Goal: Task Accomplishment & Management: Manage account settings

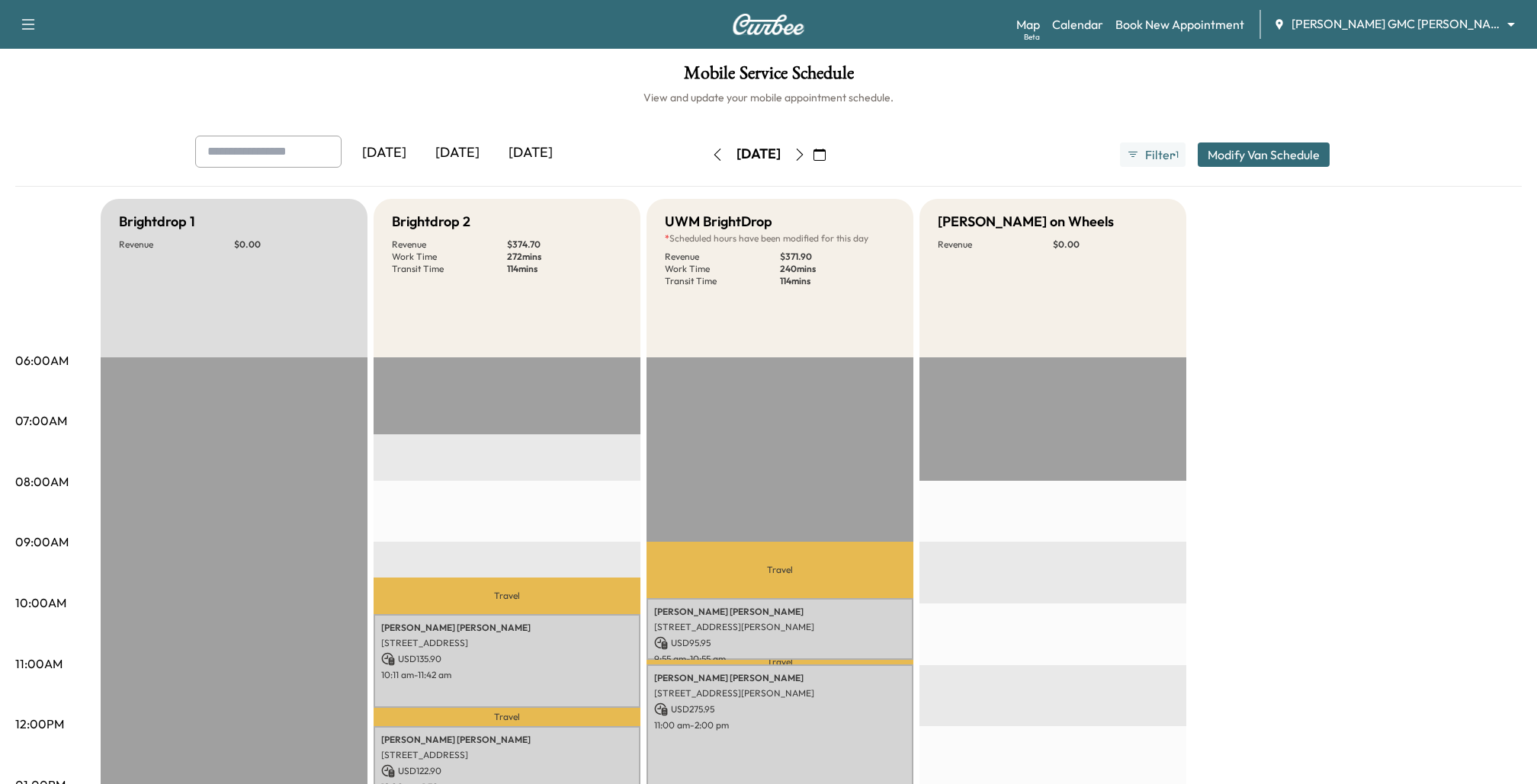
scroll to position [44, 0]
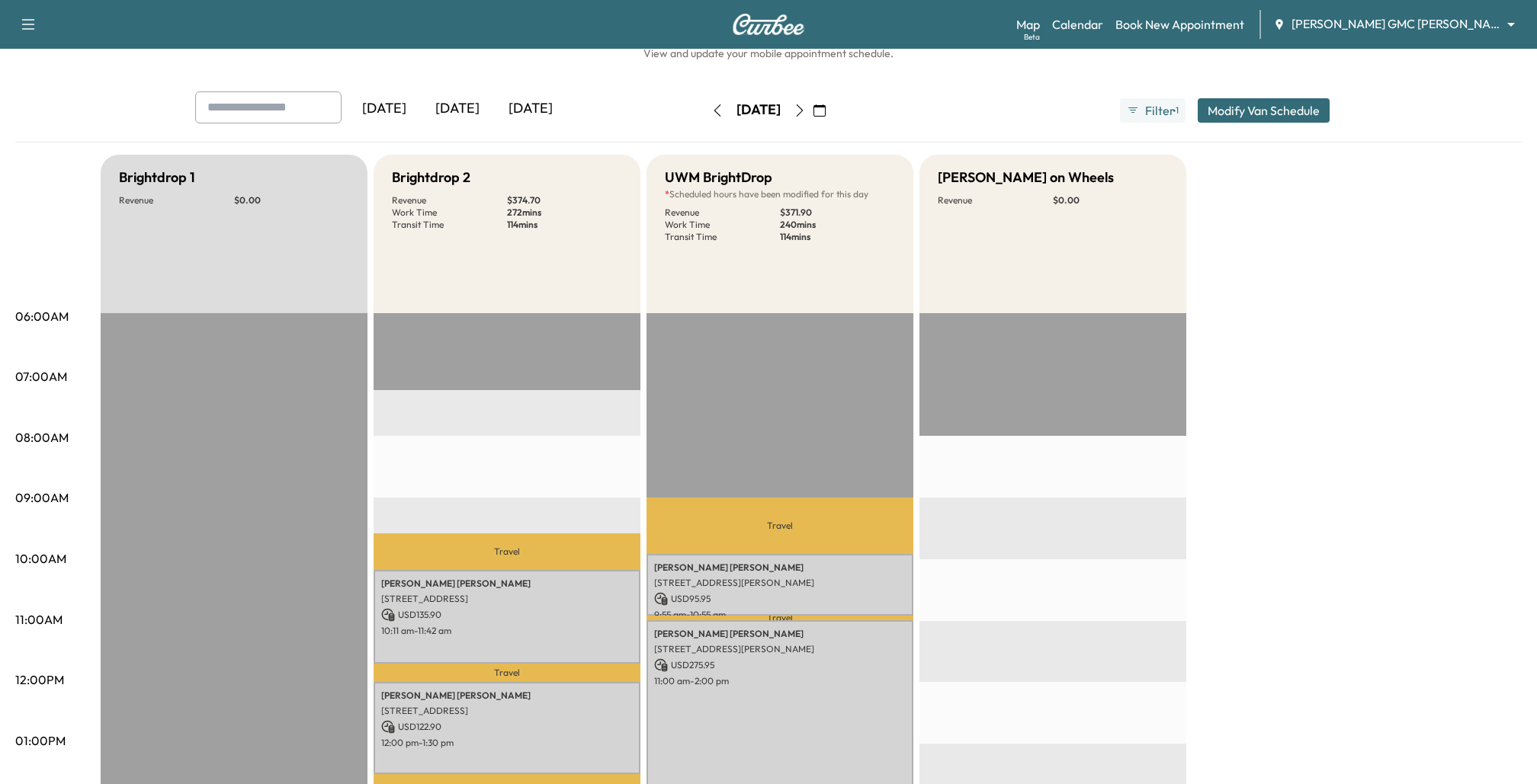
click at [712, 110] on icon "button" at bounding box center [718, 111] width 12 height 12
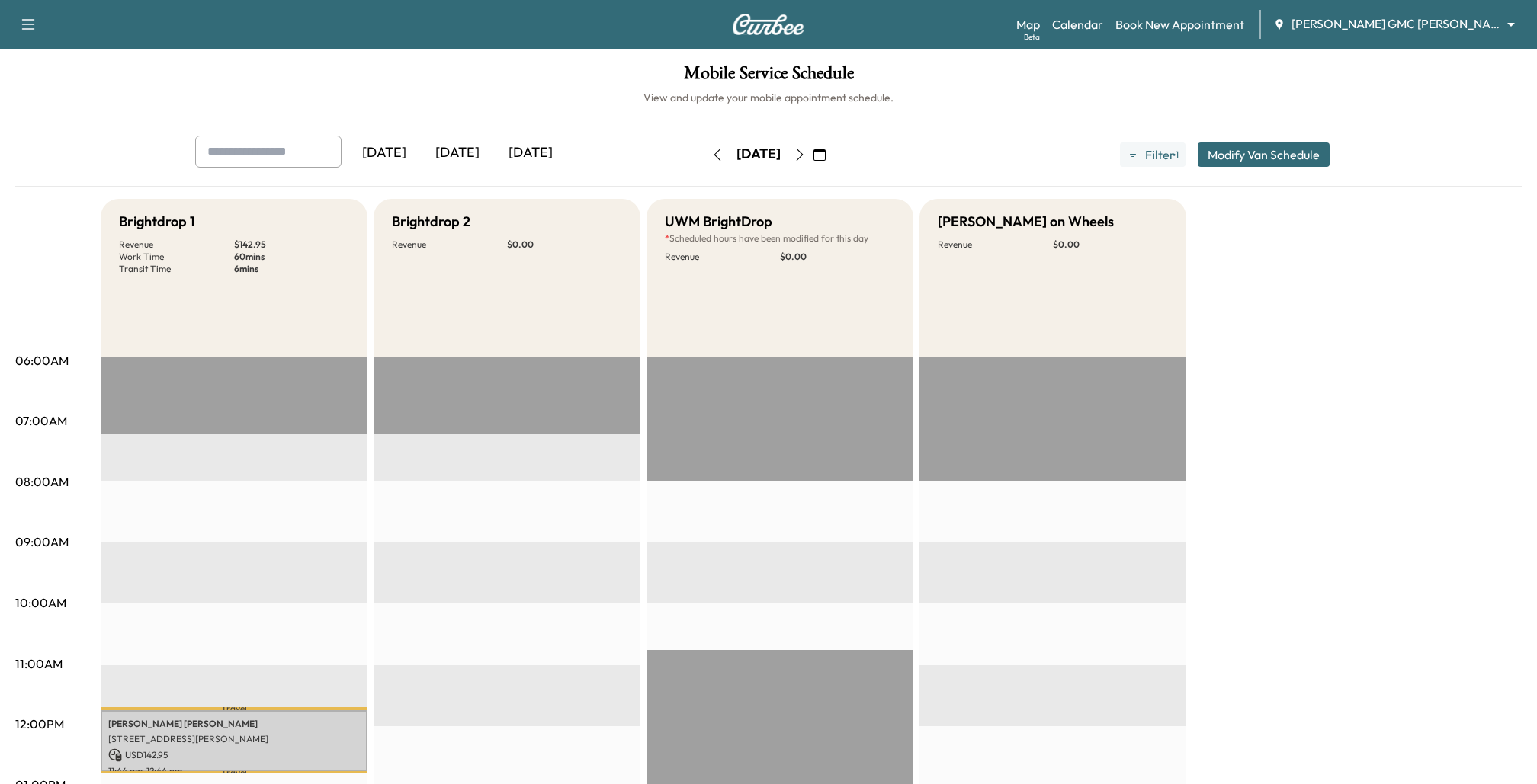
click at [806, 152] on icon "button" at bounding box center [800, 155] width 12 height 12
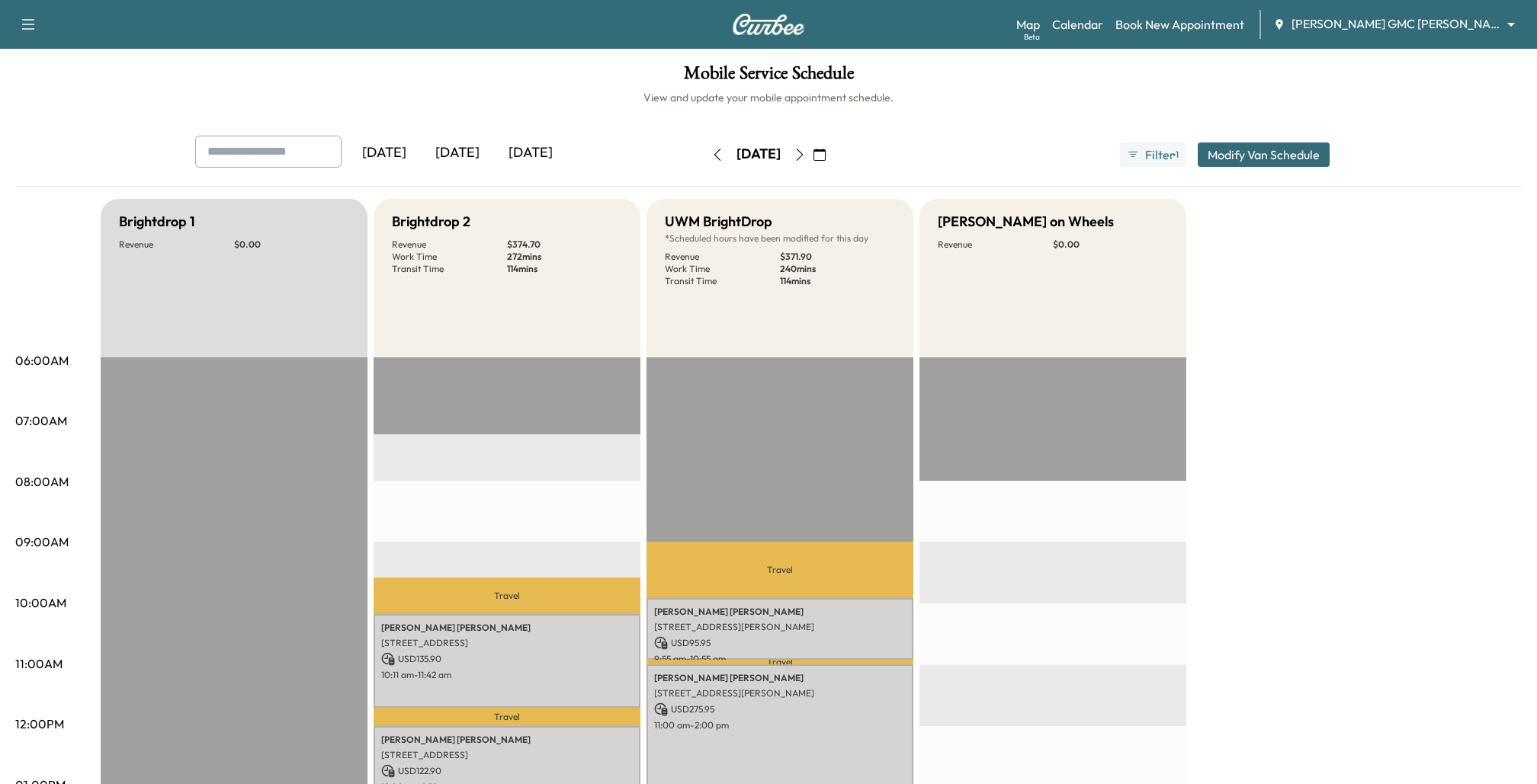
click at [806, 150] on icon "button" at bounding box center [800, 155] width 12 height 12
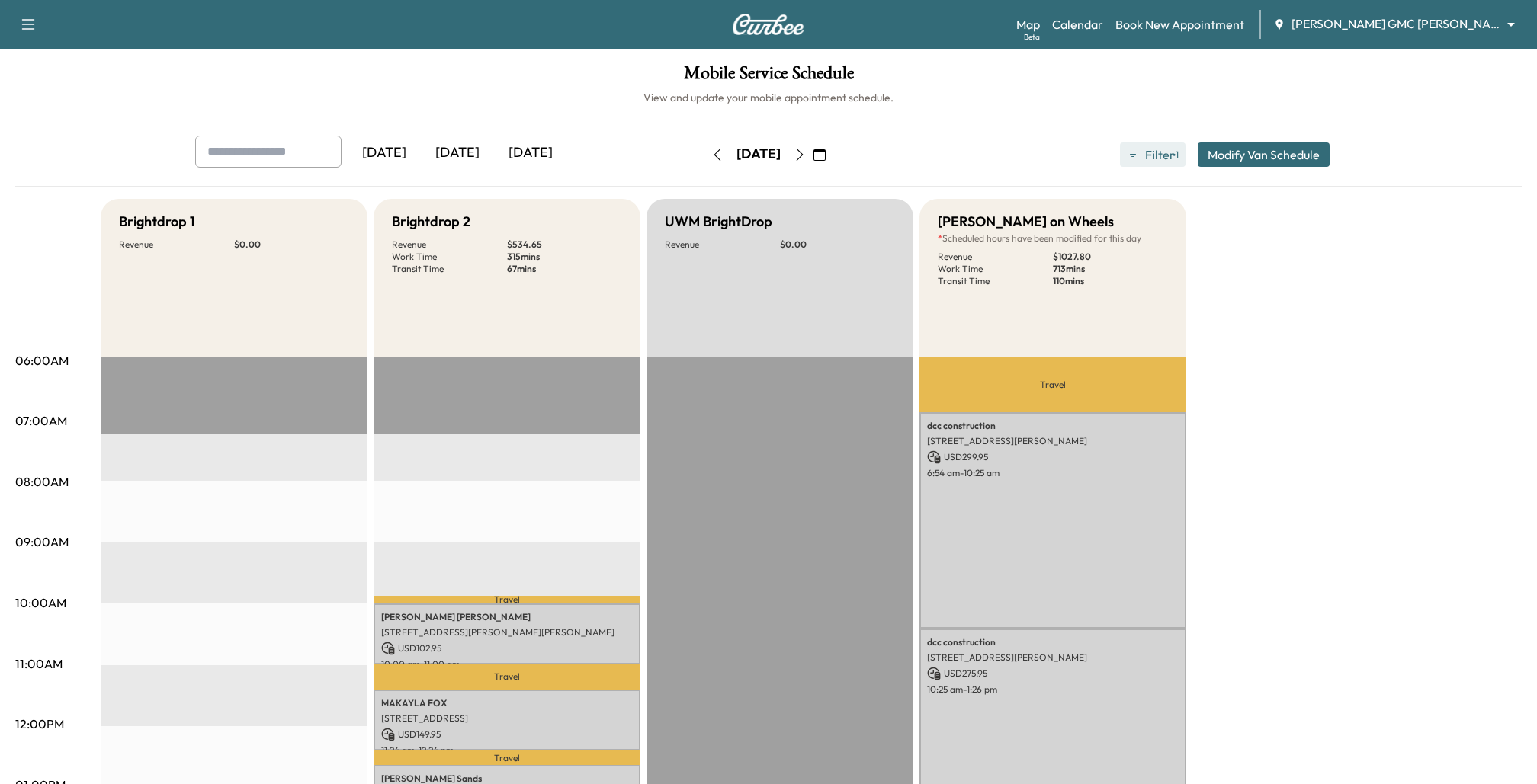
click at [1156, 157] on span "Filter" at bounding box center [1159, 154] width 27 height 18
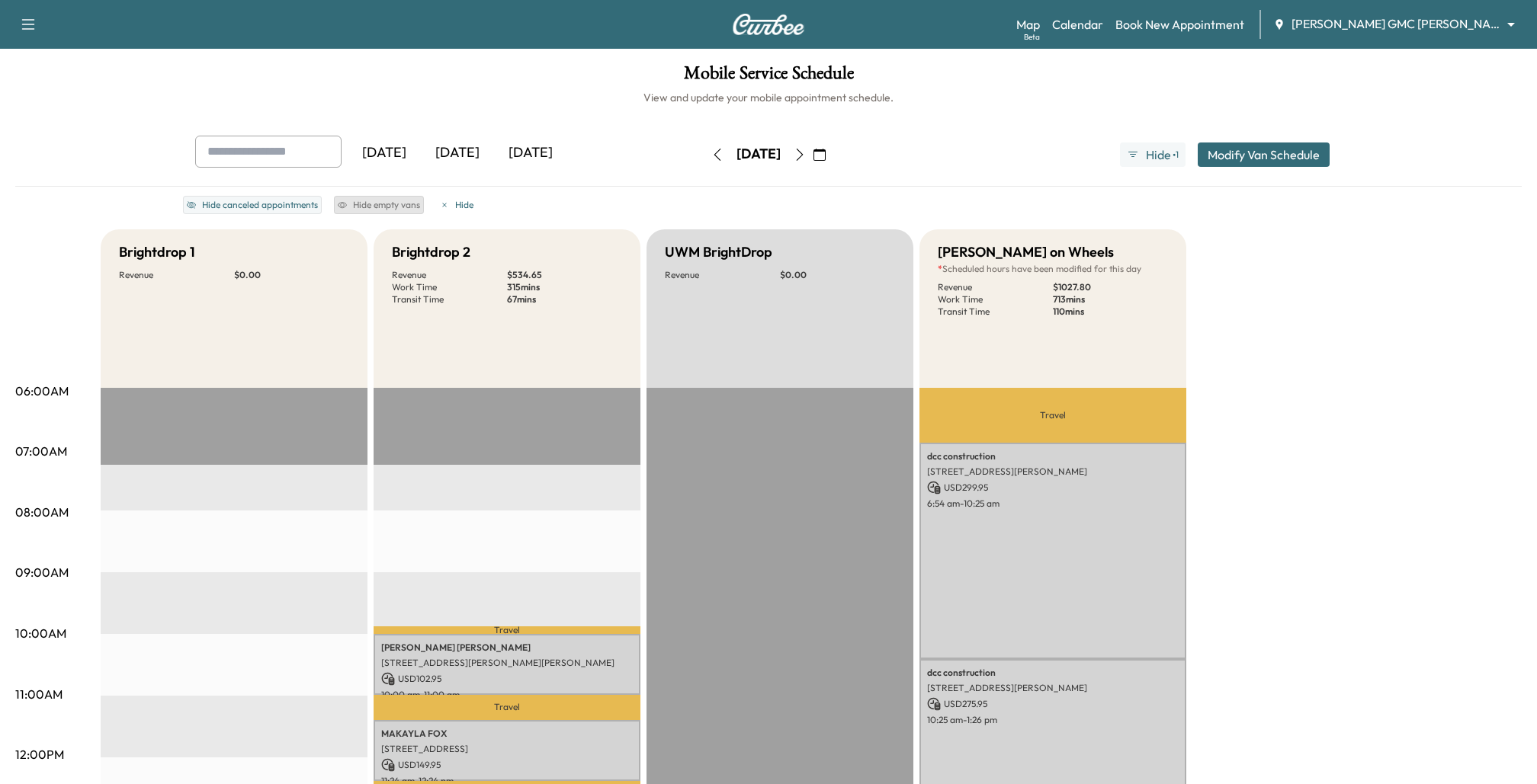
click at [364, 204] on button "Hide empty vans" at bounding box center [378, 204] width 90 height 18
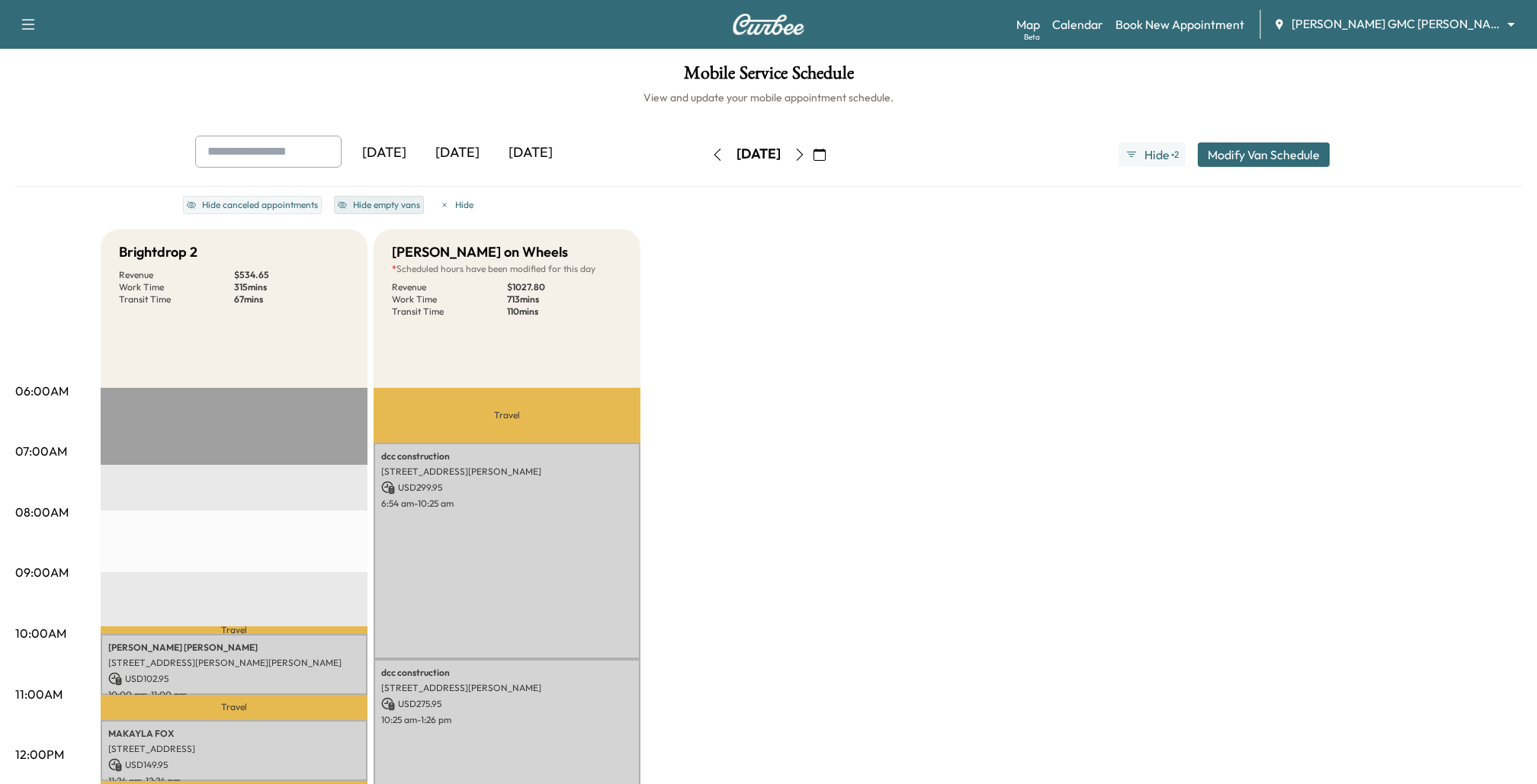
click at [393, 208] on button "Hide empty vans" at bounding box center [378, 204] width 90 height 18
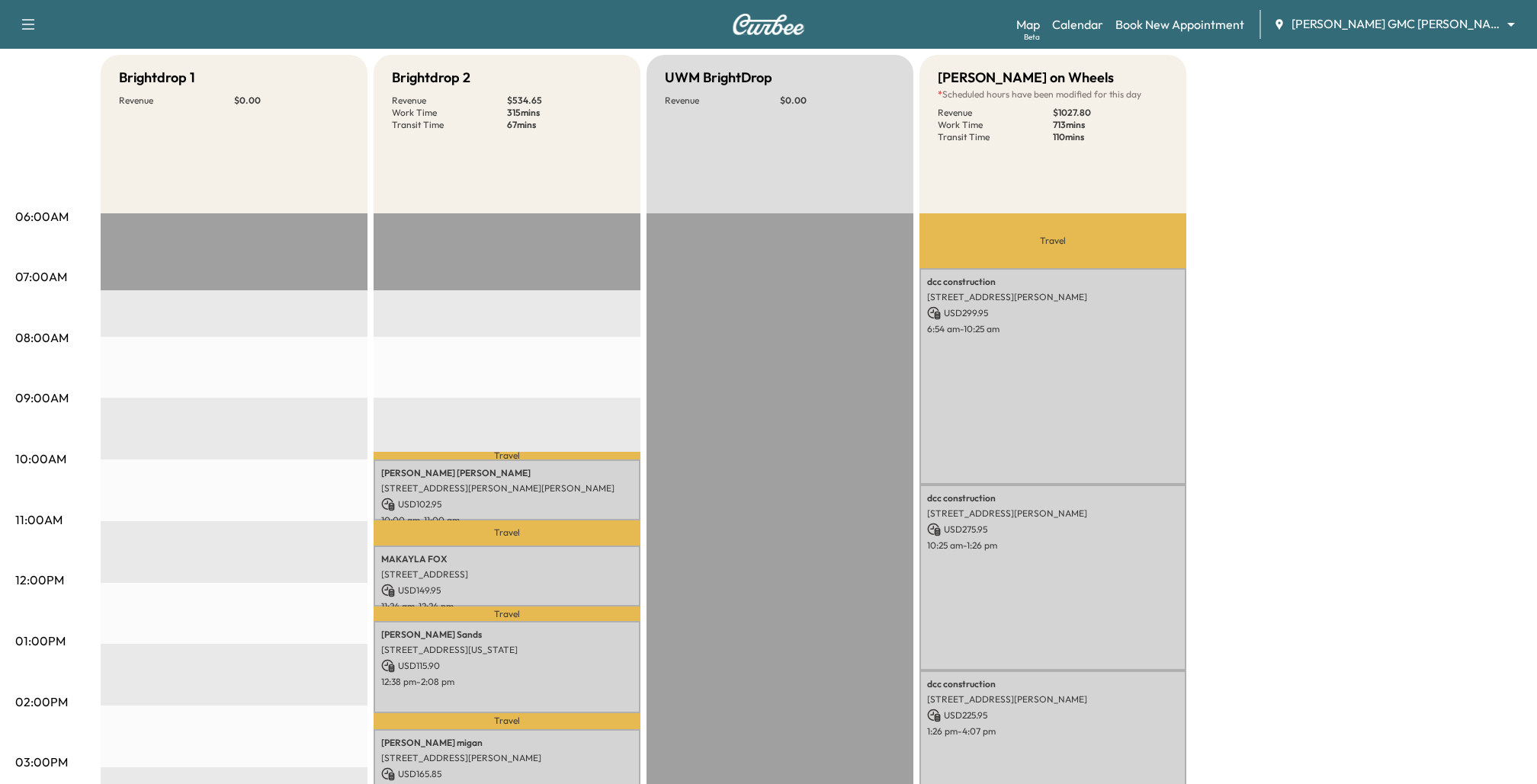
scroll to position [176, 0]
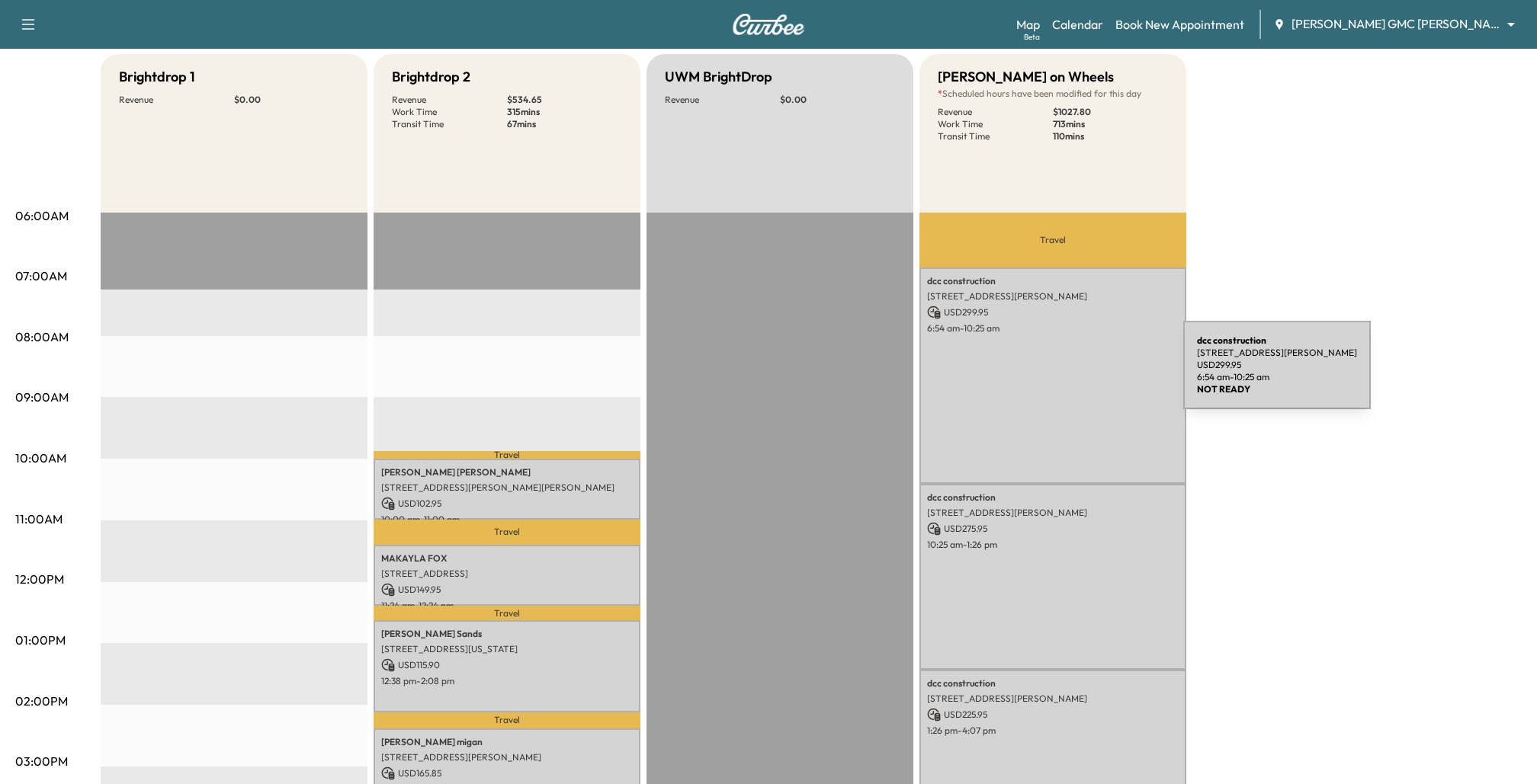
click at [1069, 374] on div "dcc construction [STREET_ADDRESS][PERSON_NAME] USD 299.95 6:54 am - 10:25 am" at bounding box center [1052, 375] width 267 height 216
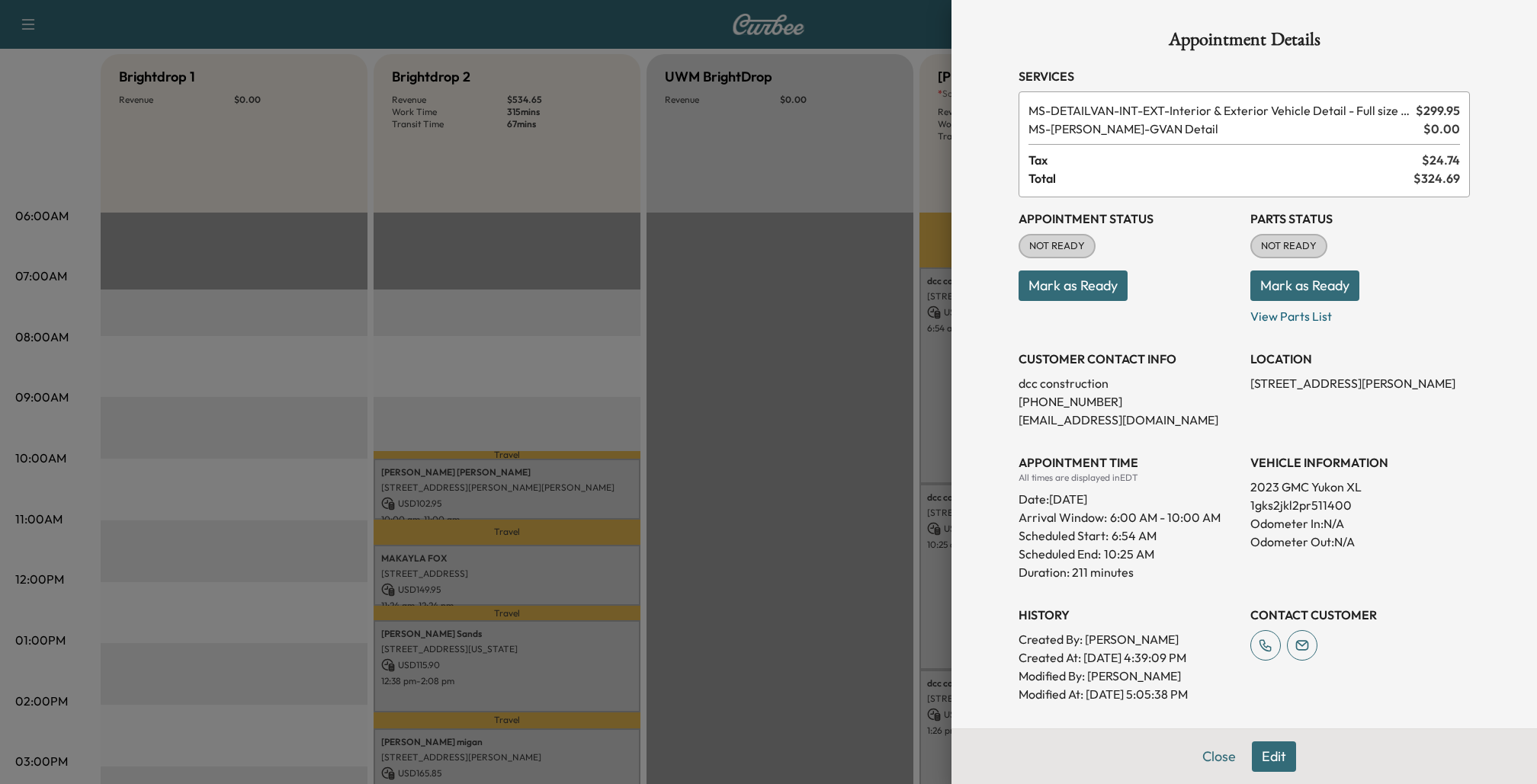
click at [873, 313] on div at bounding box center [768, 392] width 1537 height 784
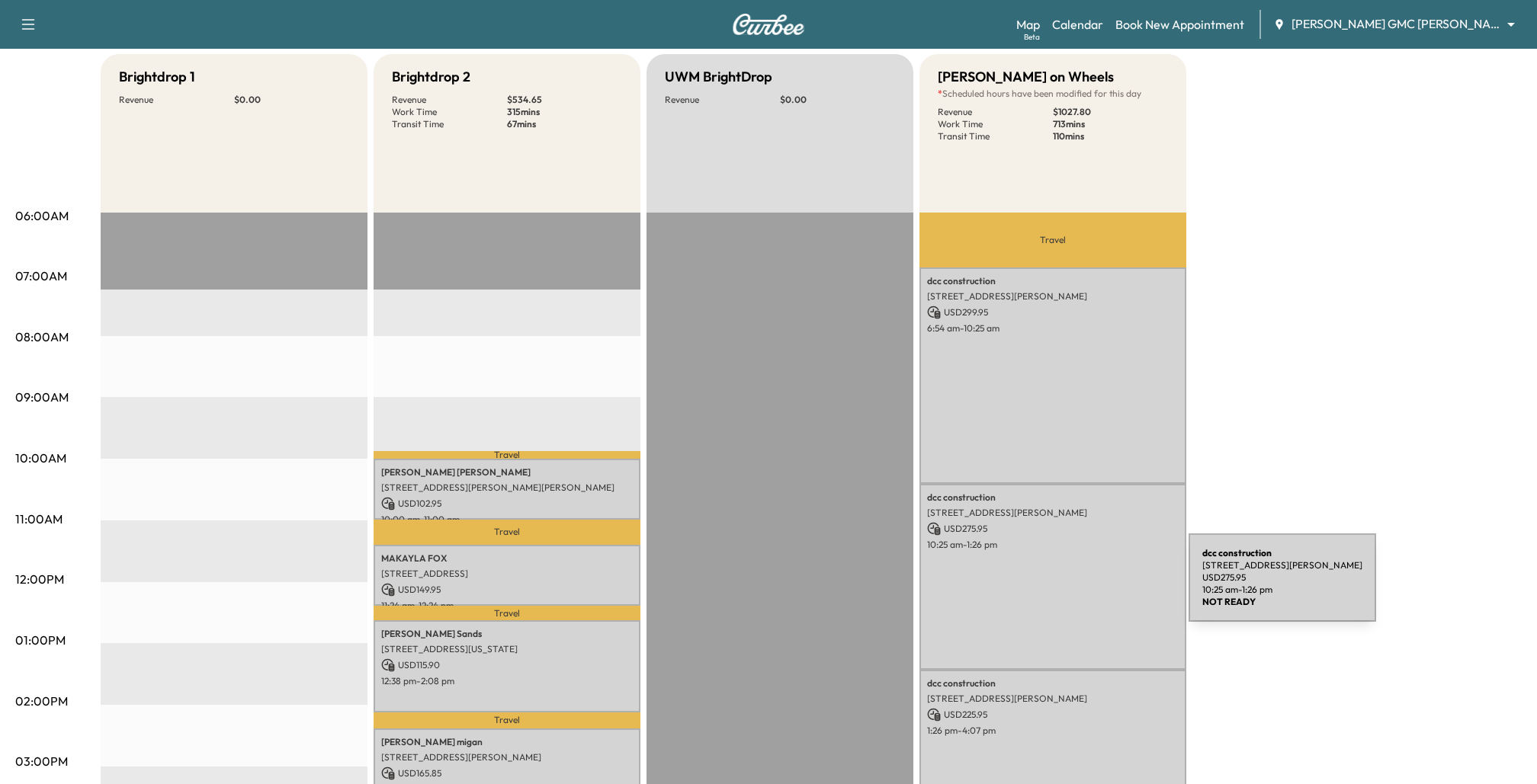
click at [1077, 592] on div "dcc construction [STREET_ADDRESS][PERSON_NAME] USD 275.95 10:25 am - 1:26 pm" at bounding box center [1052, 576] width 267 height 186
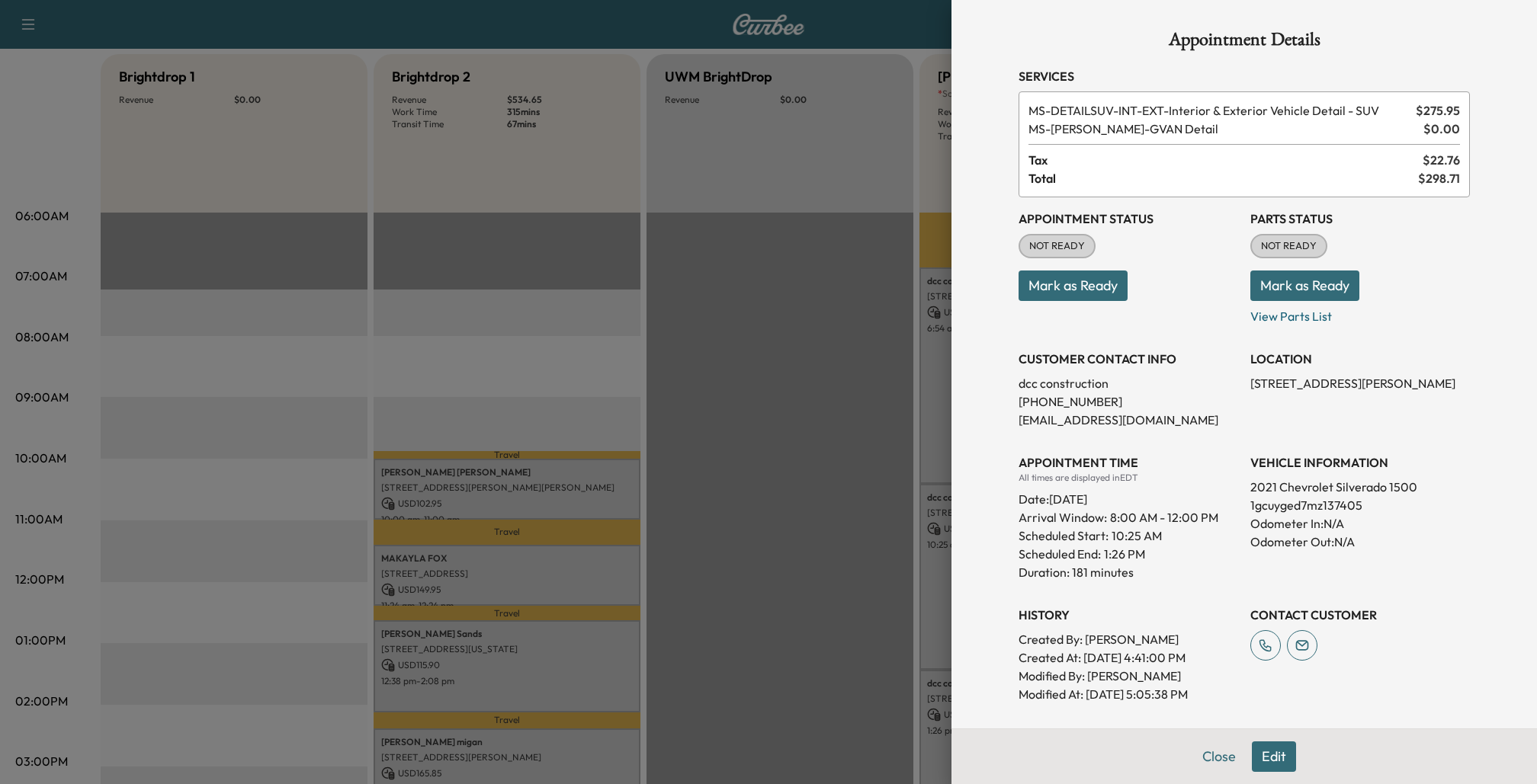
click at [859, 401] on div at bounding box center [768, 392] width 1537 height 784
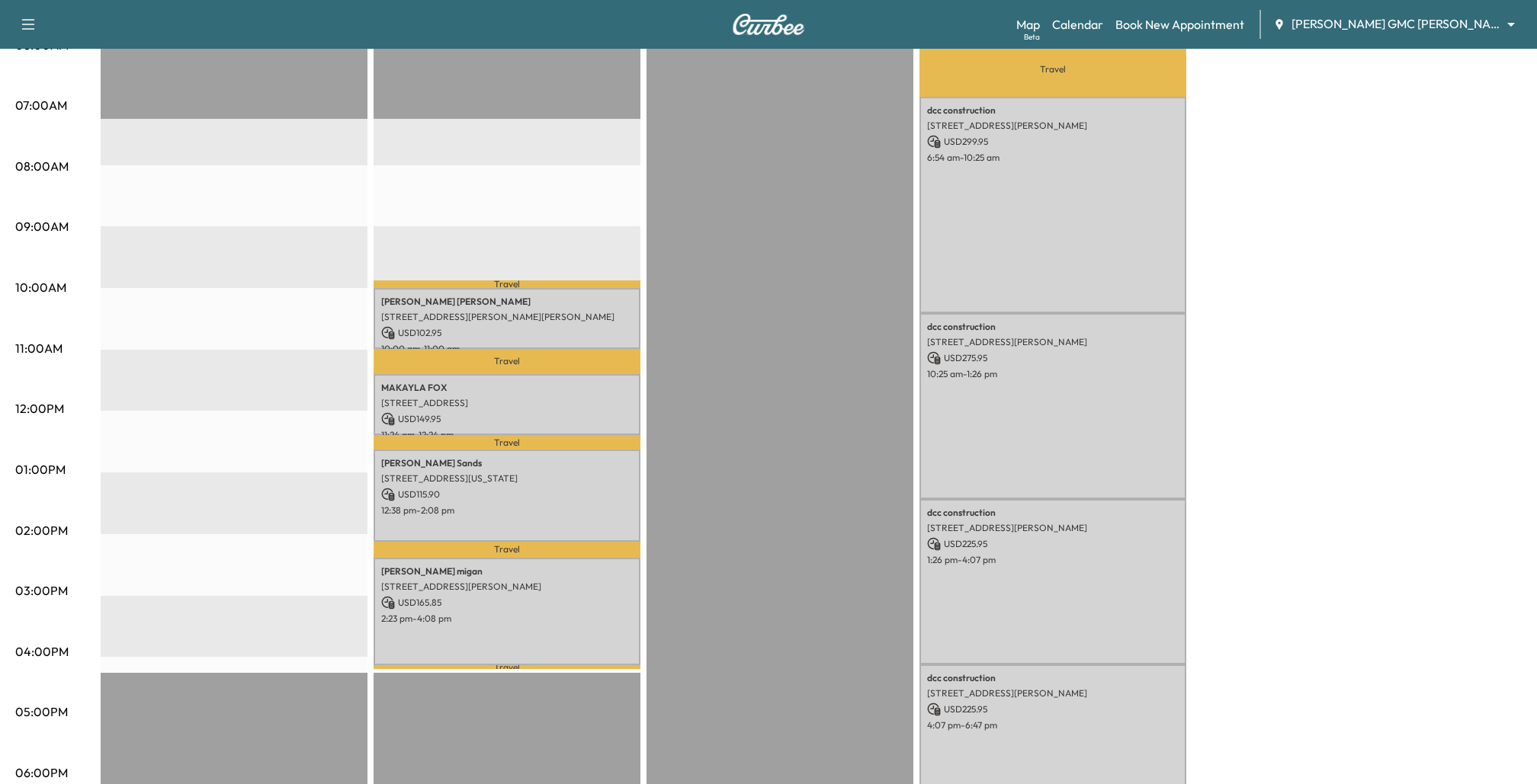
scroll to position [348, 0]
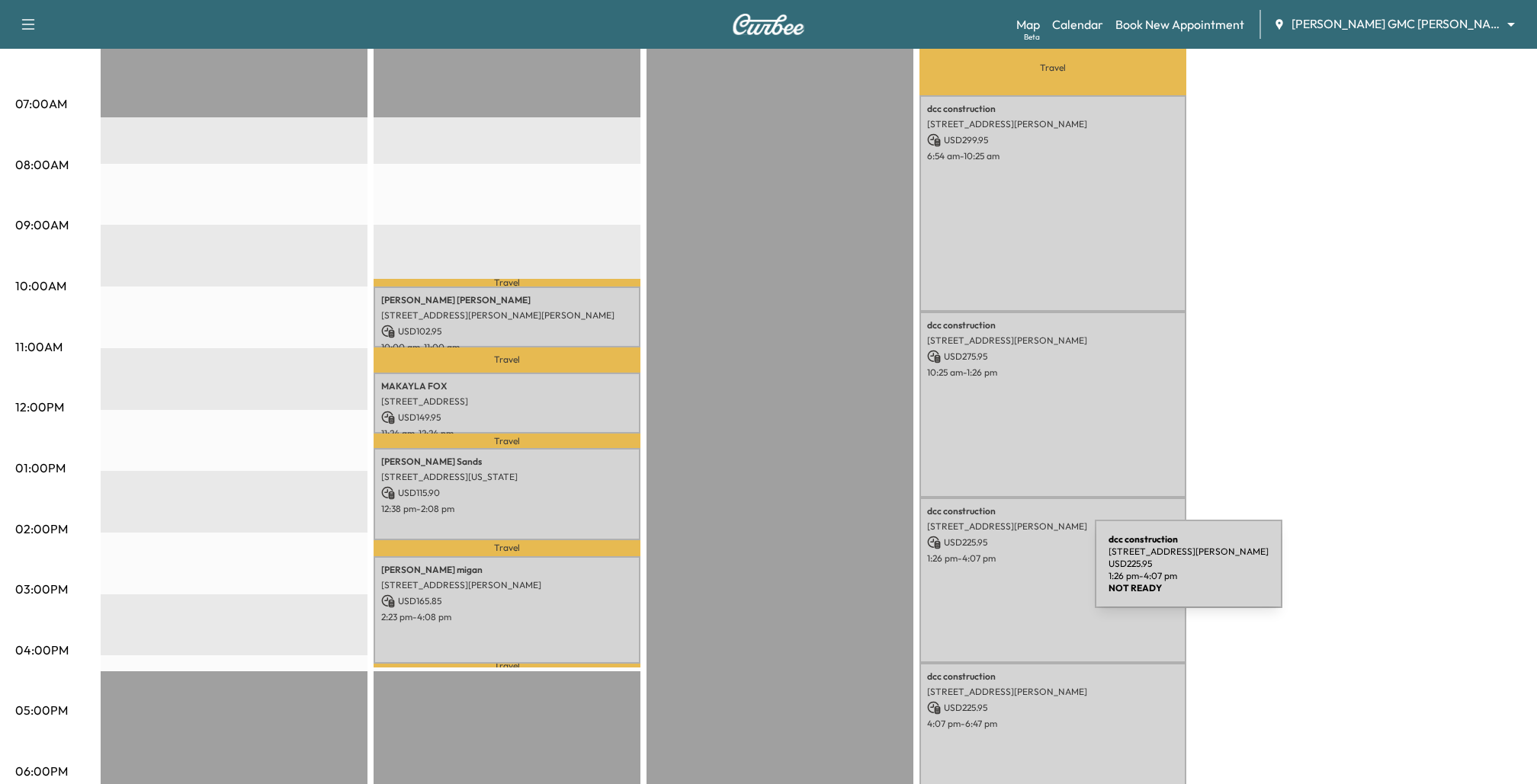
click at [980, 573] on div "dcc construction [STREET_ADDRESS][PERSON_NAME] USD 225.95 1:26 pm - 4:07 pm" at bounding box center [1052, 580] width 267 height 165
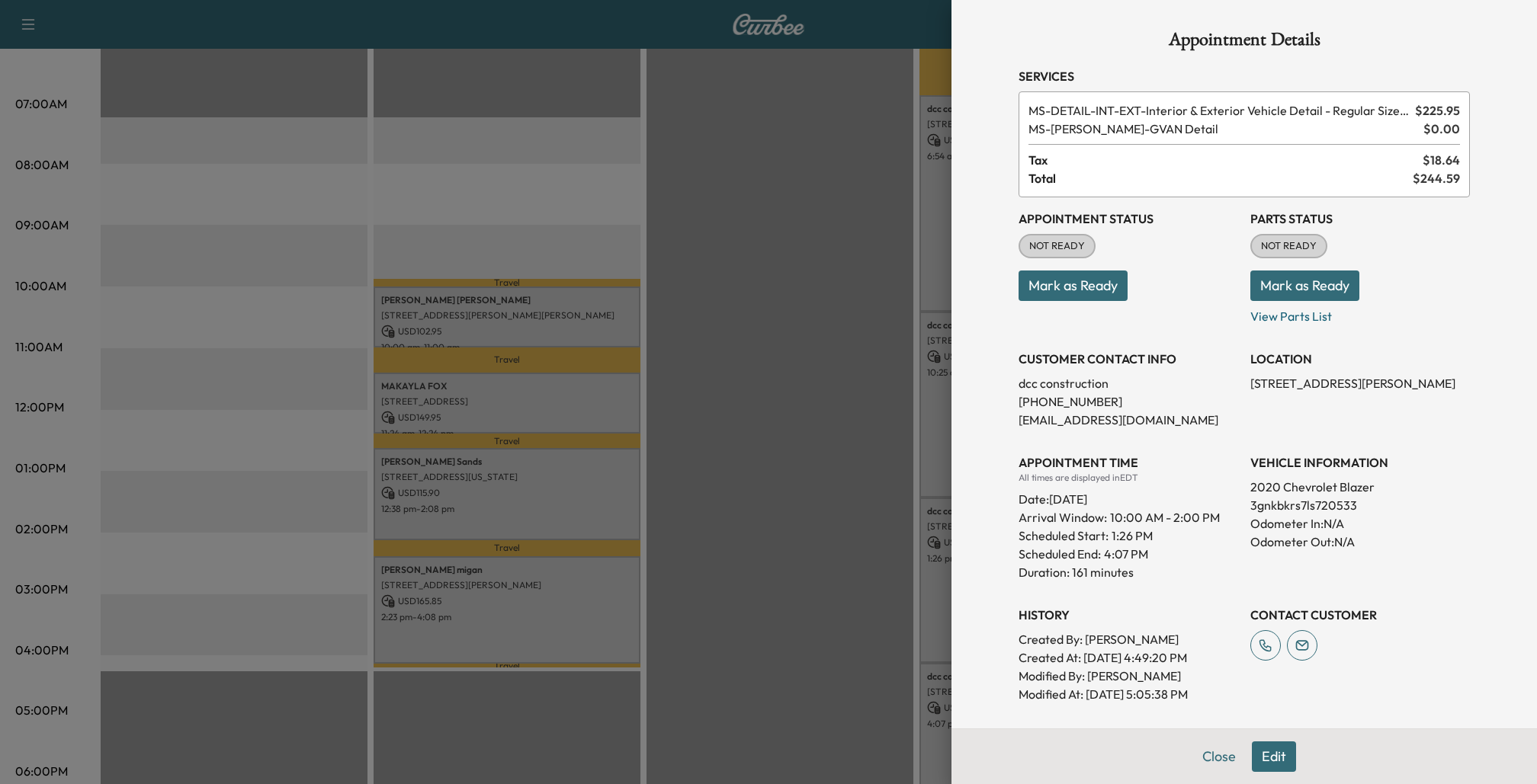
click at [865, 326] on div at bounding box center [768, 392] width 1537 height 784
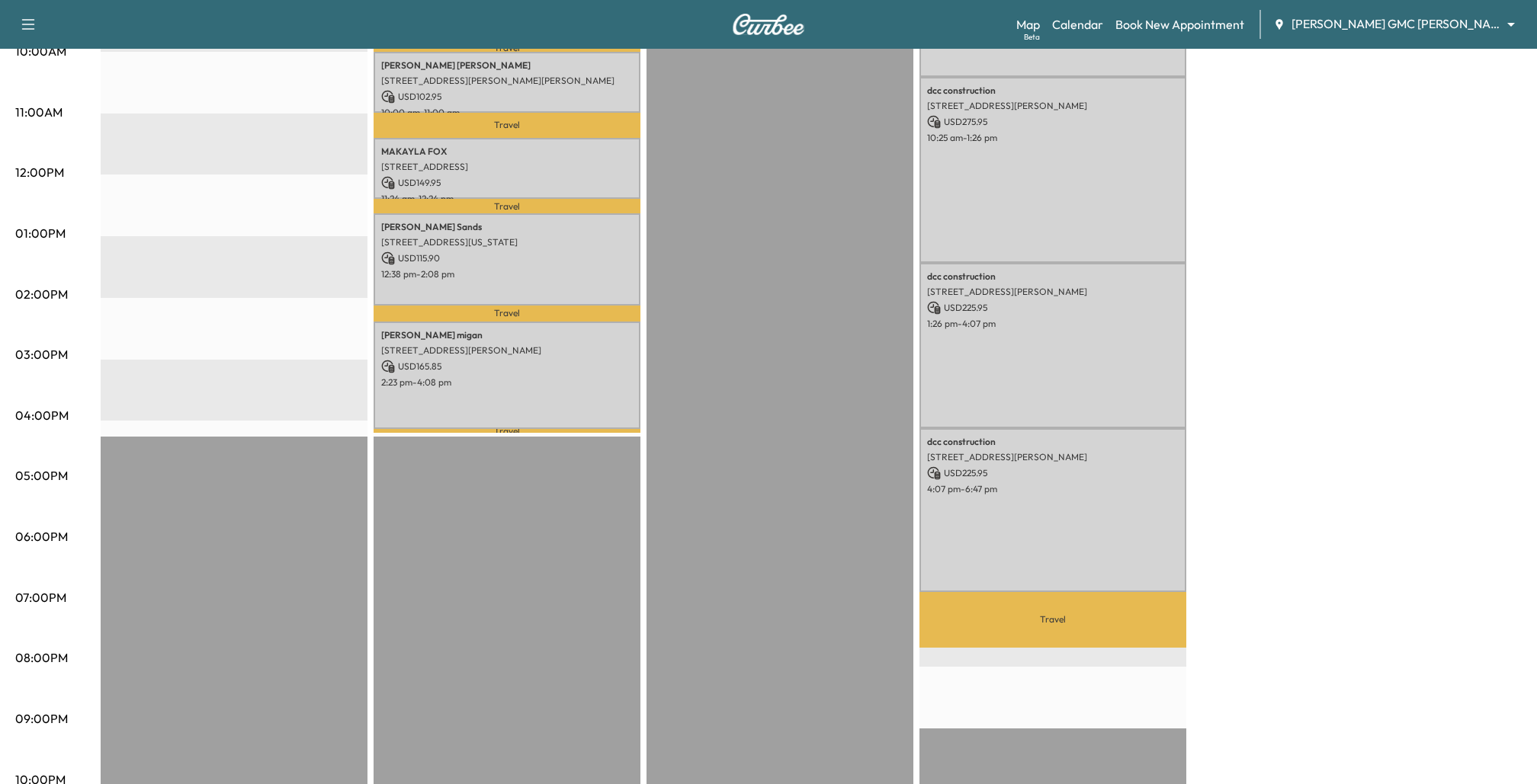
scroll to position [602, 0]
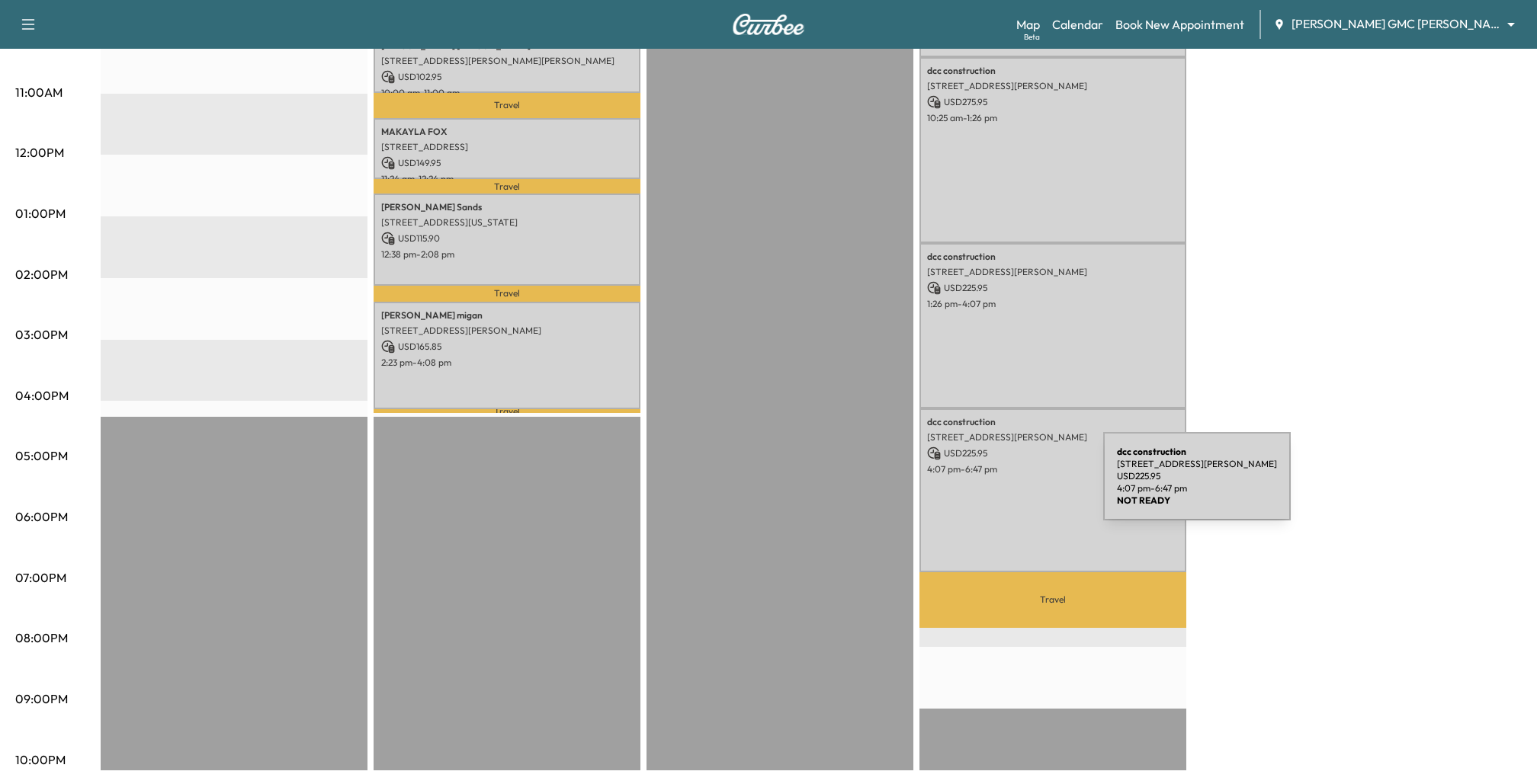
click at [989, 484] on div "dcc construction [STREET_ADDRESS][PERSON_NAME] USD 225.95 4:07 pm - 6:47 pm" at bounding box center [1052, 491] width 267 height 164
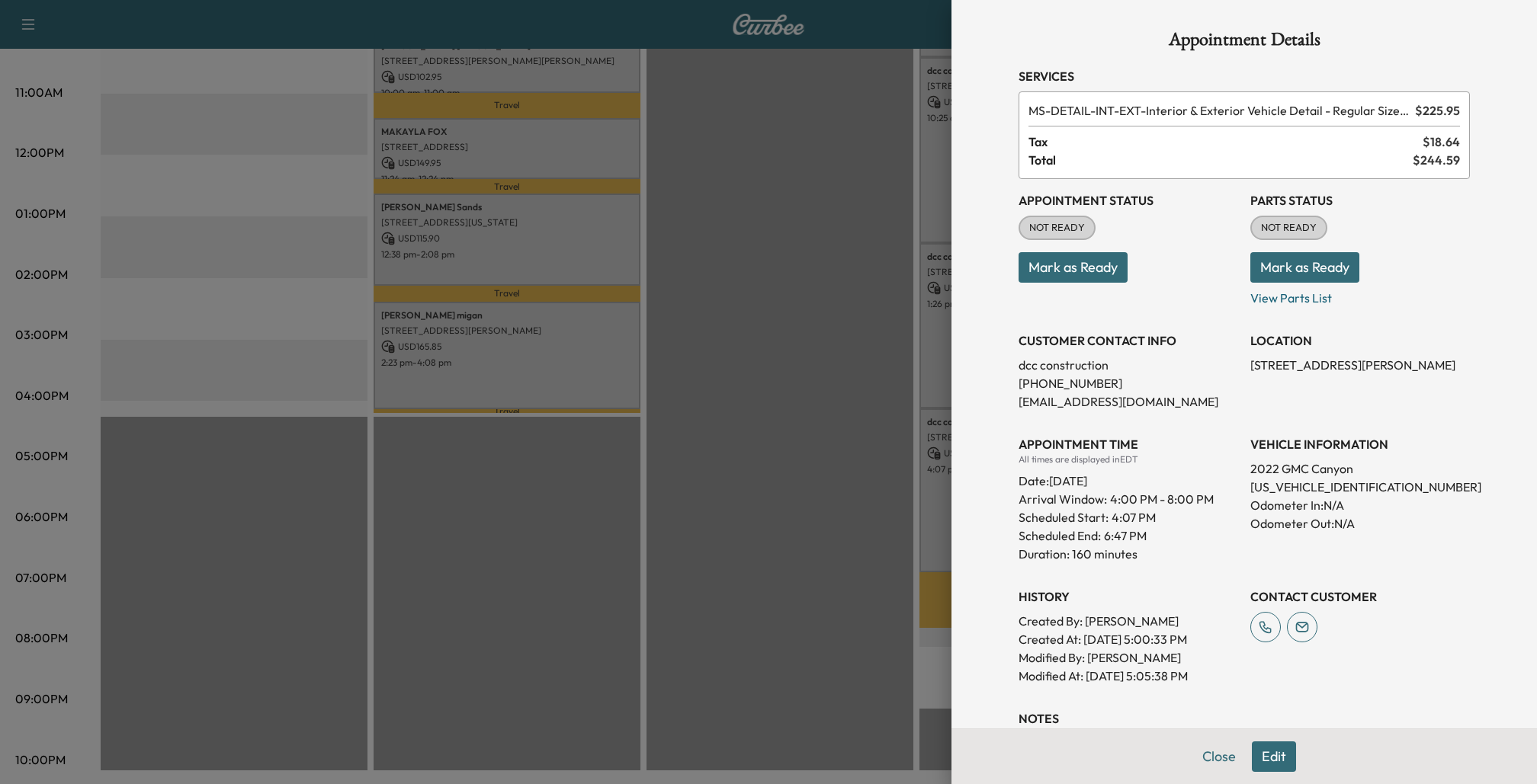
click at [882, 406] on div at bounding box center [768, 392] width 1537 height 784
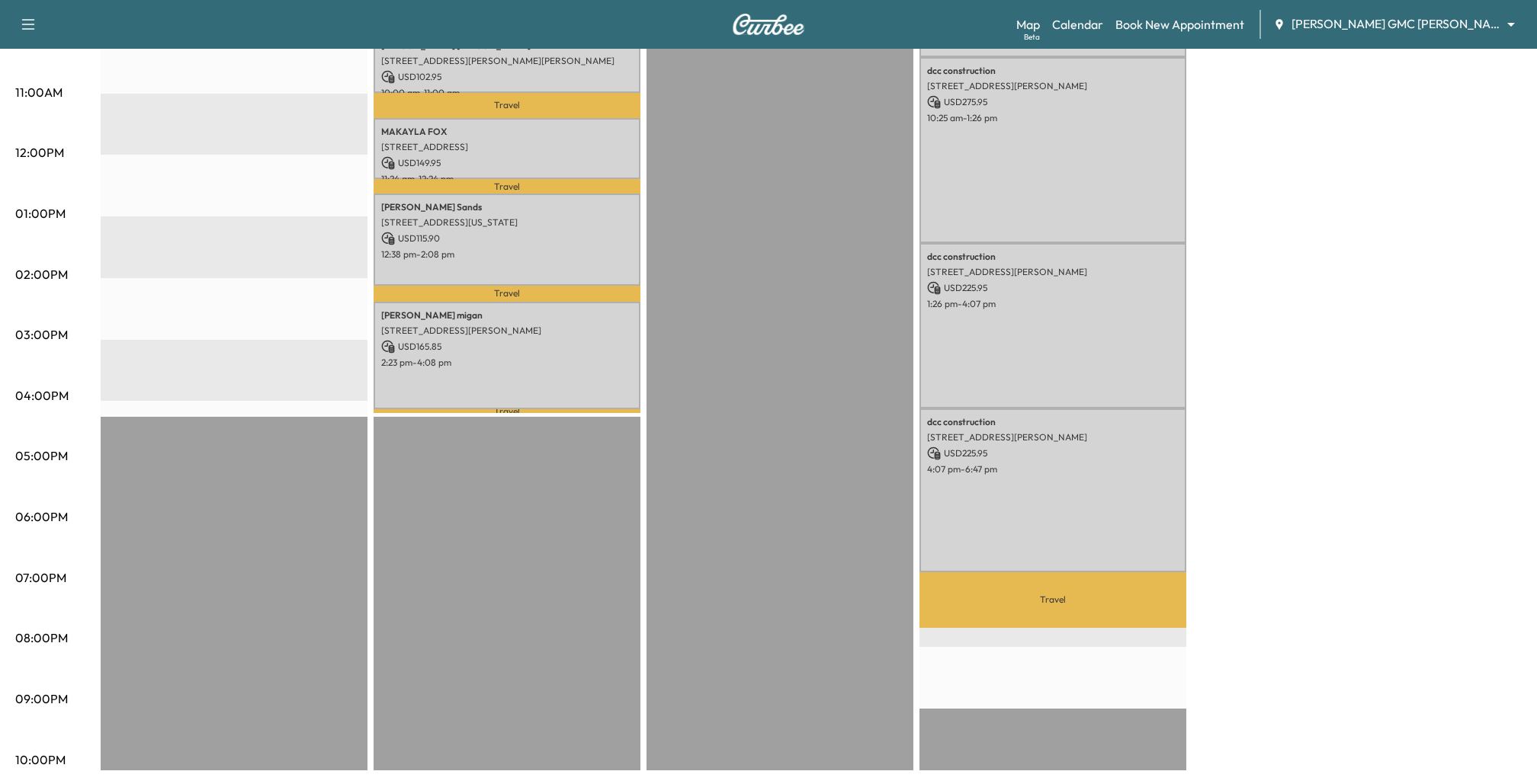
scroll to position [0, 0]
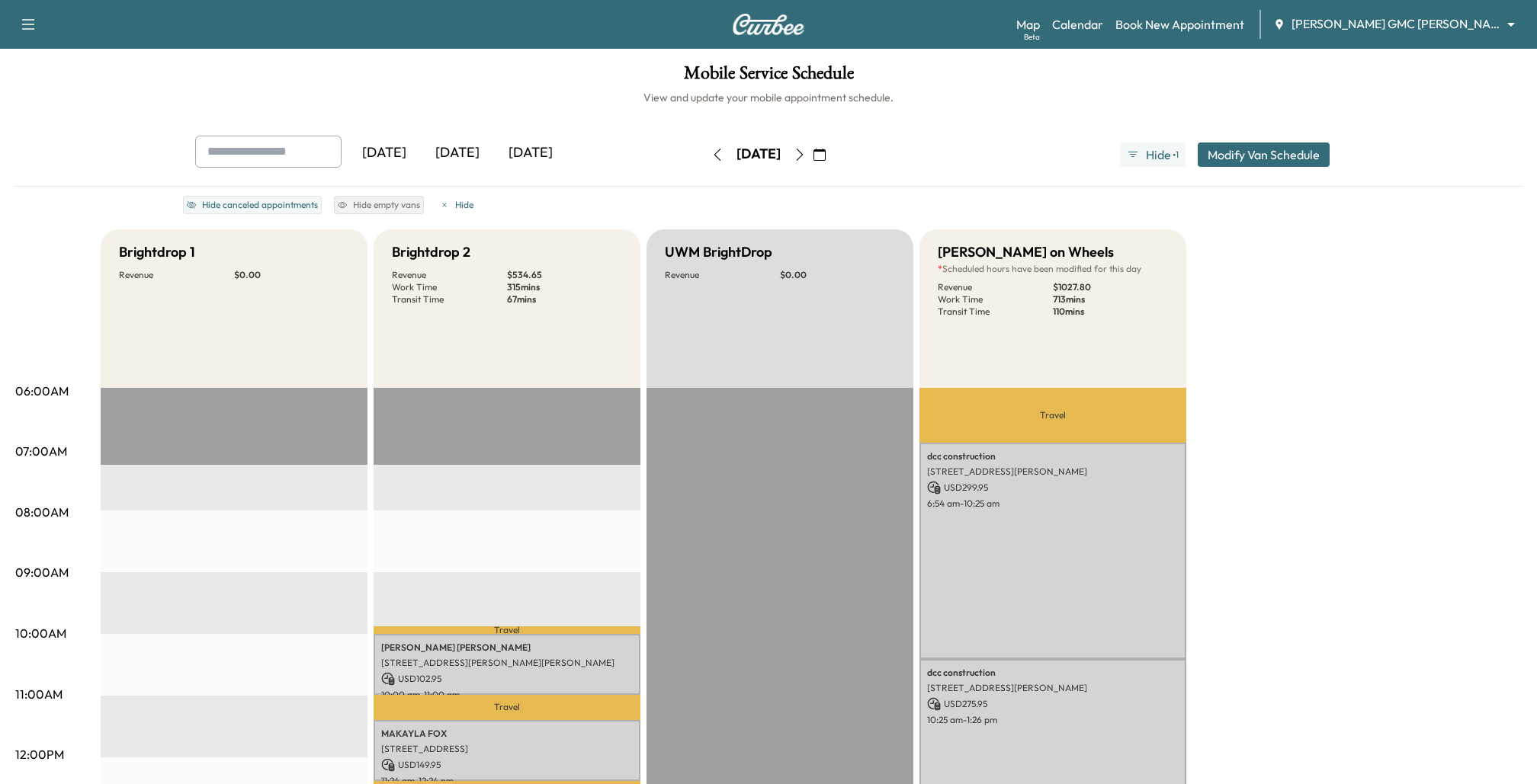
click at [989, 151] on div "[DATE] [DATE] [DATE] [DATE] October 2025 S M T W T F S 28 29 30 1 2 3 4 5 6 7 8…" at bounding box center [768, 154] width 1171 height 38
click at [806, 156] on icon "button" at bounding box center [800, 155] width 12 height 12
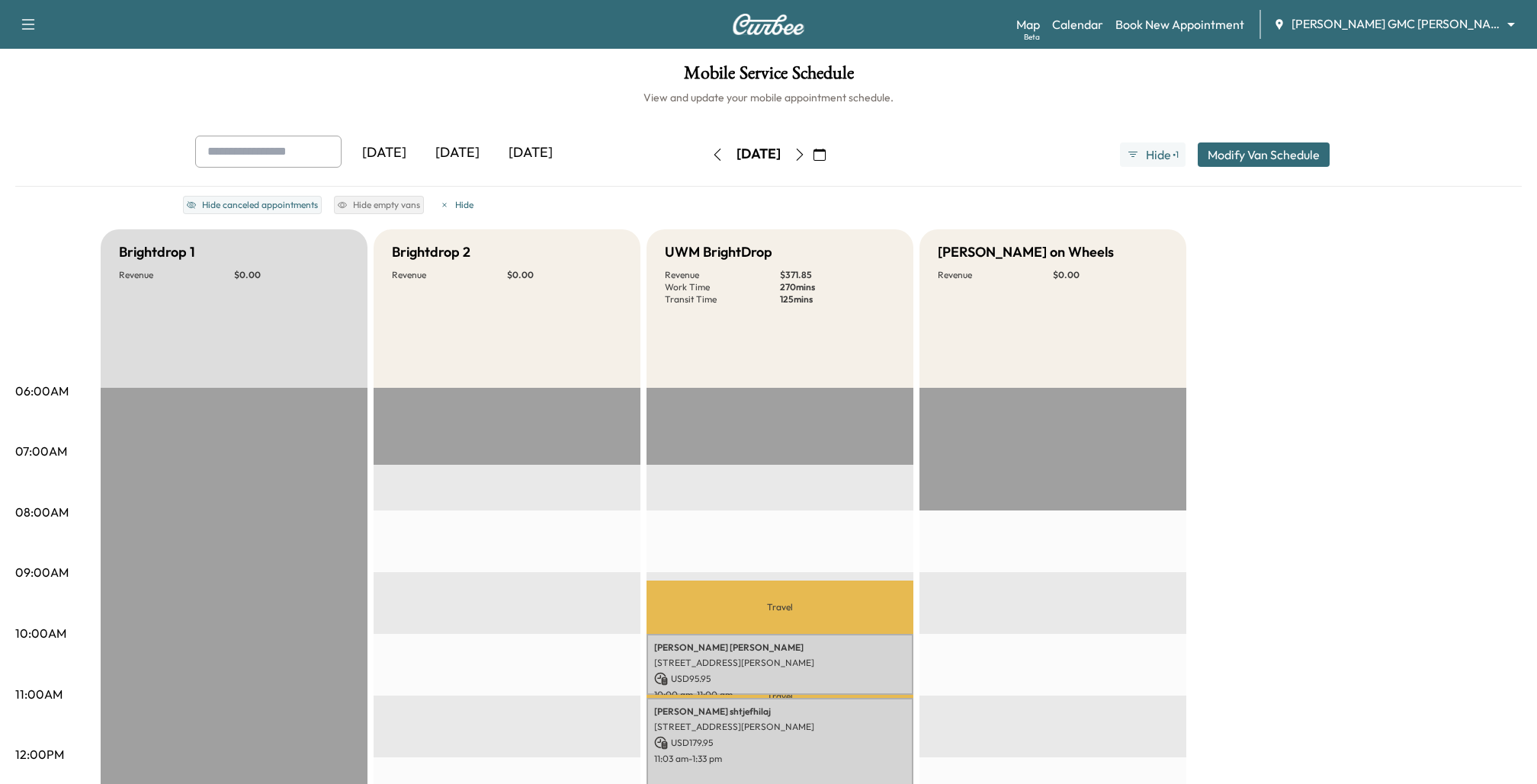
click at [712, 152] on icon "button" at bounding box center [718, 155] width 12 height 12
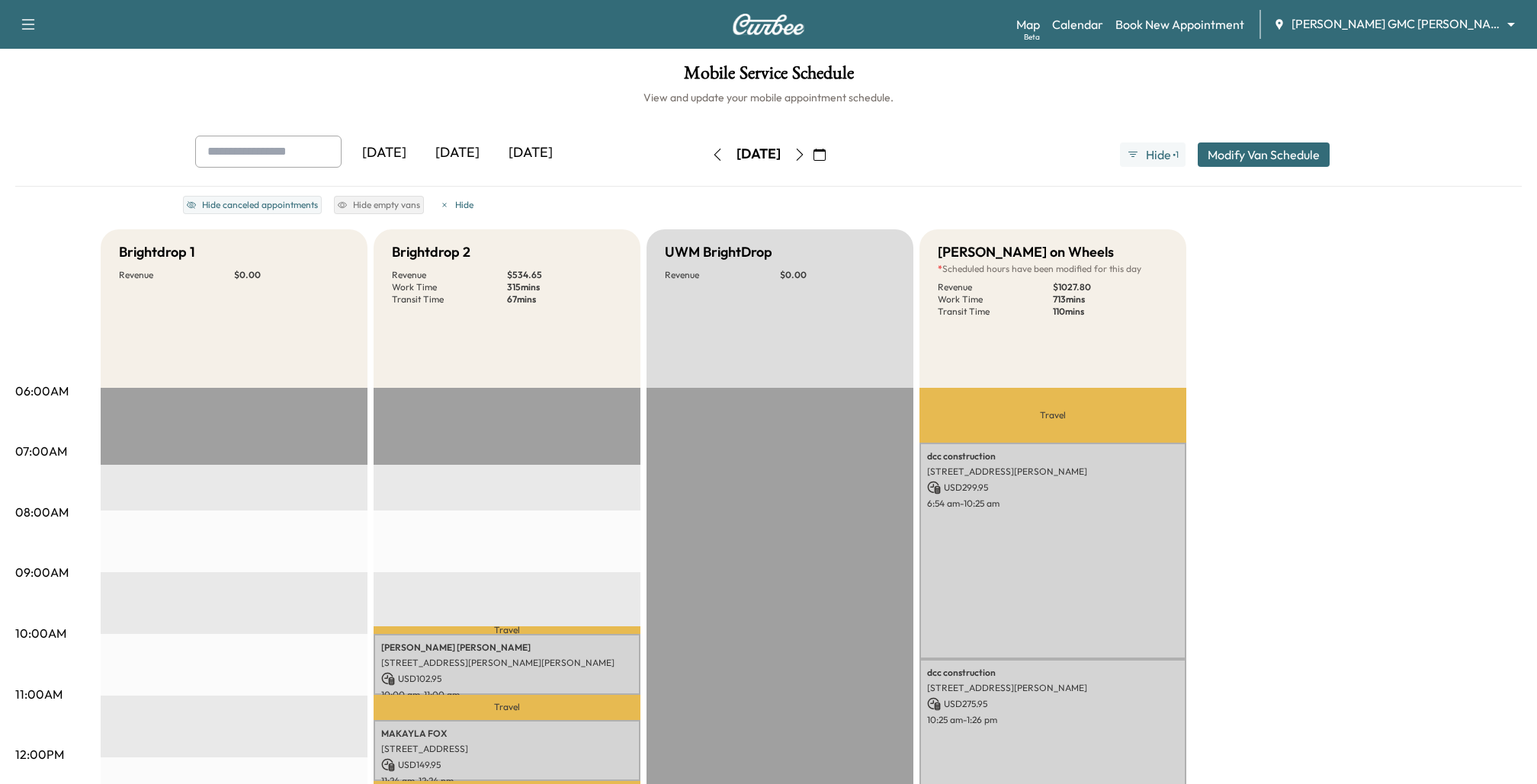
click at [712, 158] on icon "button" at bounding box center [718, 155] width 12 height 12
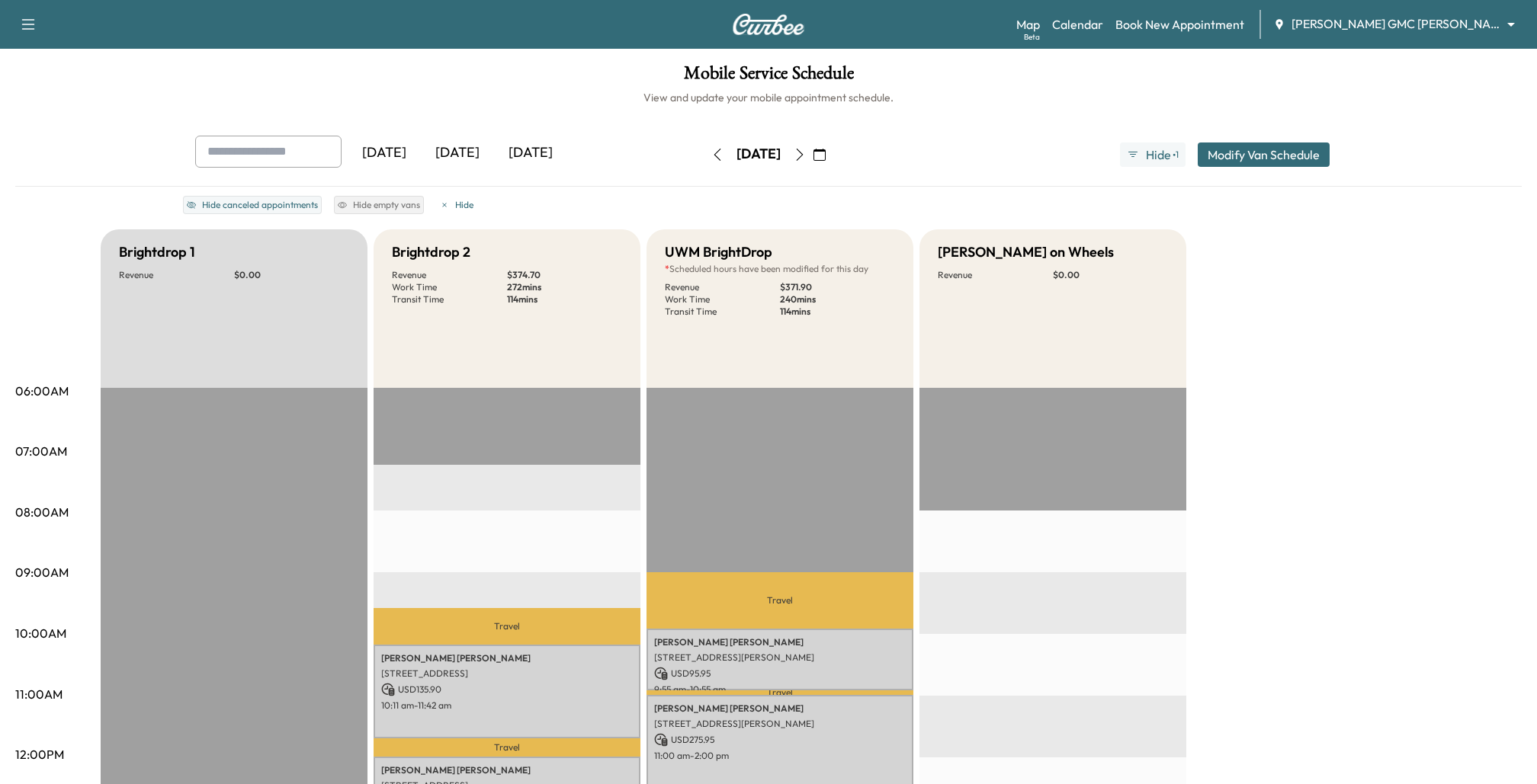
click at [806, 151] on icon "button" at bounding box center [800, 155] width 12 height 12
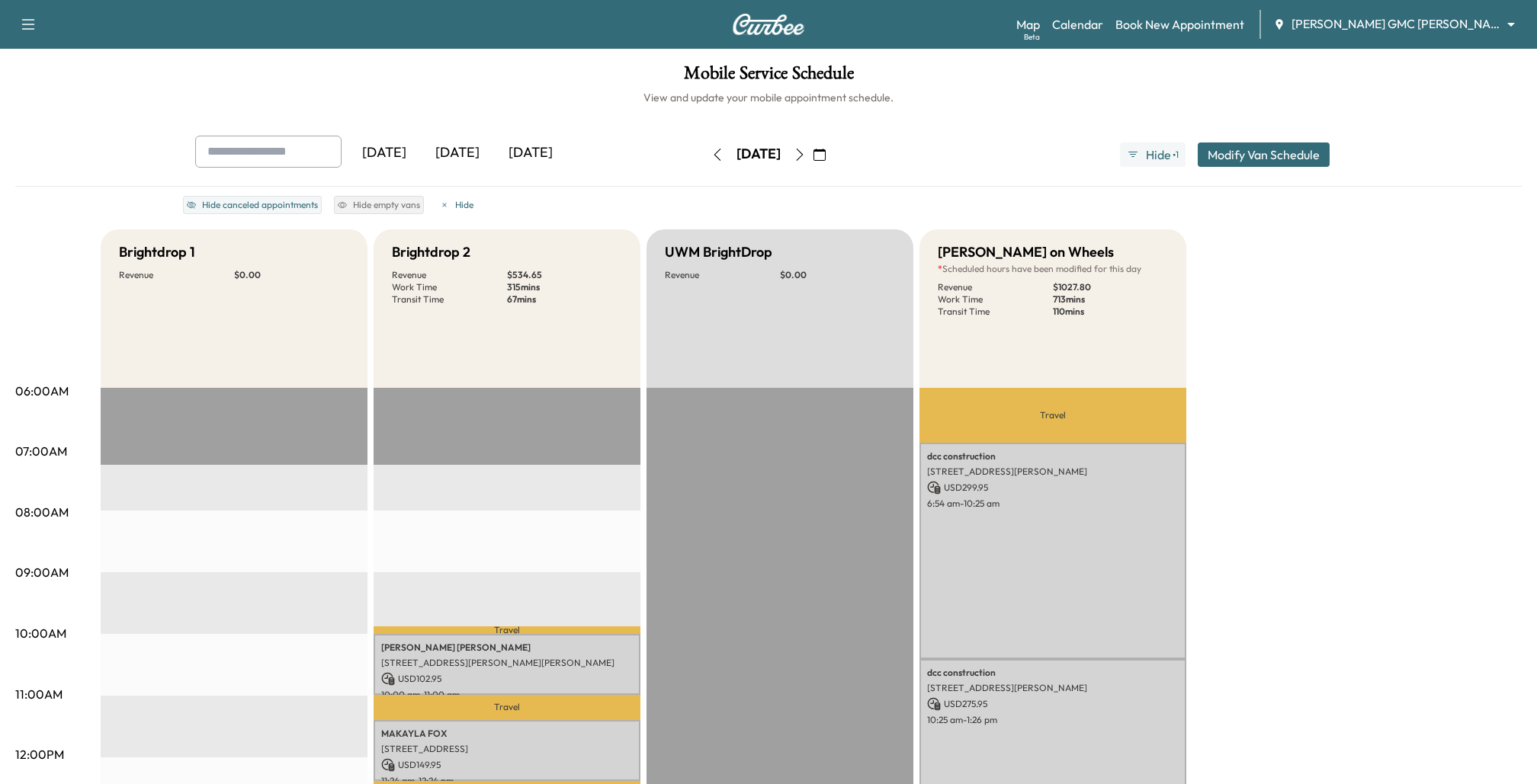
click at [715, 150] on icon "button" at bounding box center [718, 155] width 7 height 12
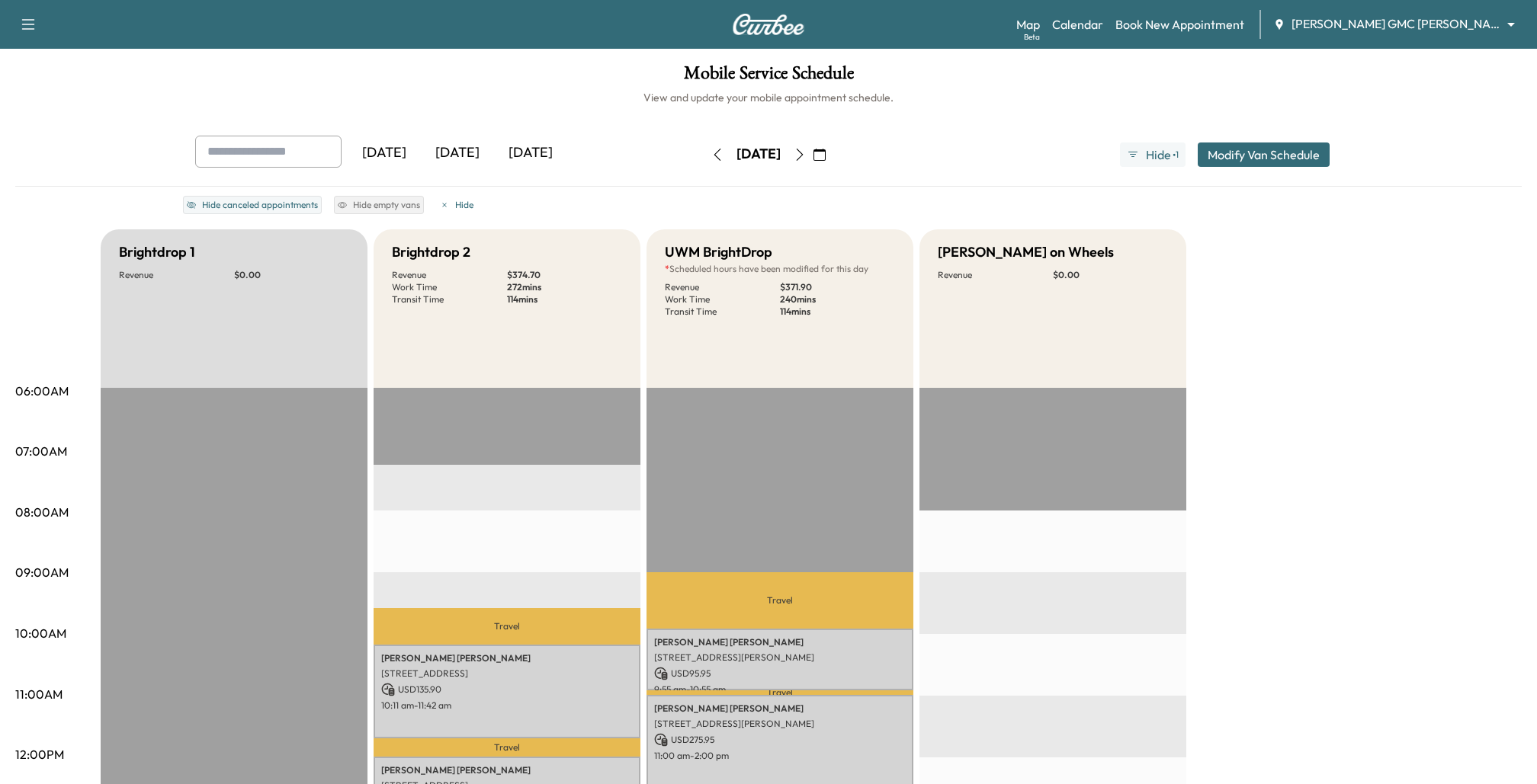
click at [1493, 28] on body "Support Log Out Map Beta Calendar Book New Appointment [PERSON_NAME] GMC [PERSO…" at bounding box center [768, 392] width 1537 height 784
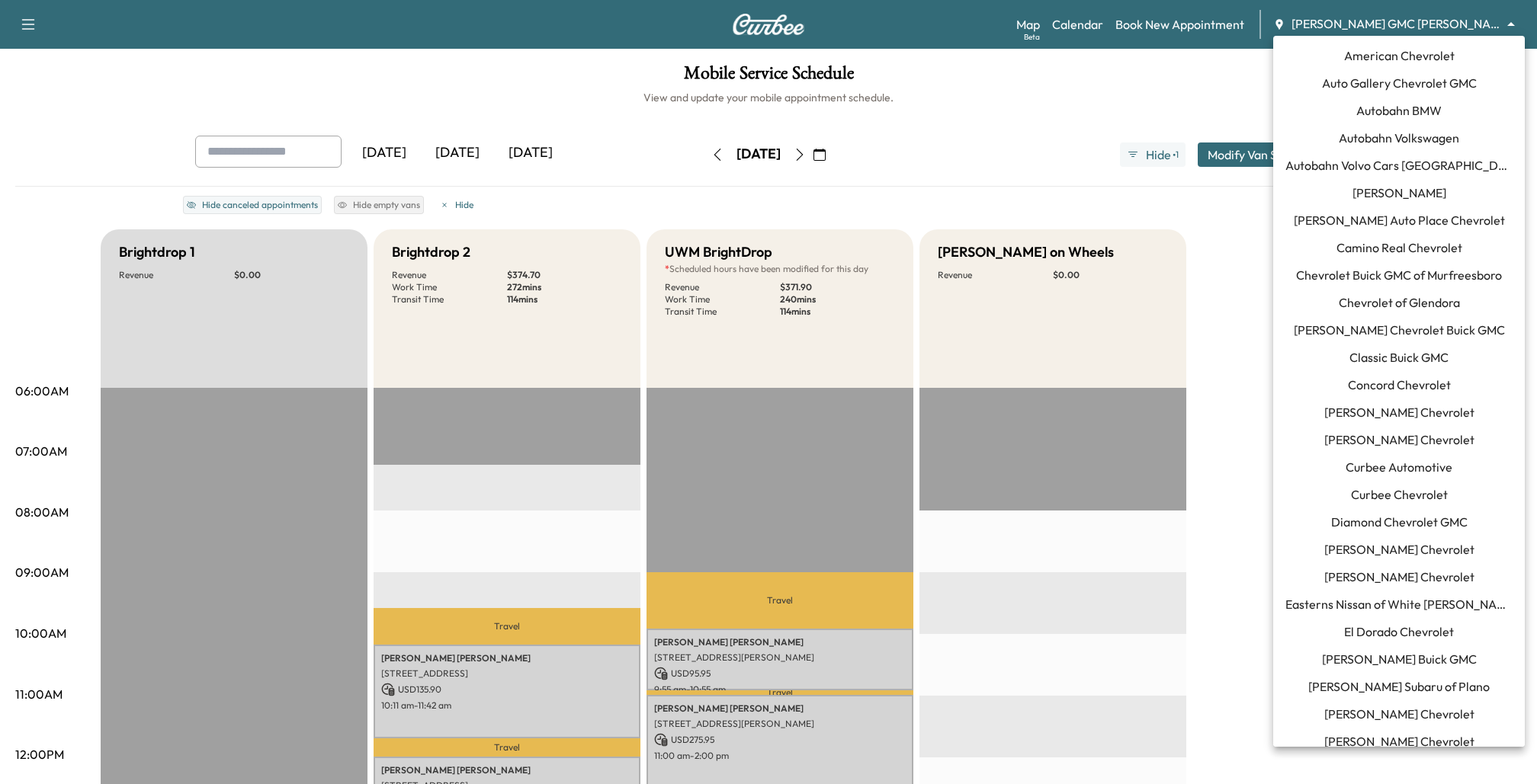
scroll to position [1413, 0]
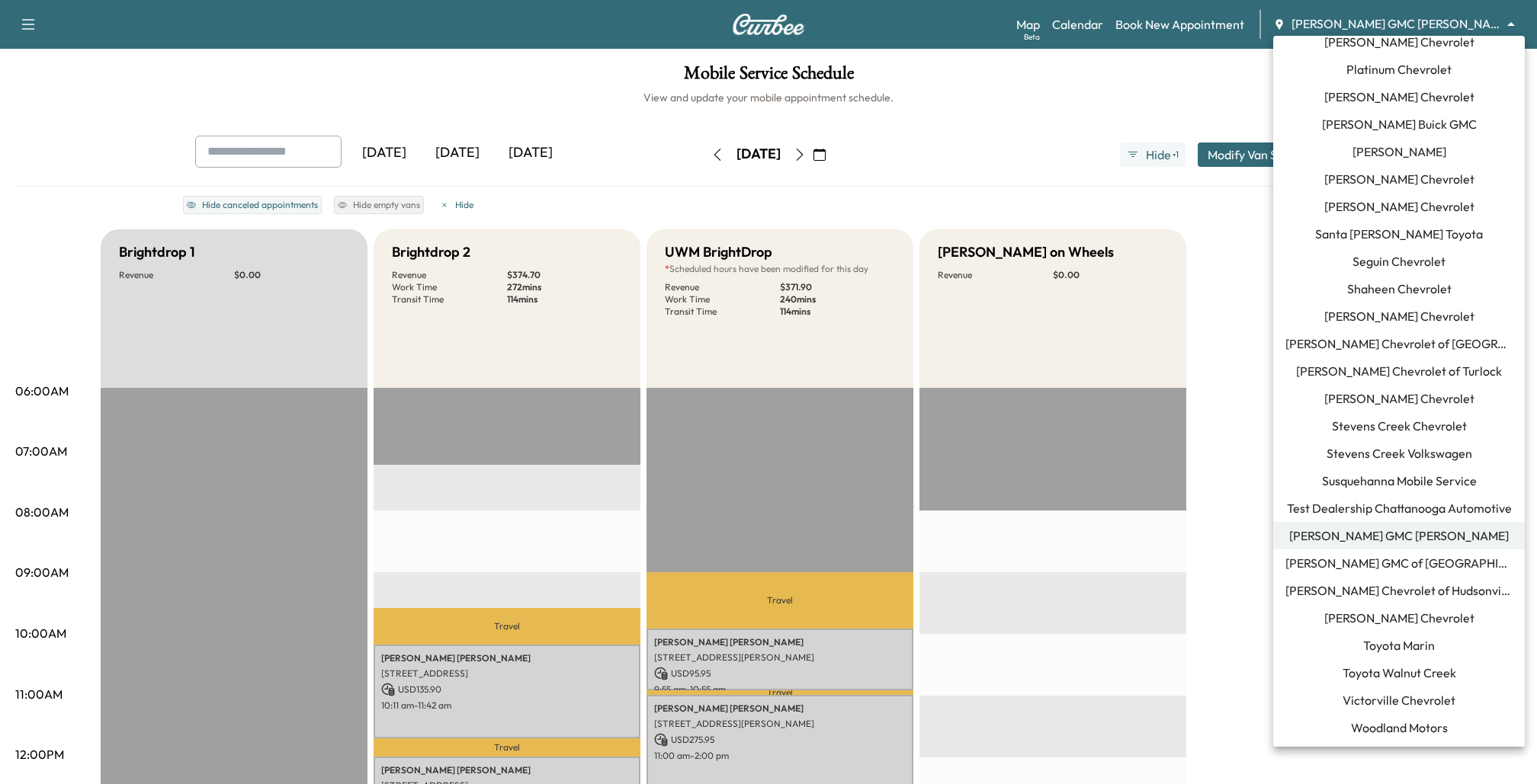
click at [1095, 117] on div at bounding box center [768, 392] width 1537 height 784
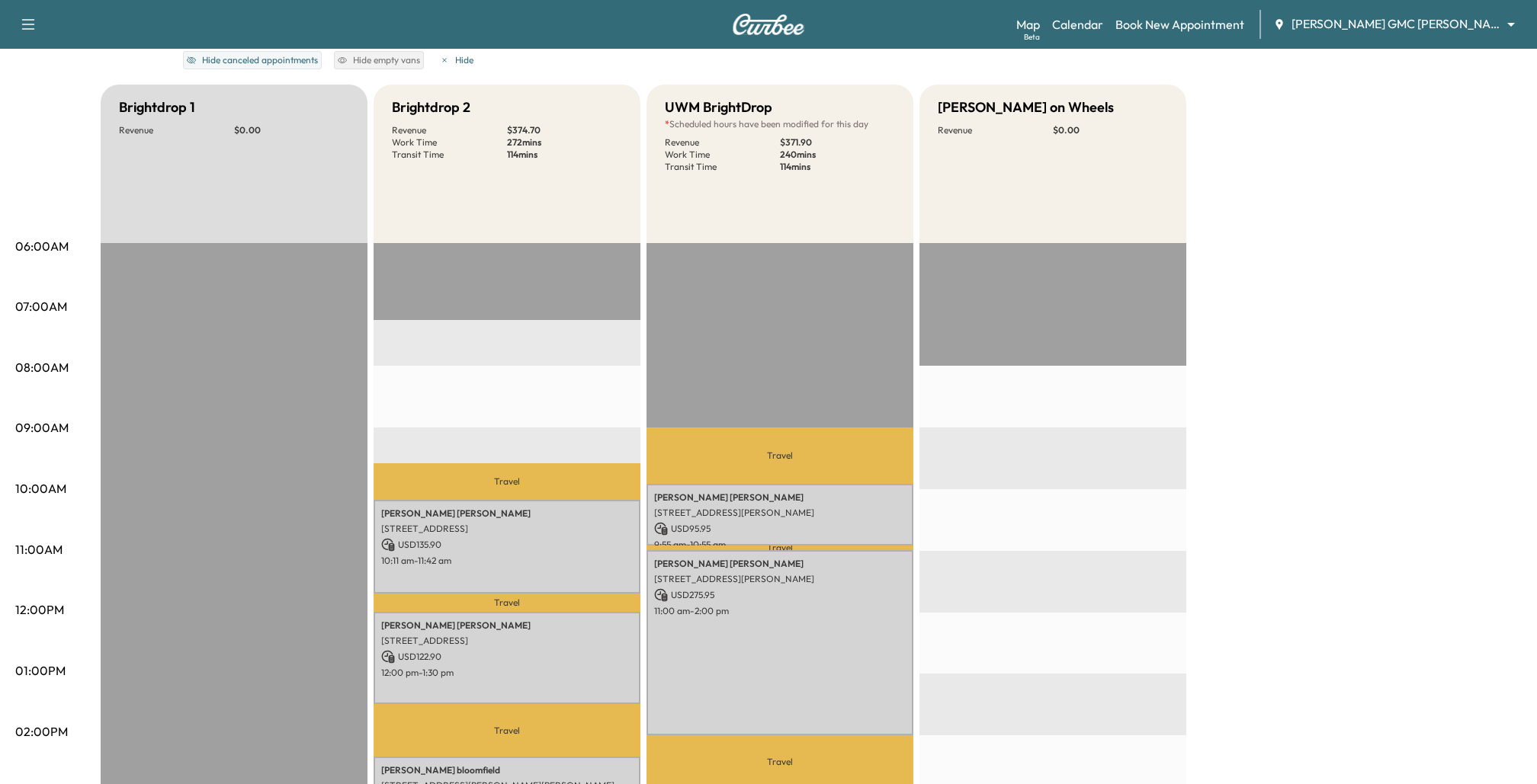
scroll to position [0, 0]
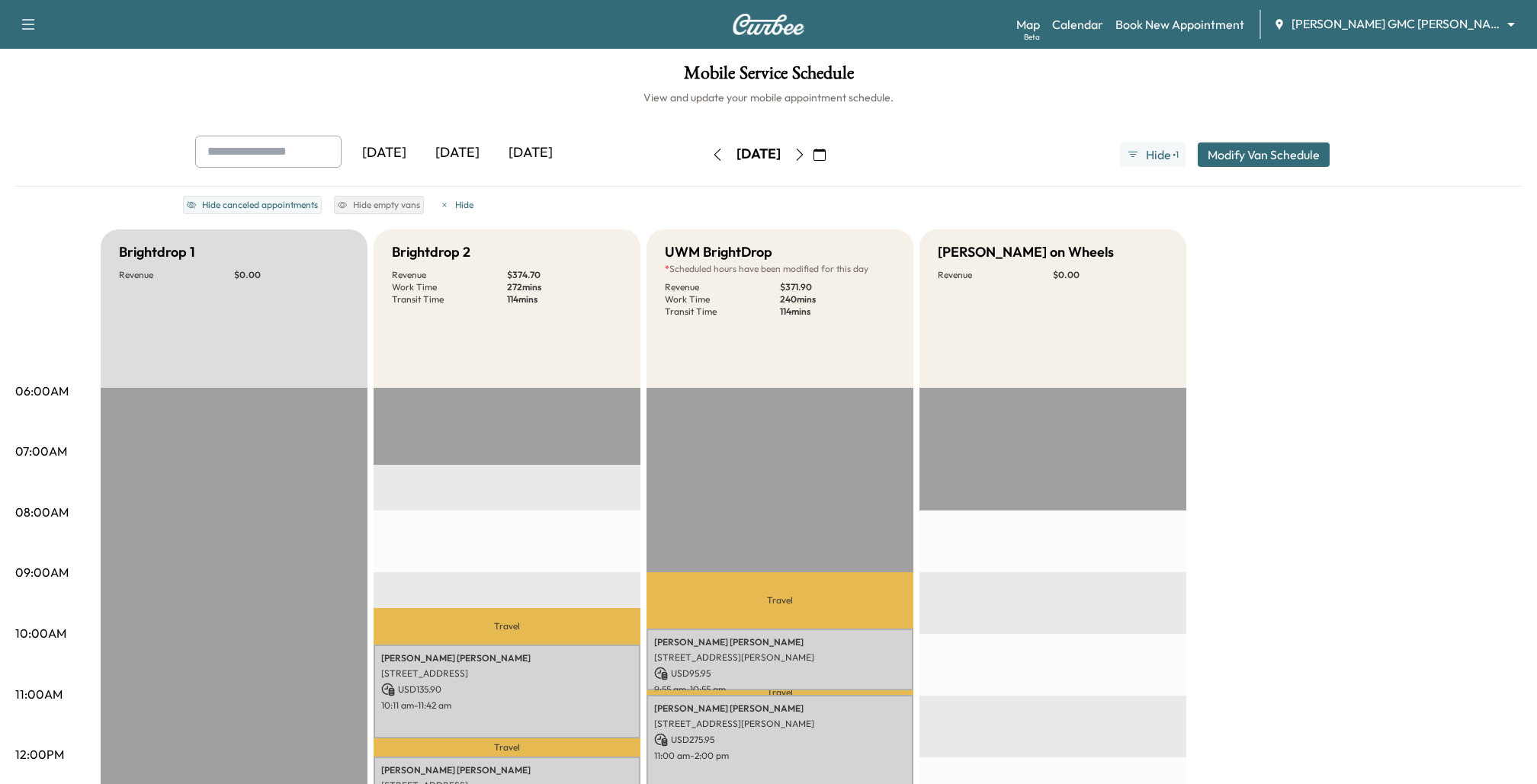
click at [806, 152] on icon "button" at bounding box center [800, 155] width 12 height 12
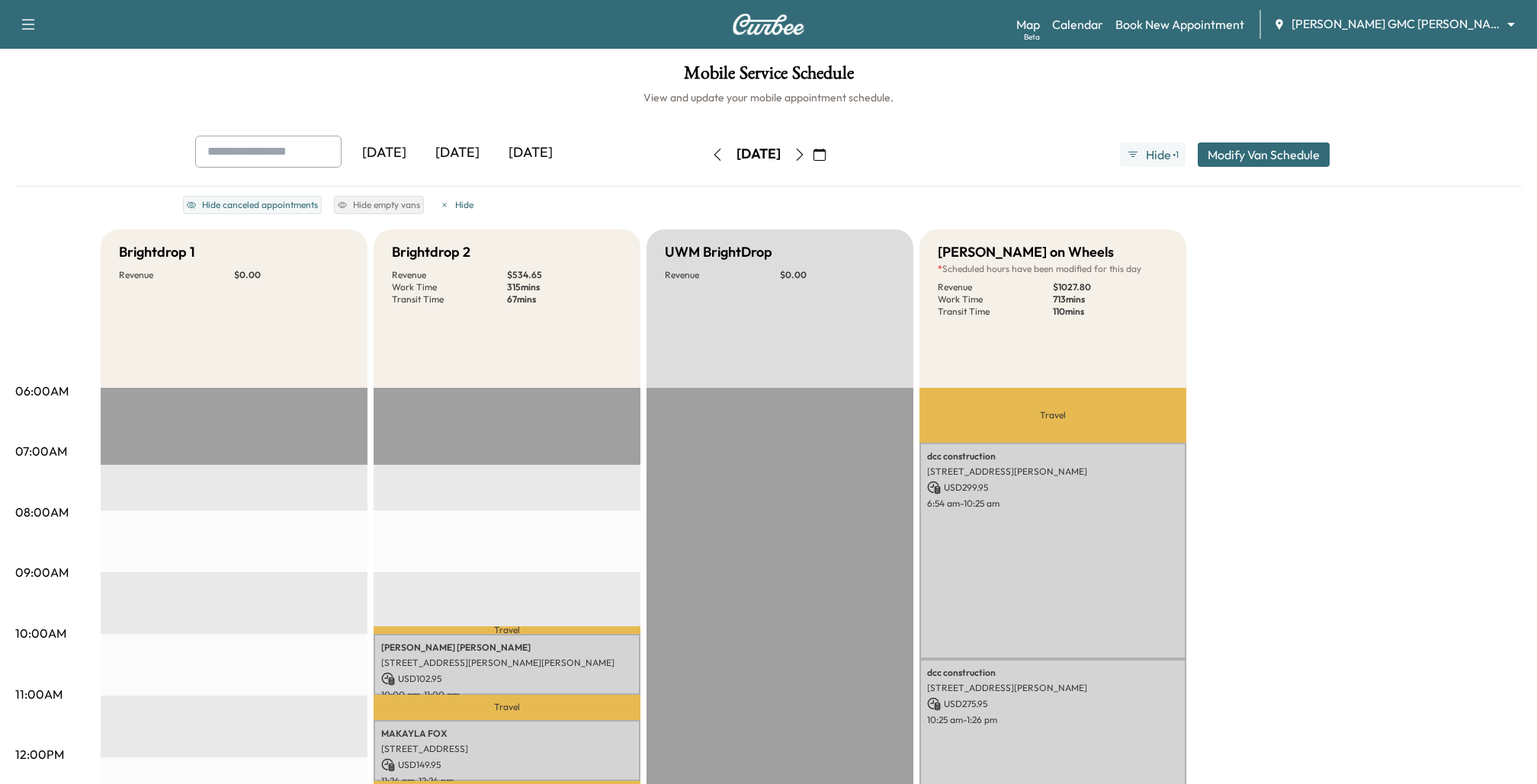
click at [806, 158] on icon "button" at bounding box center [800, 155] width 12 height 12
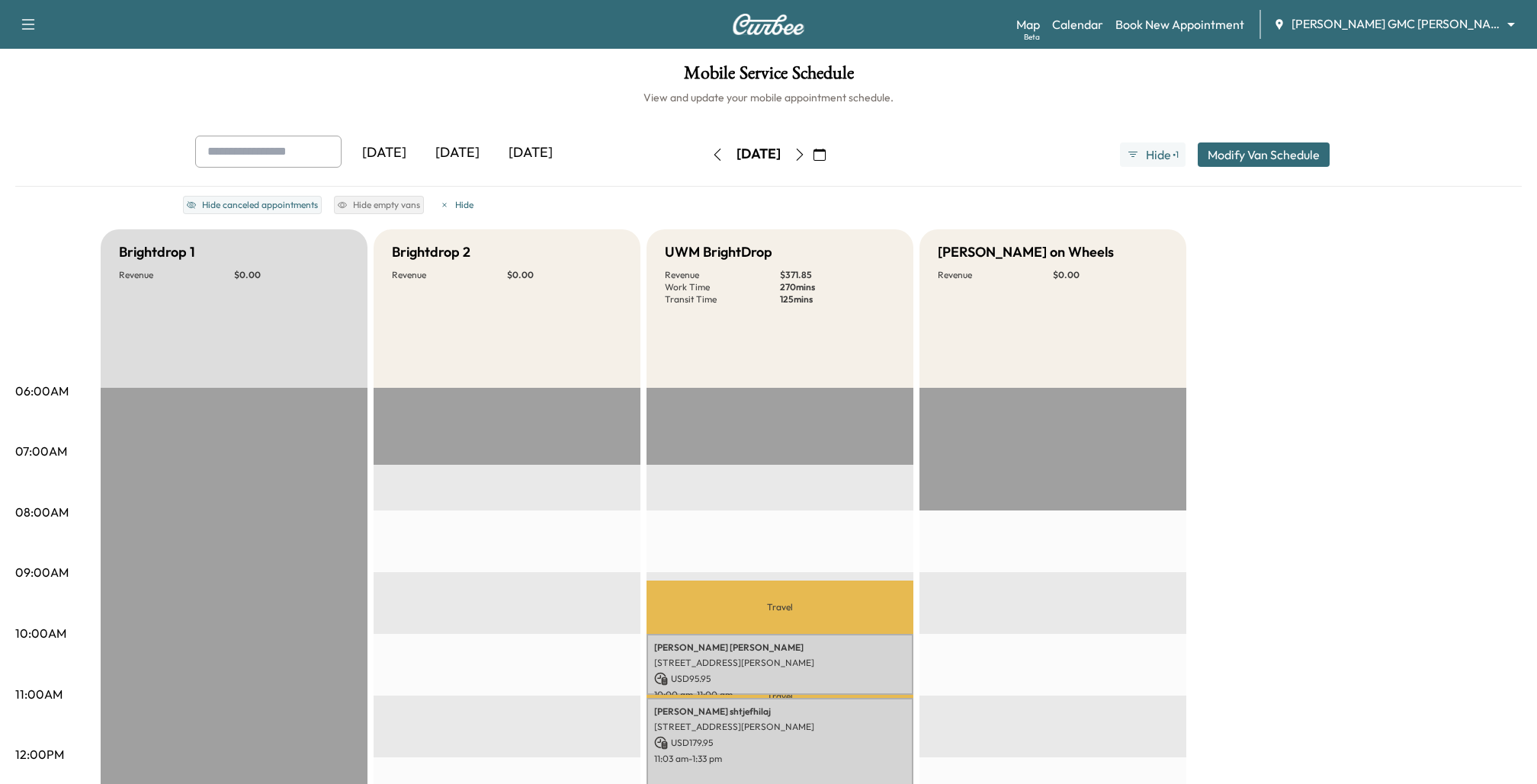
click at [712, 153] on icon "button" at bounding box center [718, 155] width 12 height 12
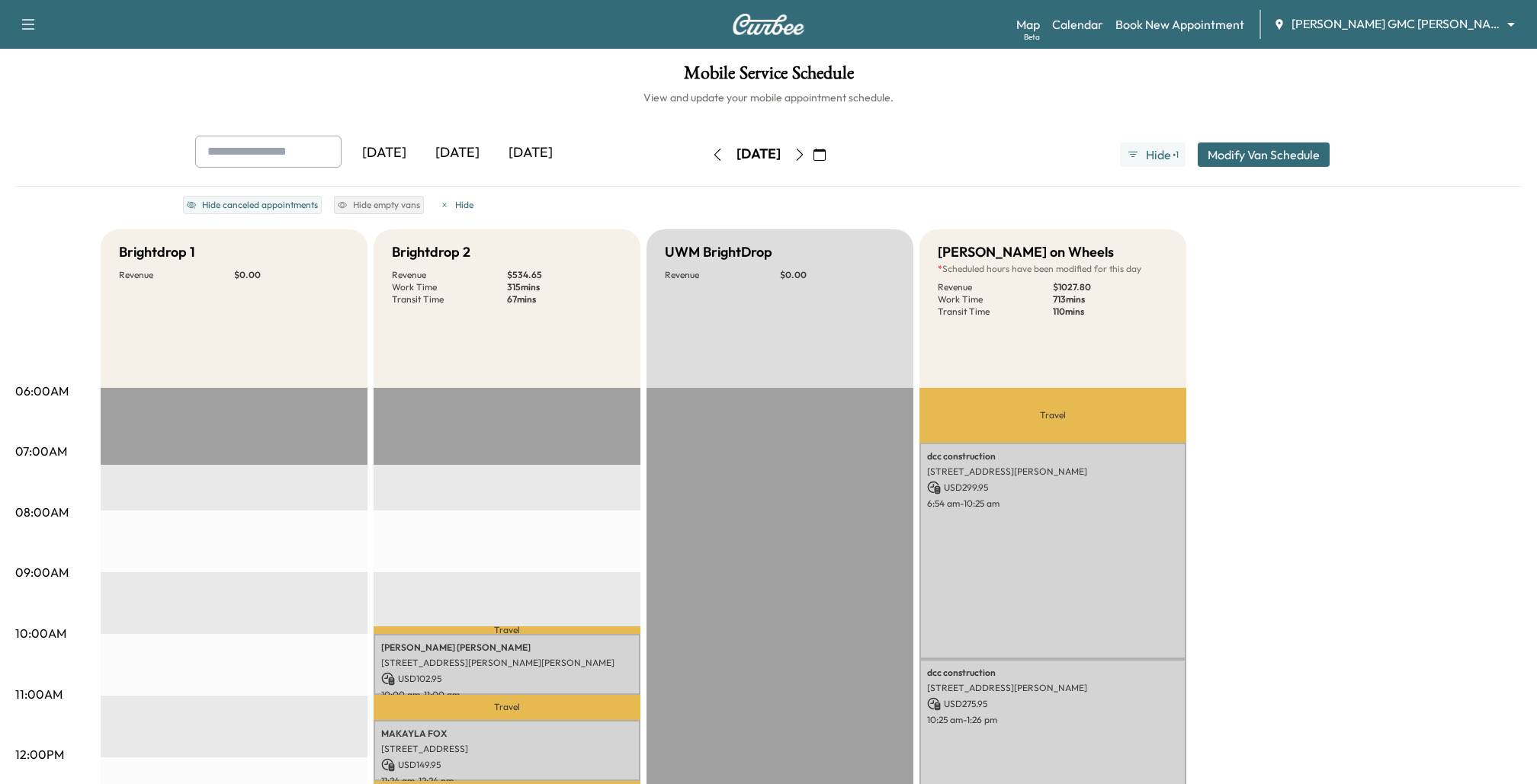
click at [712, 152] on icon "button" at bounding box center [718, 155] width 12 height 12
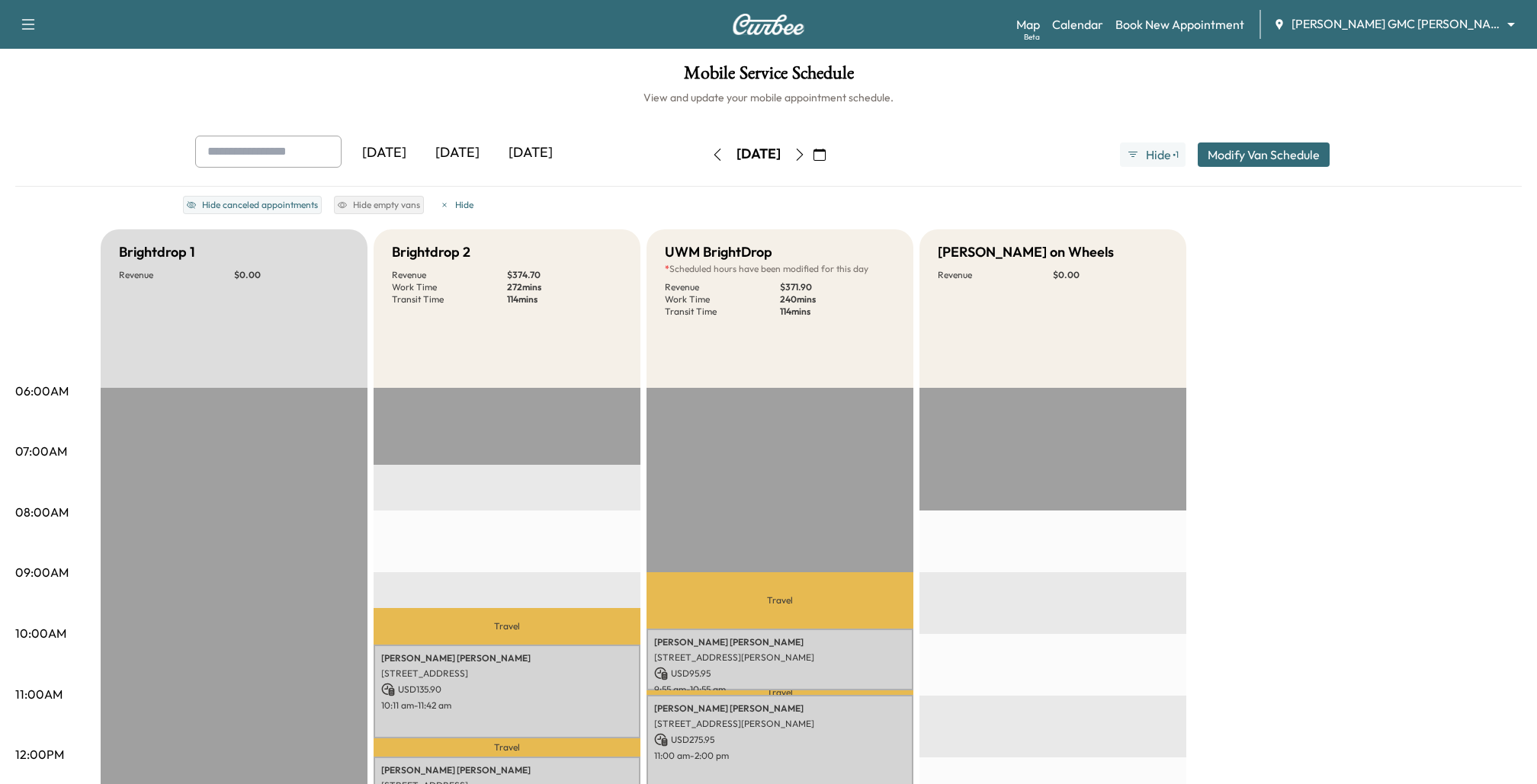
click at [806, 155] on icon "button" at bounding box center [800, 155] width 12 height 12
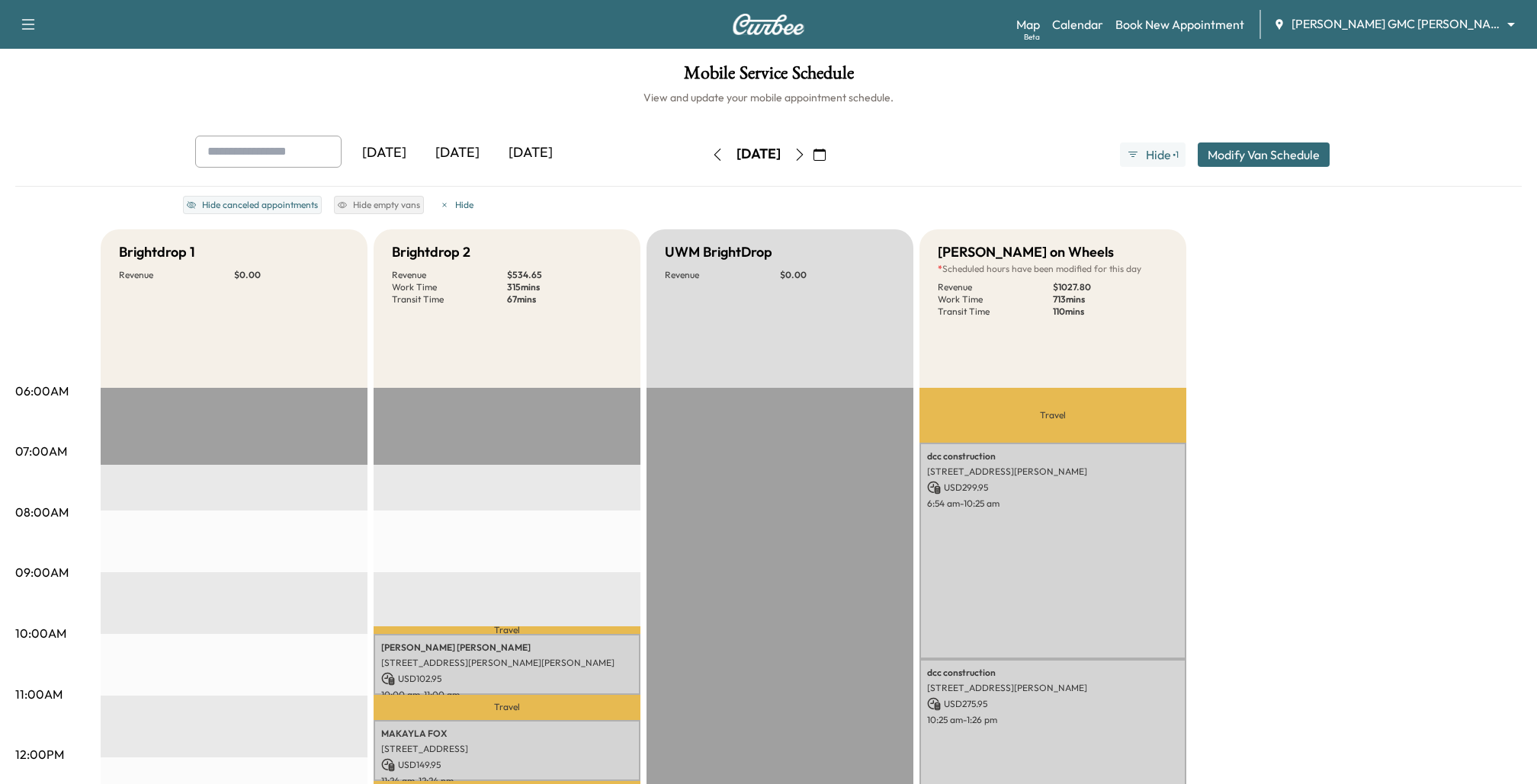
click at [712, 153] on icon "button" at bounding box center [718, 155] width 12 height 12
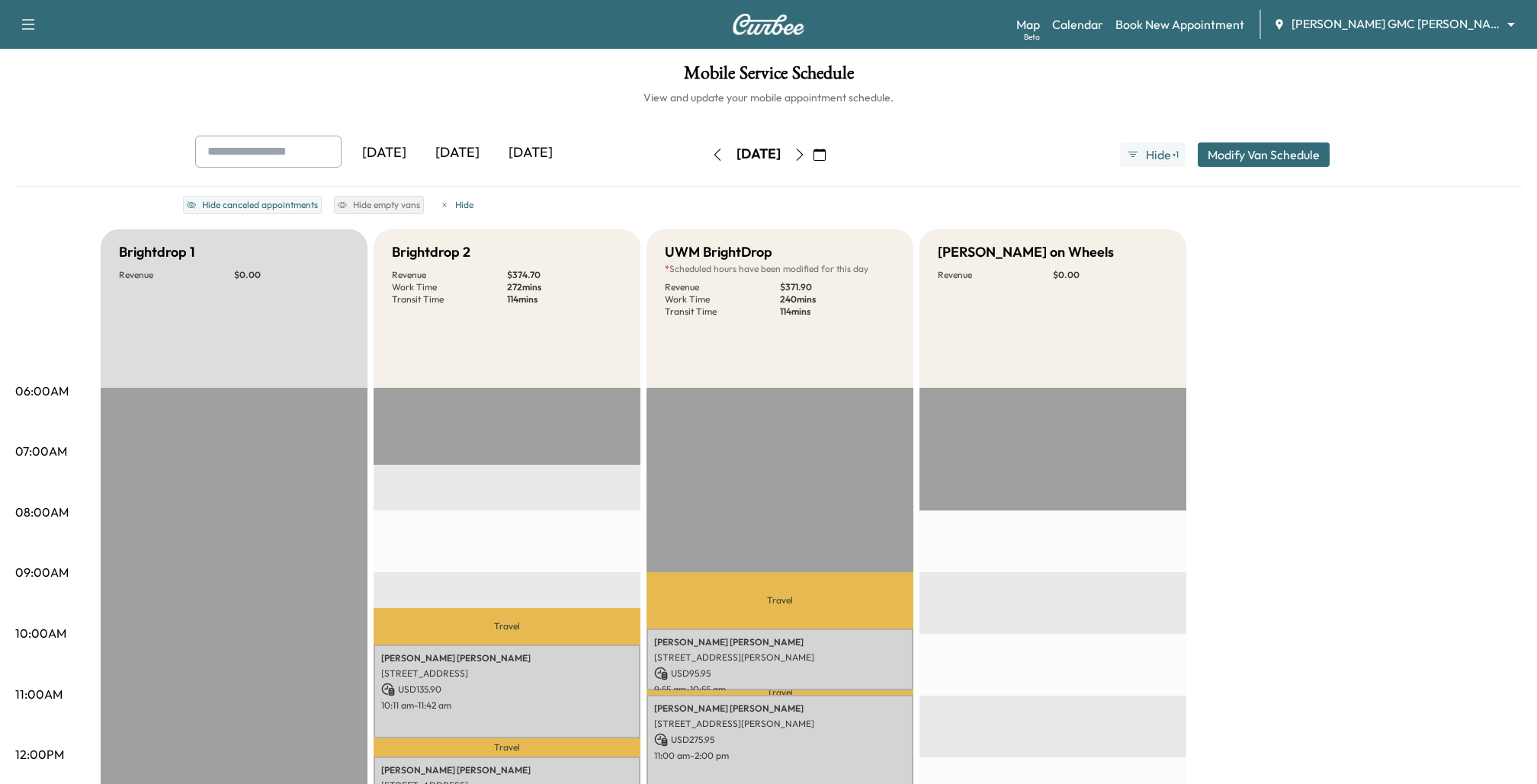
click at [806, 154] on icon "button" at bounding box center [800, 155] width 12 height 12
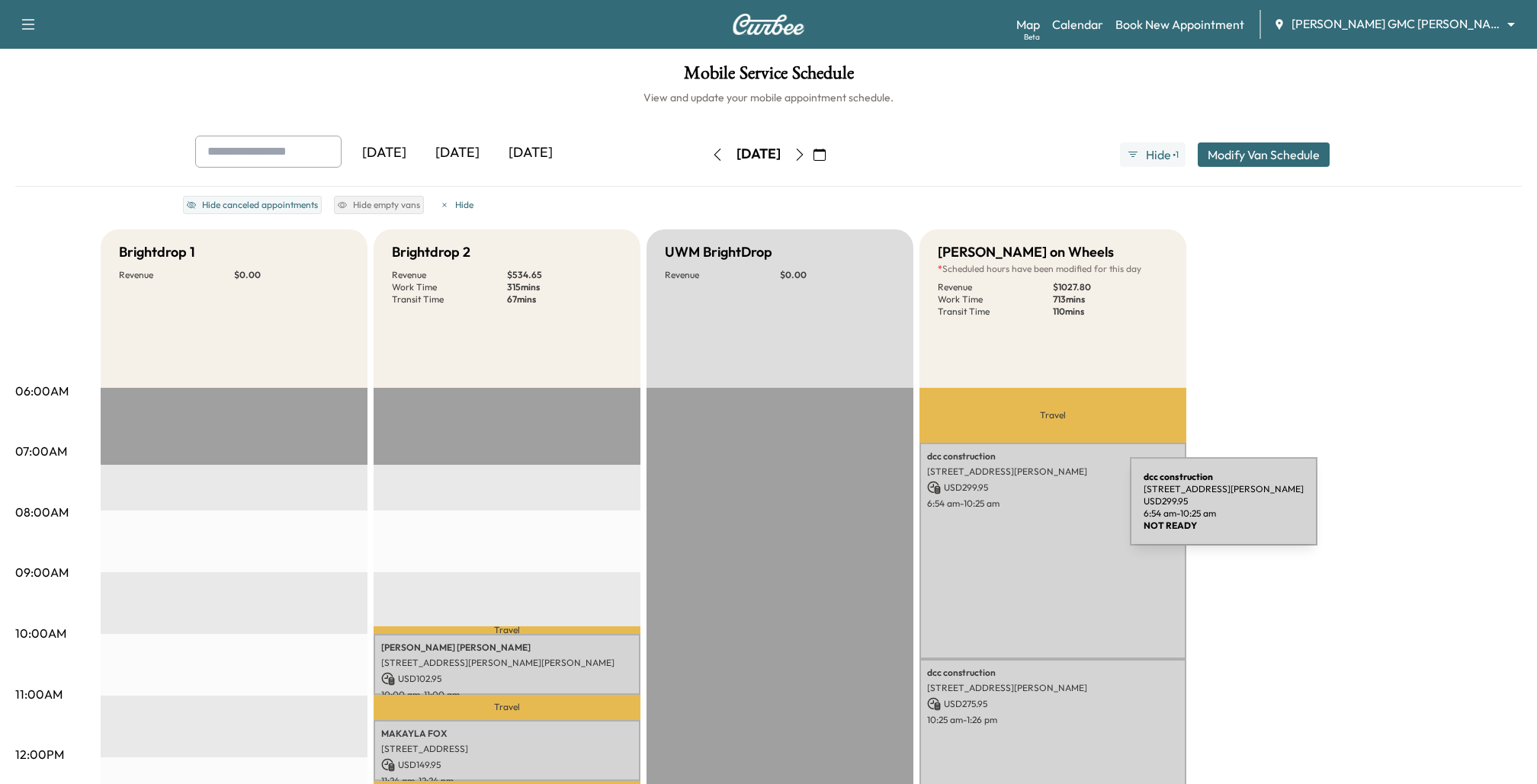
click at [1015, 512] on div "dcc construction [STREET_ADDRESS][PERSON_NAME] USD 299.95 6:54 am - 10:25 am" at bounding box center [1052, 551] width 267 height 216
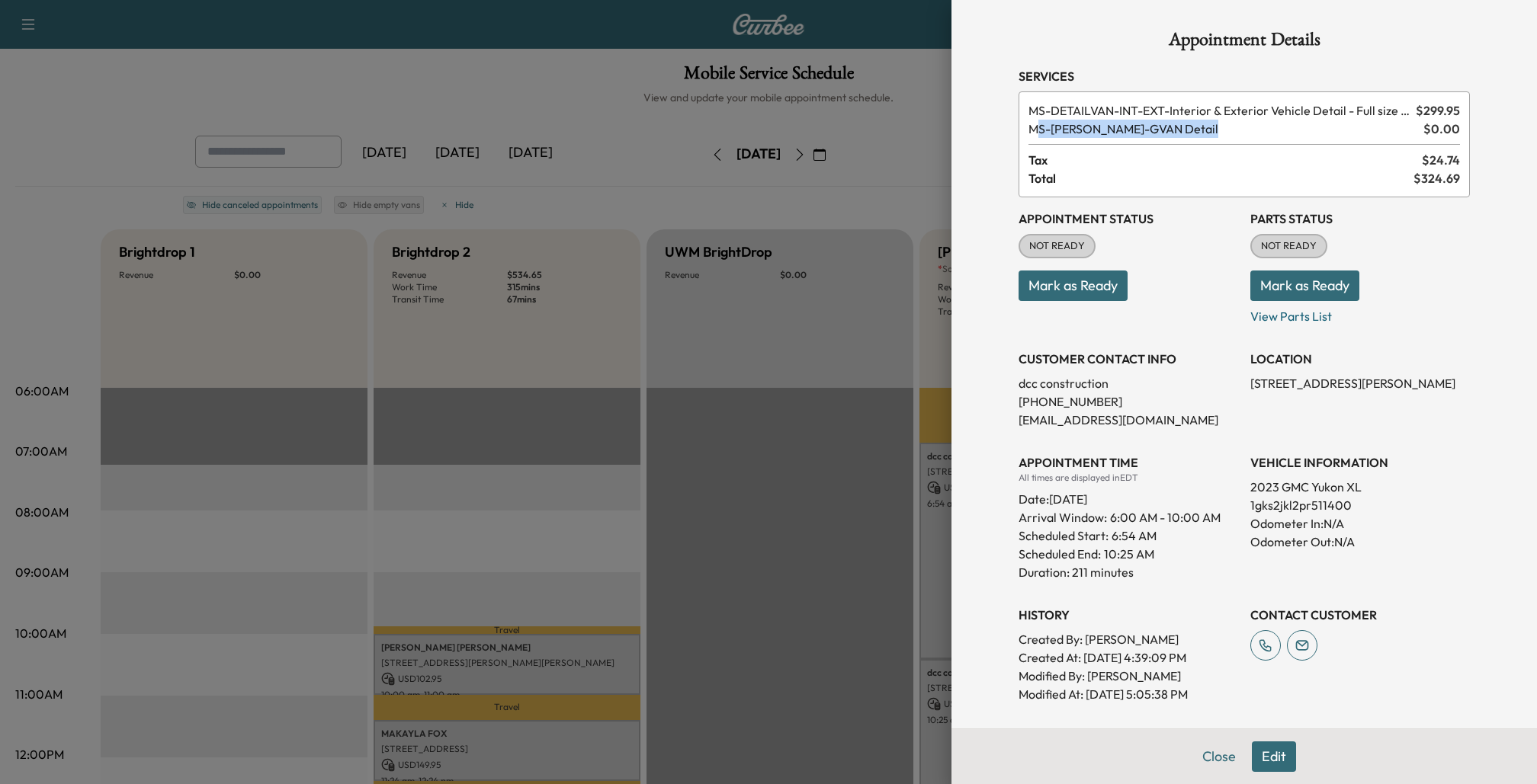
drag, startPoint x: 1038, startPoint y: 133, endPoint x: 1223, endPoint y: 136, distance: 185.0
click at [1223, 135] on span "MS-[PERSON_NAME] Detail" at bounding box center [1223, 128] width 389 height 18
click at [1223, 136] on span "MS-[PERSON_NAME] Detail" at bounding box center [1223, 128] width 389 height 18
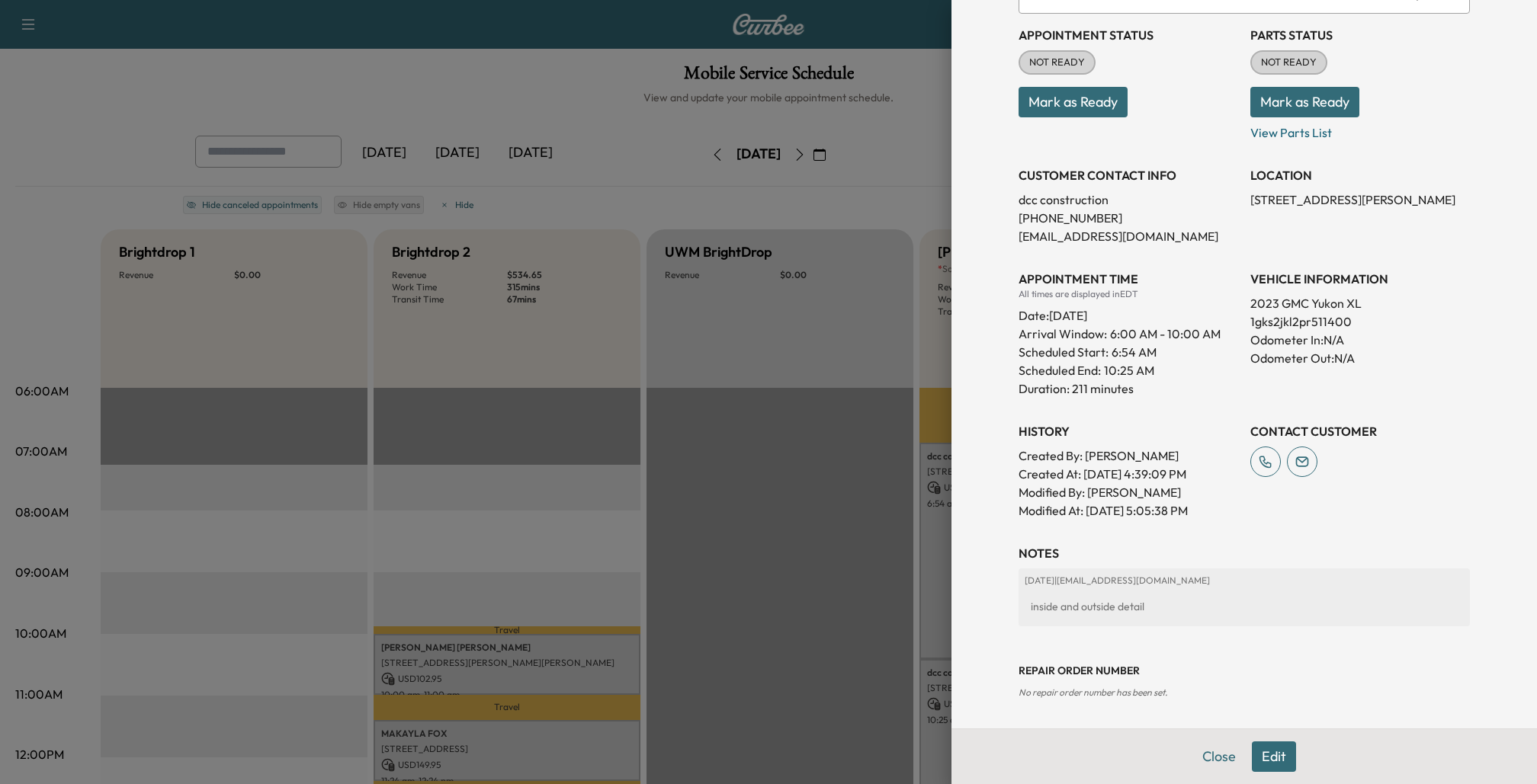
click at [924, 479] on div at bounding box center [768, 392] width 1537 height 784
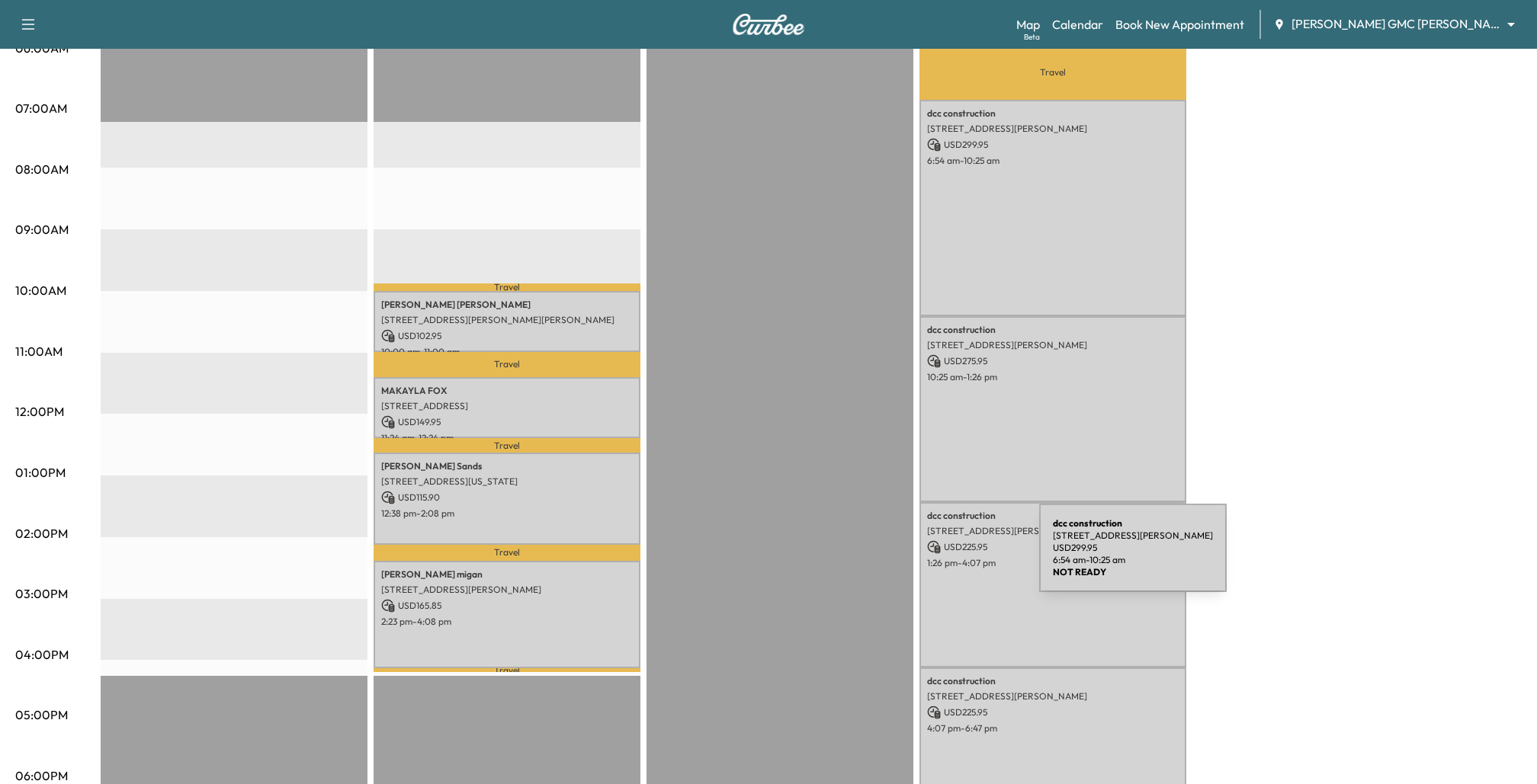
scroll to position [406, 0]
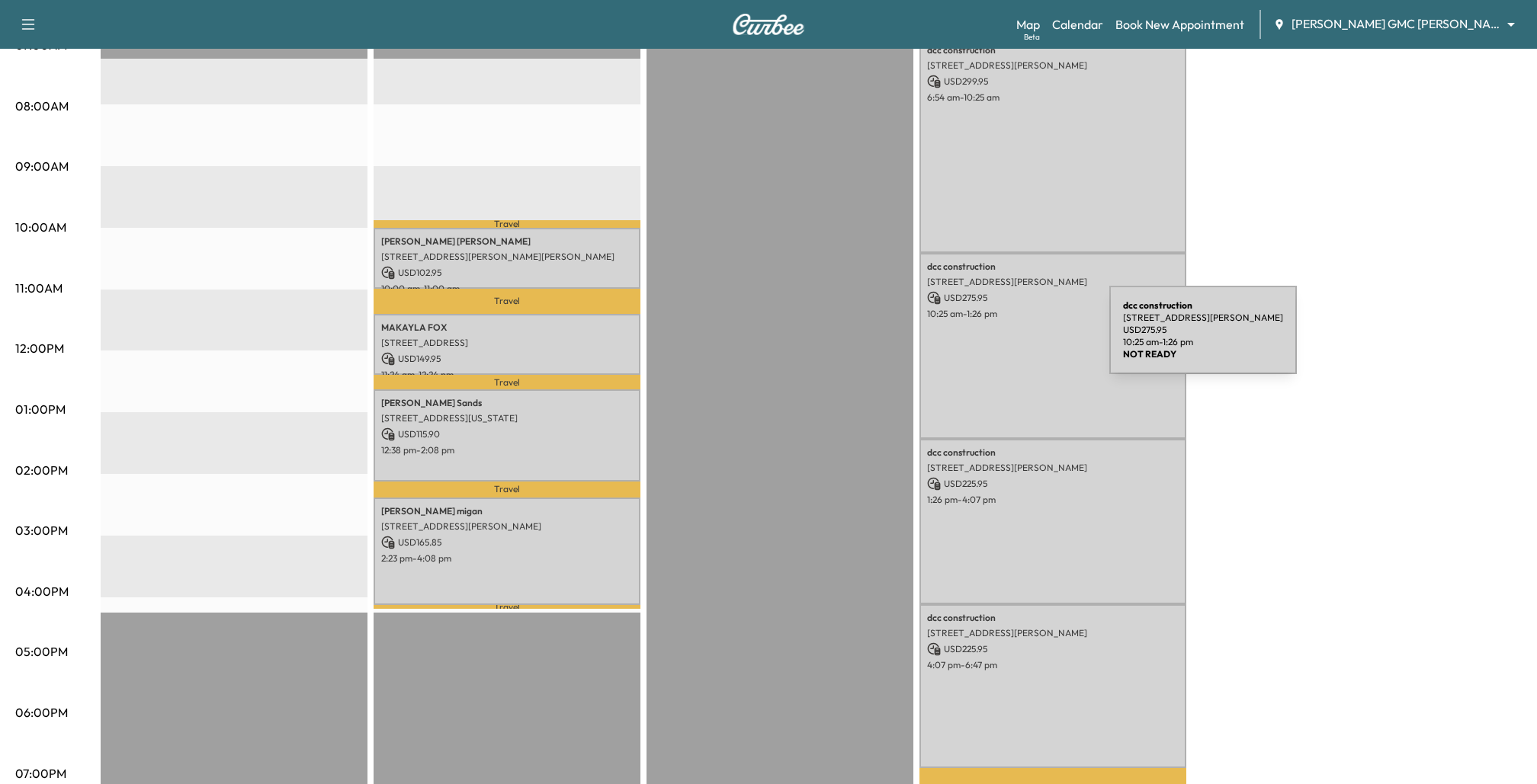
click at [995, 339] on div "dcc construction [STREET_ADDRESS][PERSON_NAME] USD 275.95 10:25 am - 1:26 pm" at bounding box center [1052, 346] width 267 height 186
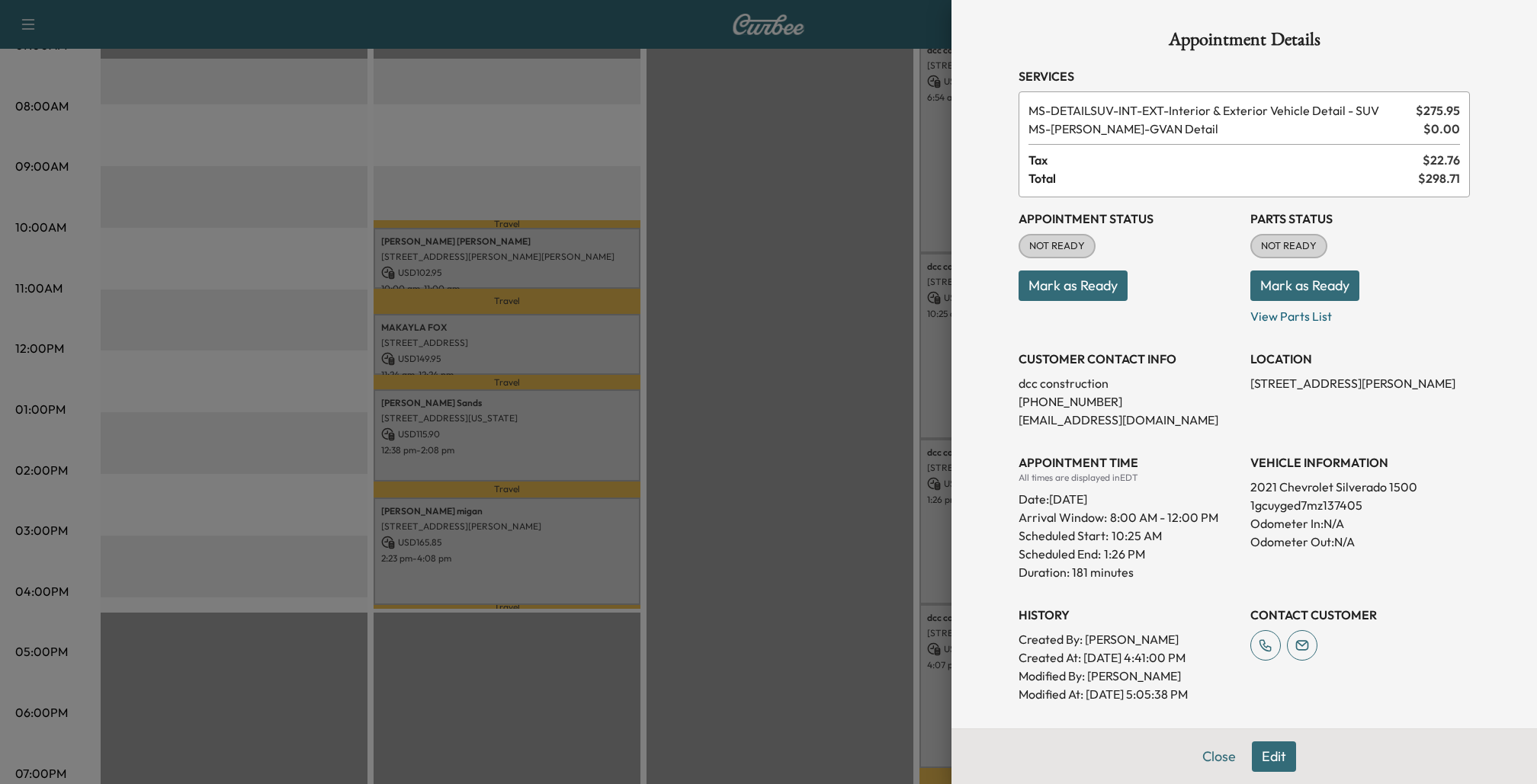
click at [931, 360] on div at bounding box center [768, 392] width 1537 height 784
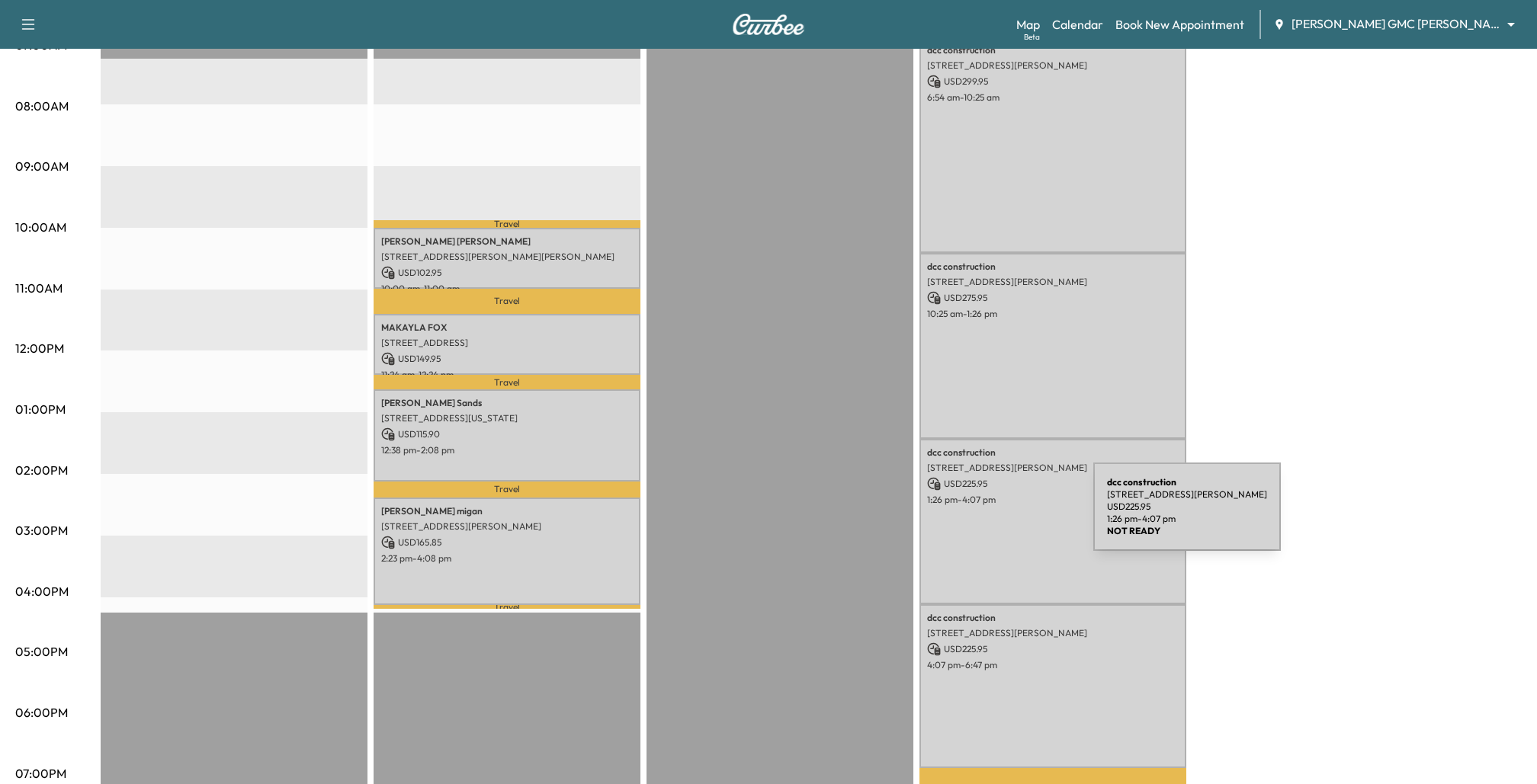
click at [979, 516] on div "dcc construction [STREET_ADDRESS][PERSON_NAME] USD 225.95 1:26 pm - 4:07 pm" at bounding box center [1052, 522] width 267 height 165
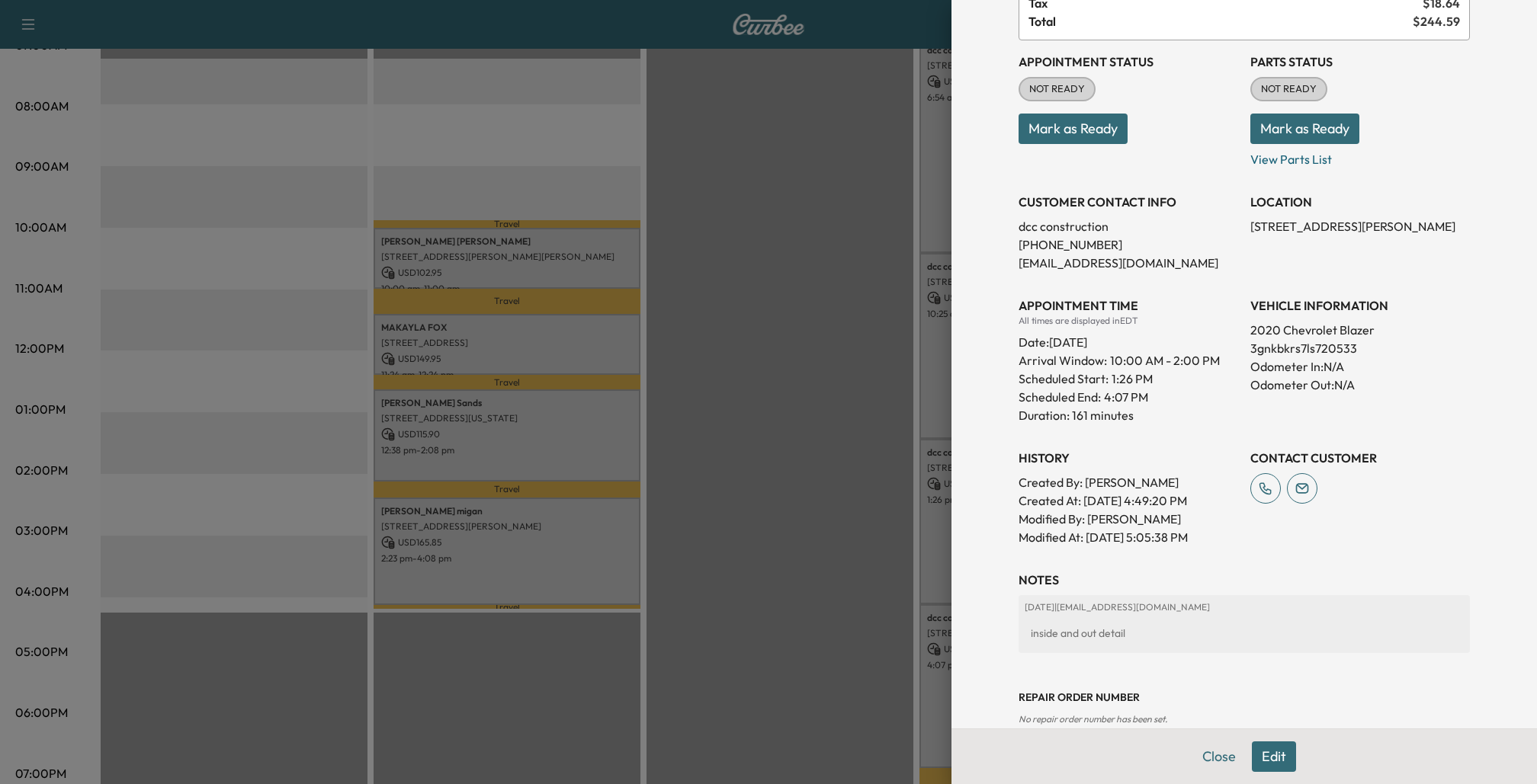
scroll to position [156, 0]
click at [1212, 758] on button "Close" at bounding box center [1219, 757] width 53 height 30
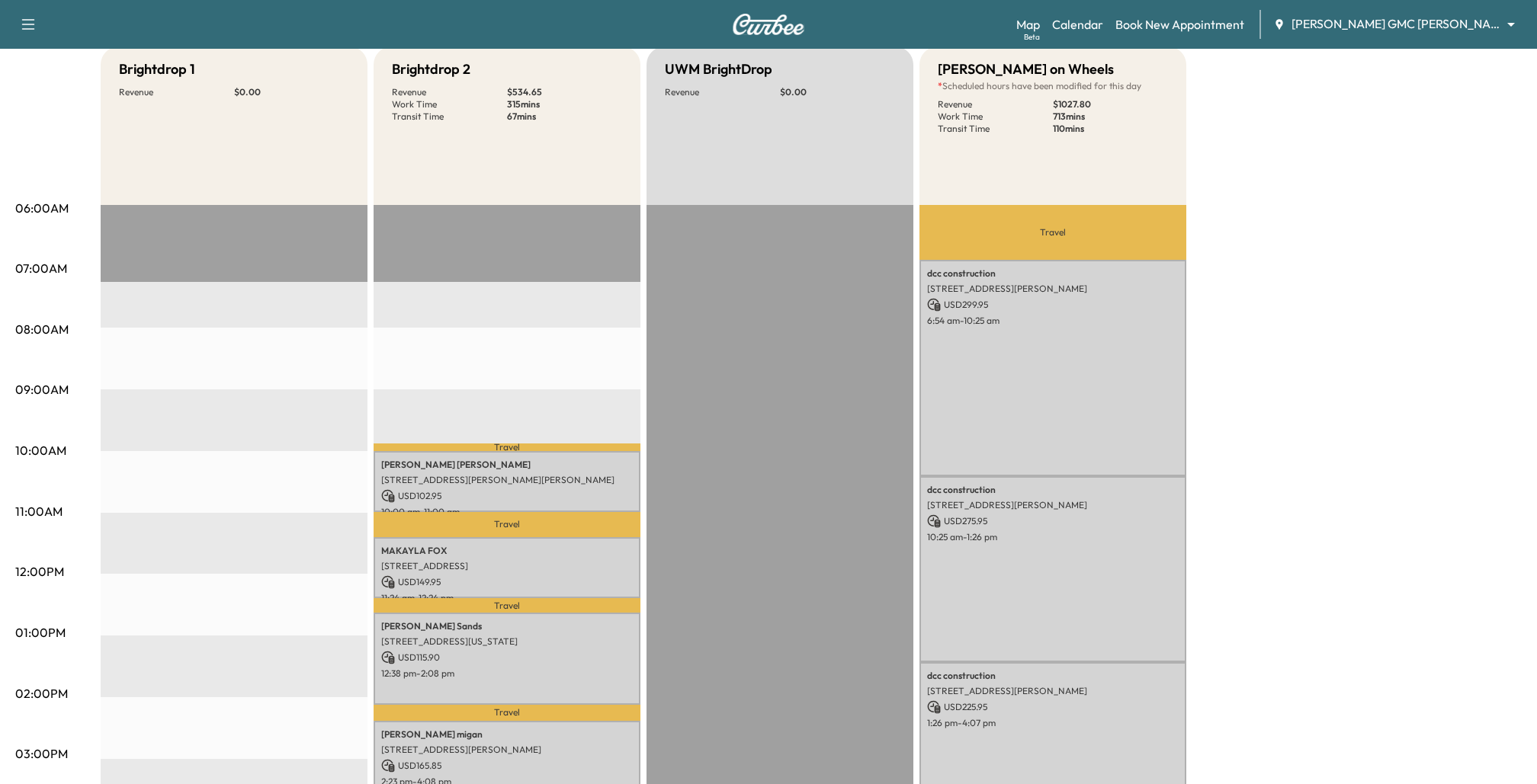
scroll to position [0, 0]
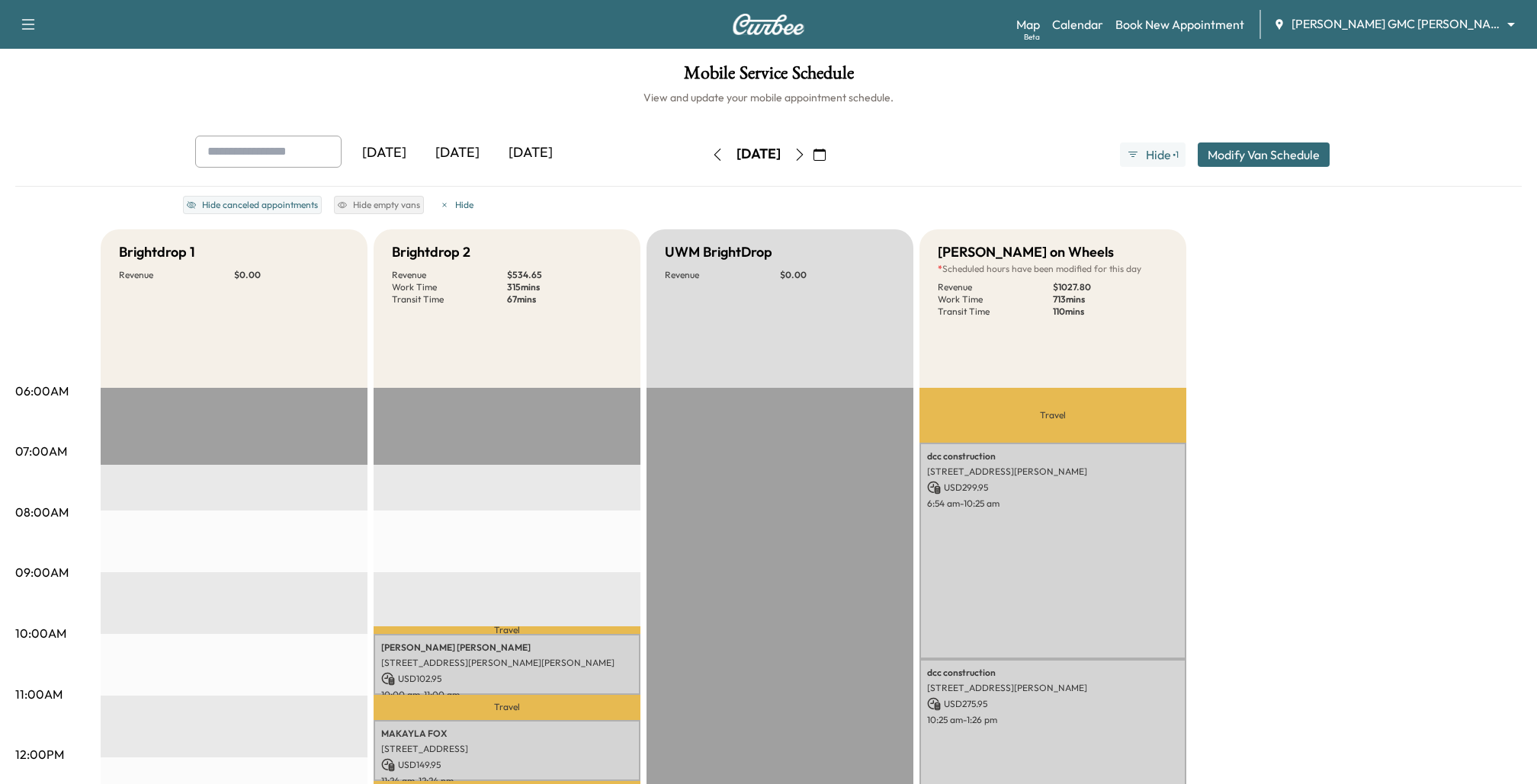
click at [712, 154] on icon "button" at bounding box center [718, 155] width 12 height 12
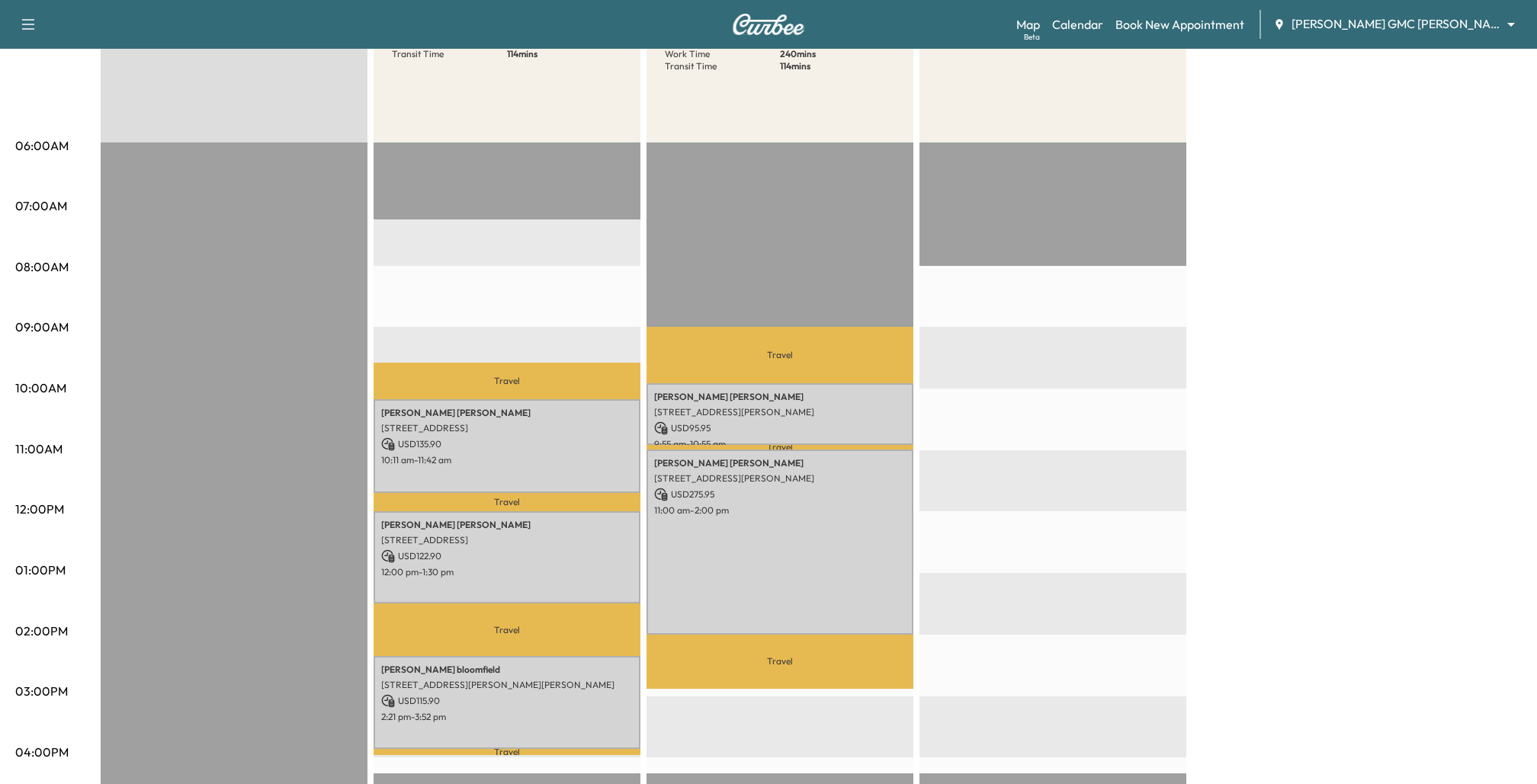
scroll to position [245, 0]
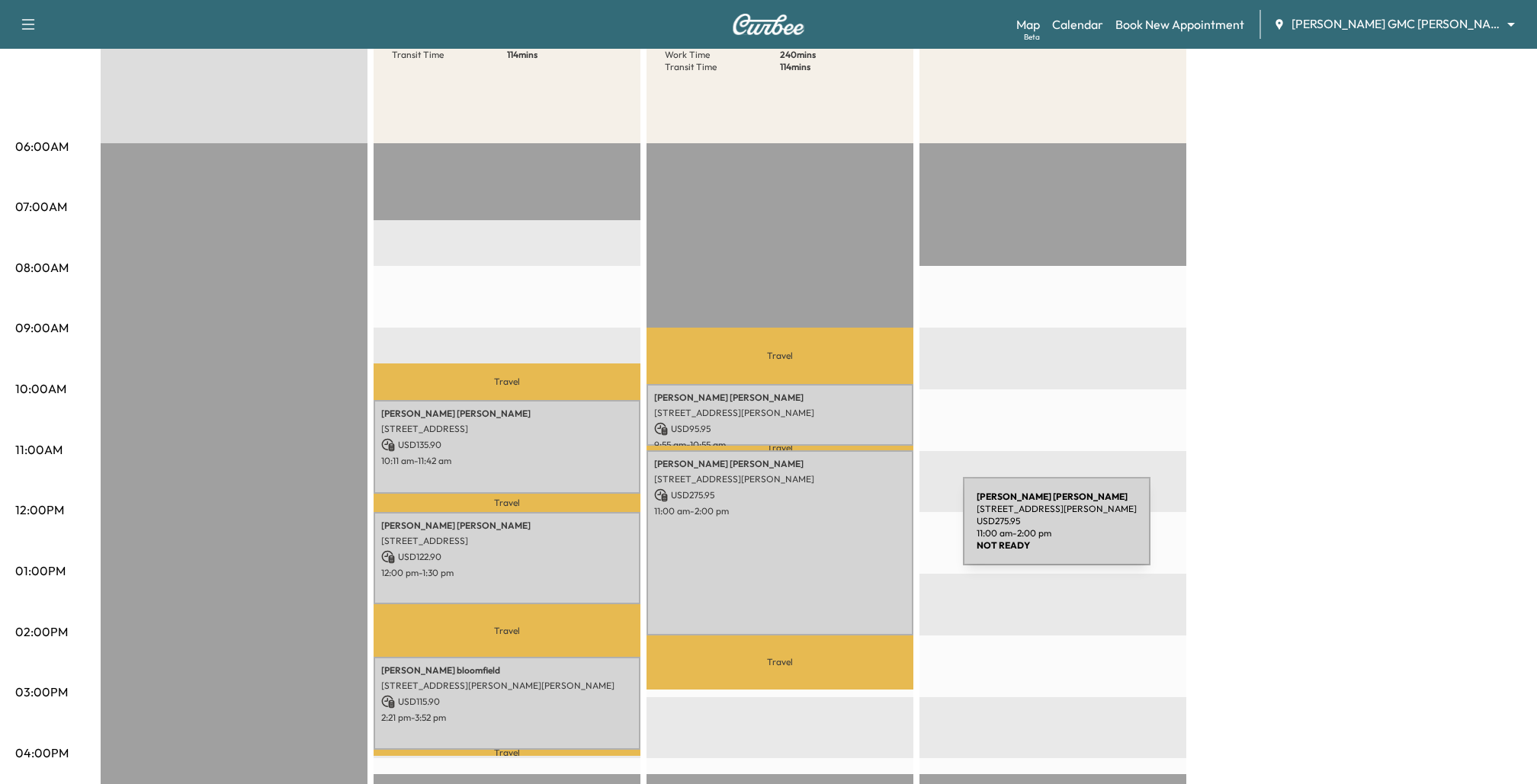
click at [848, 530] on div "[PERSON_NAME] [STREET_ADDRESS][PERSON_NAME] USD 275.95 11:00 am - 2:00 pm" at bounding box center [780, 542] width 267 height 184
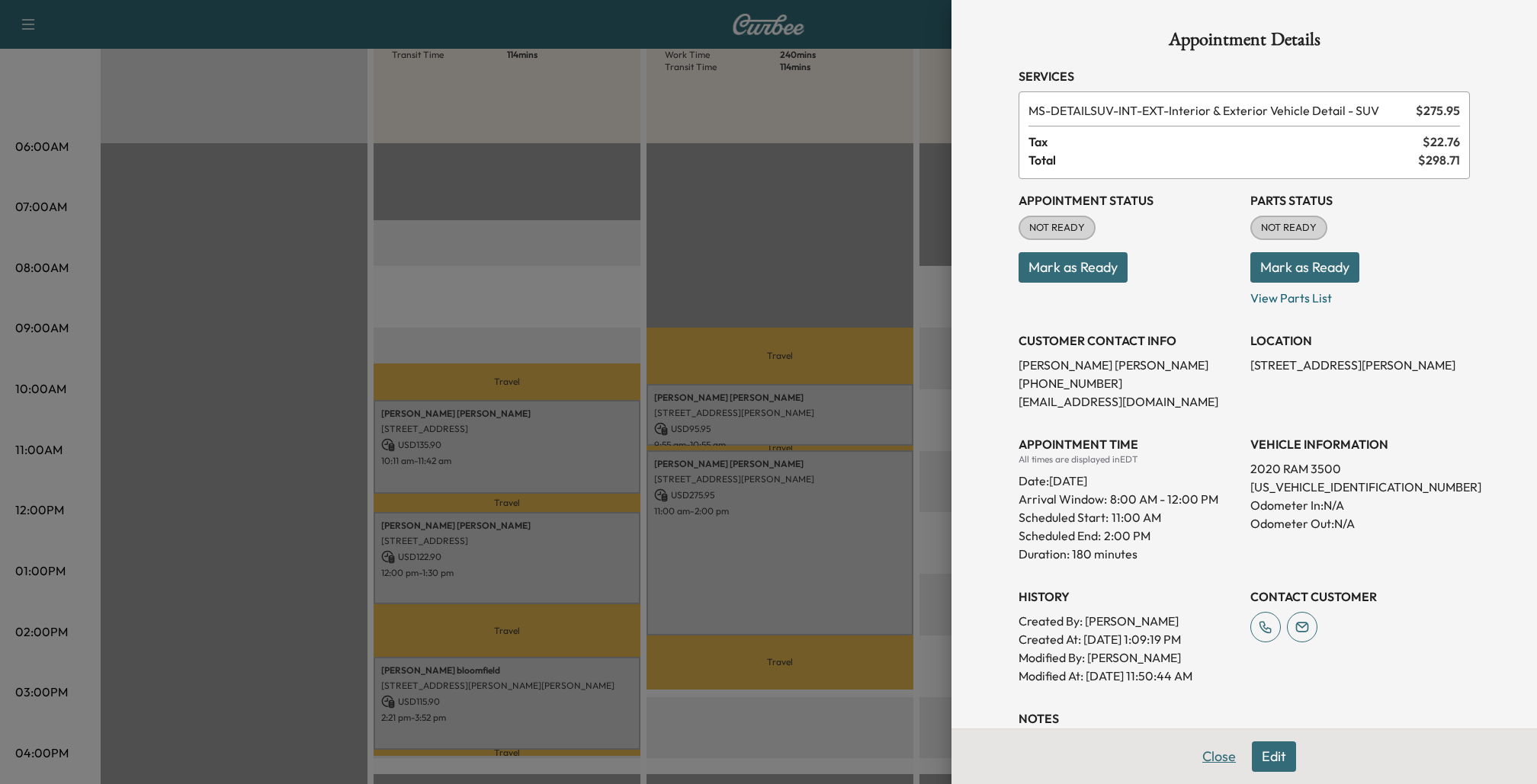
click at [1216, 757] on button "Close" at bounding box center [1219, 757] width 53 height 30
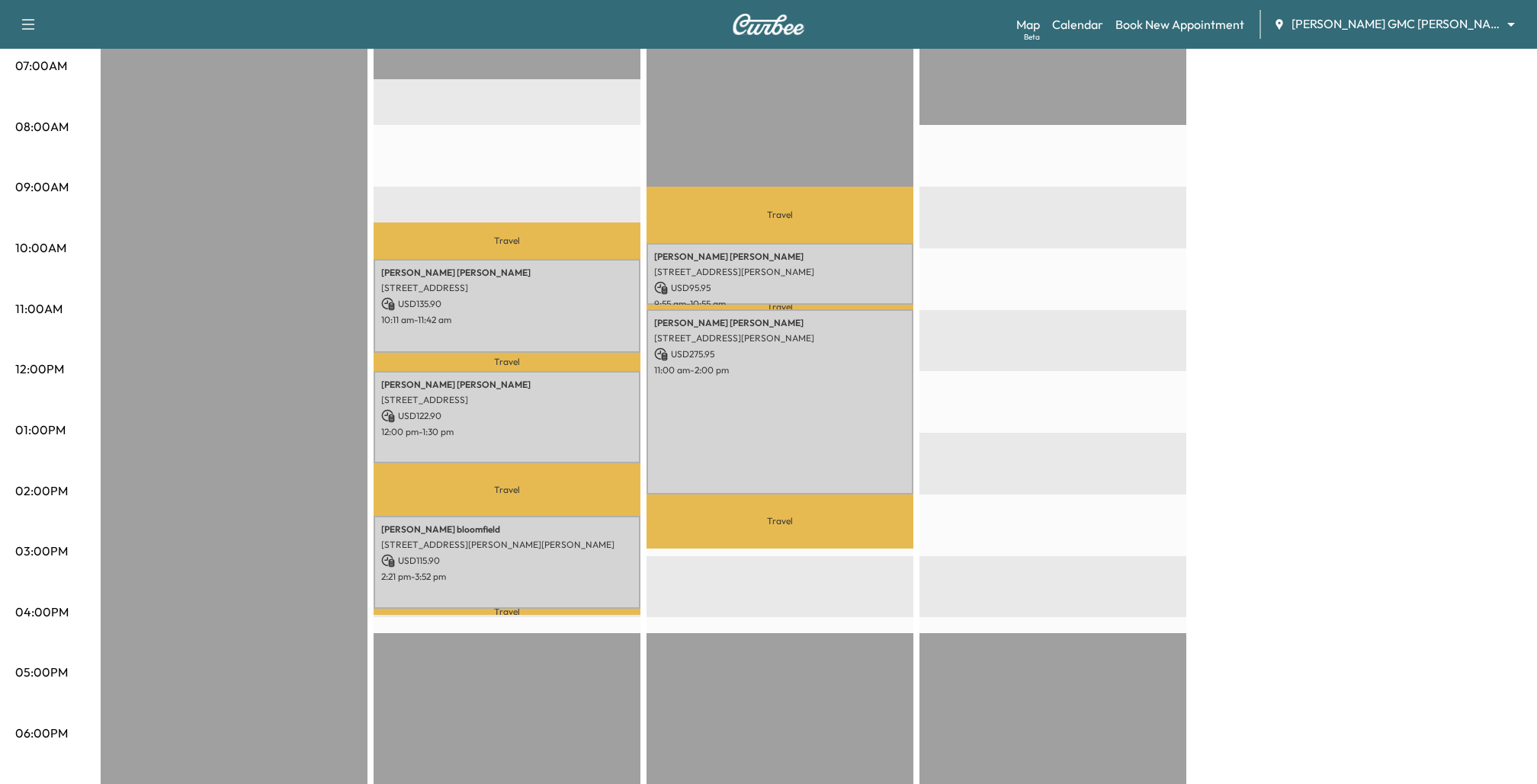
scroll to position [347, 0]
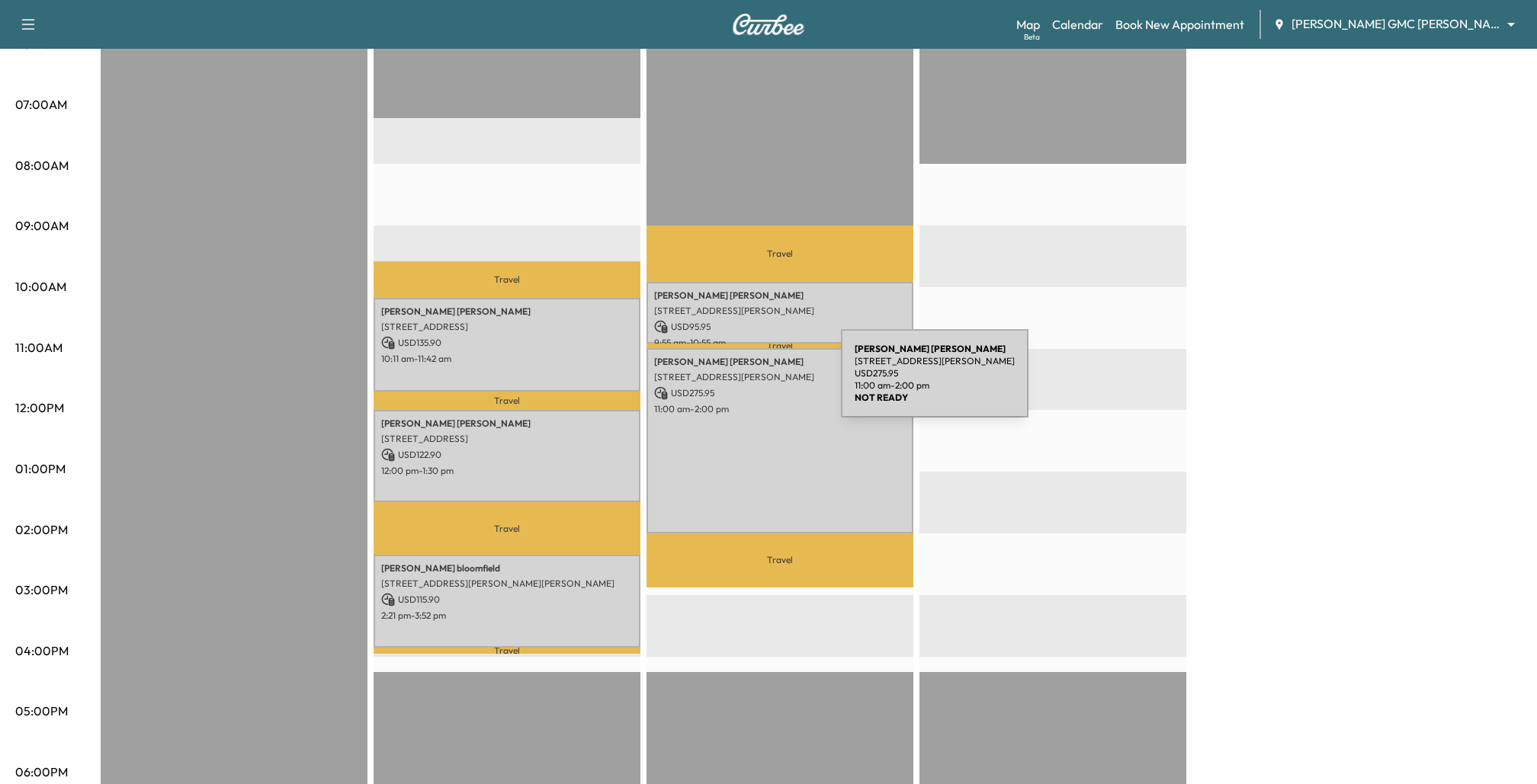
click at [726, 382] on div "[PERSON_NAME] [STREET_ADDRESS][PERSON_NAME] USD 275.95 11:00 am - 2:00 pm" at bounding box center [780, 441] width 267 height 184
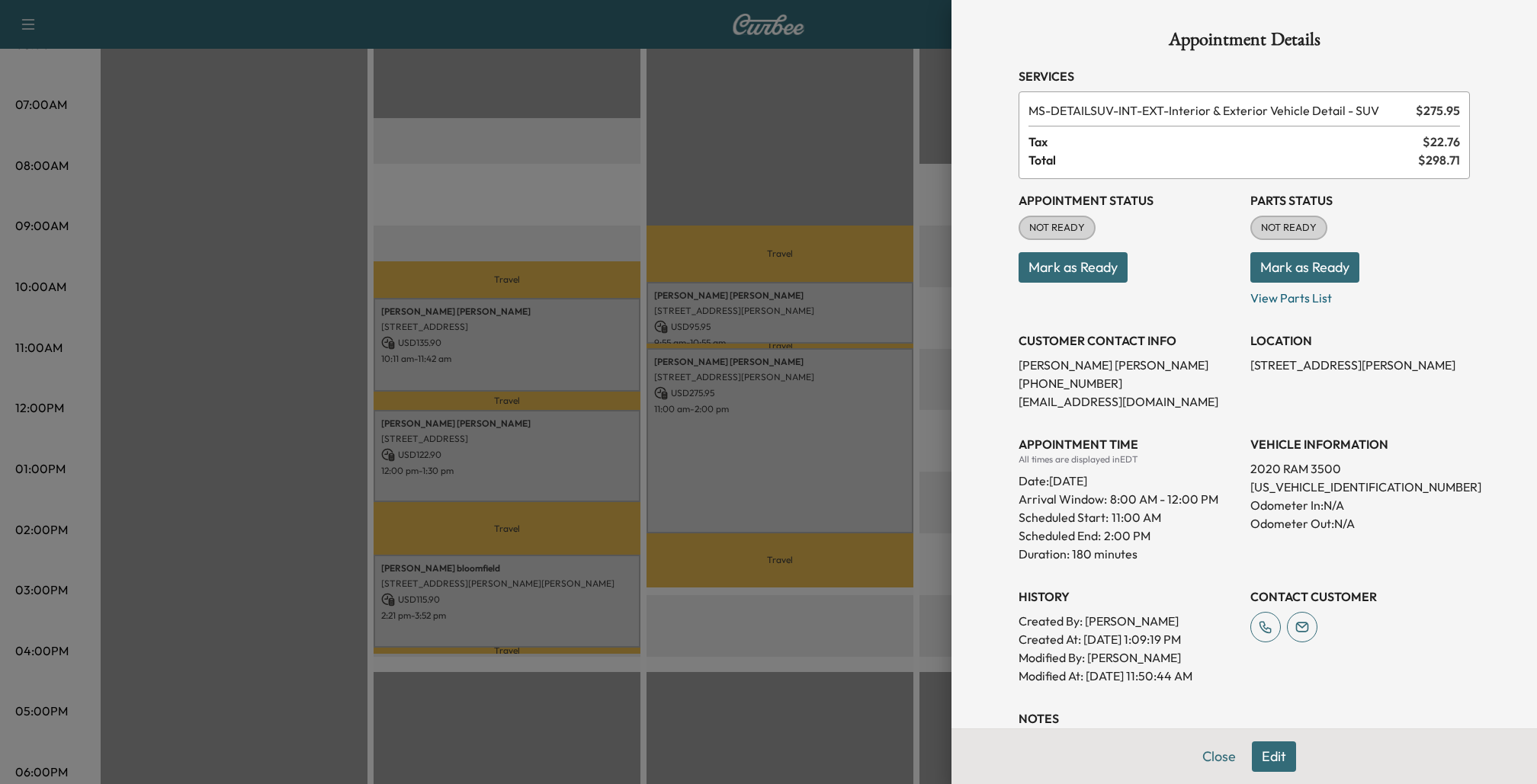
click at [890, 261] on div at bounding box center [768, 392] width 1537 height 784
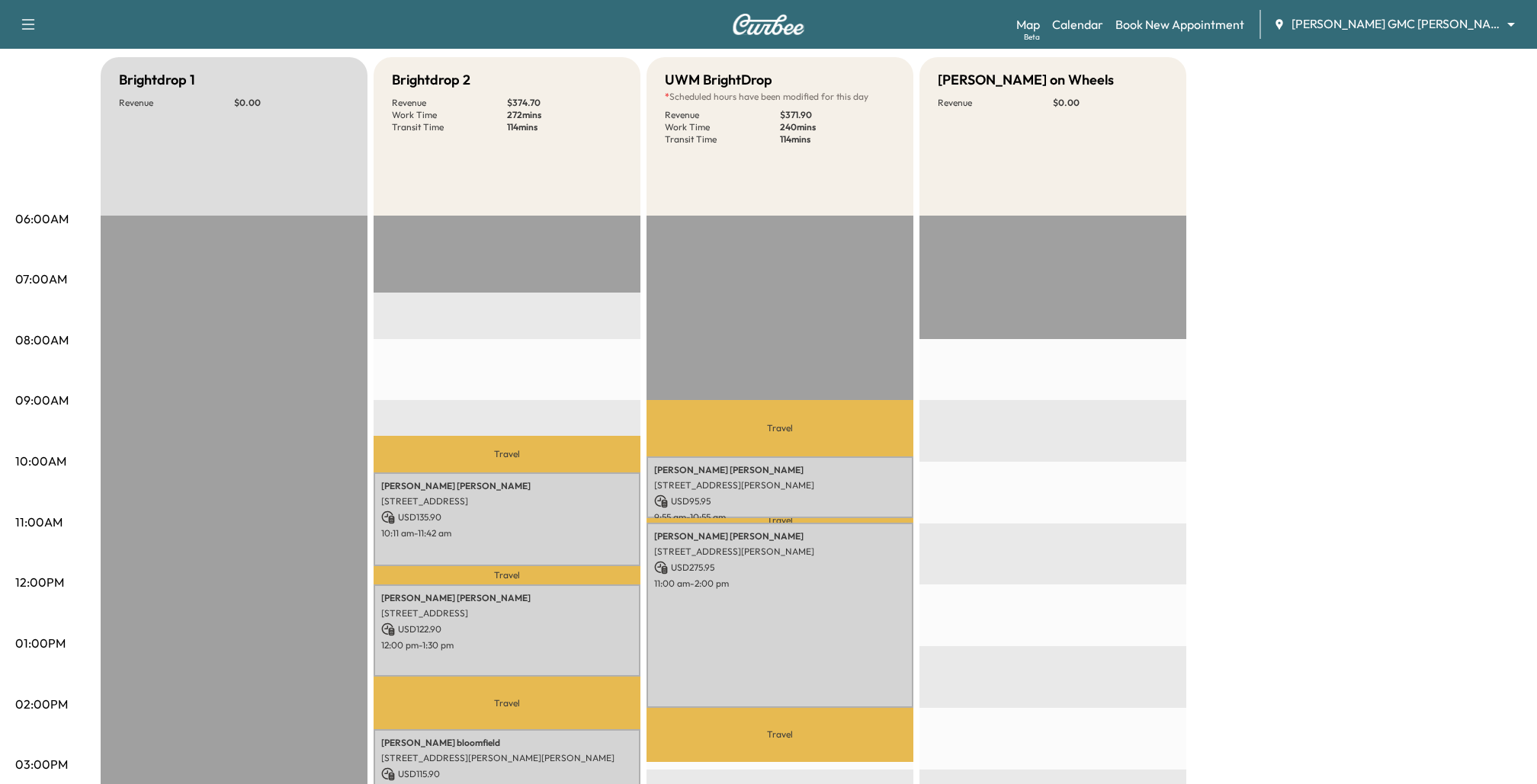
scroll to position [173, 0]
click at [580, 491] on div "[PERSON_NAME] [STREET_ADDRESS] USD 135.90 10:11 am - 11:42 am" at bounding box center [507, 518] width 267 height 93
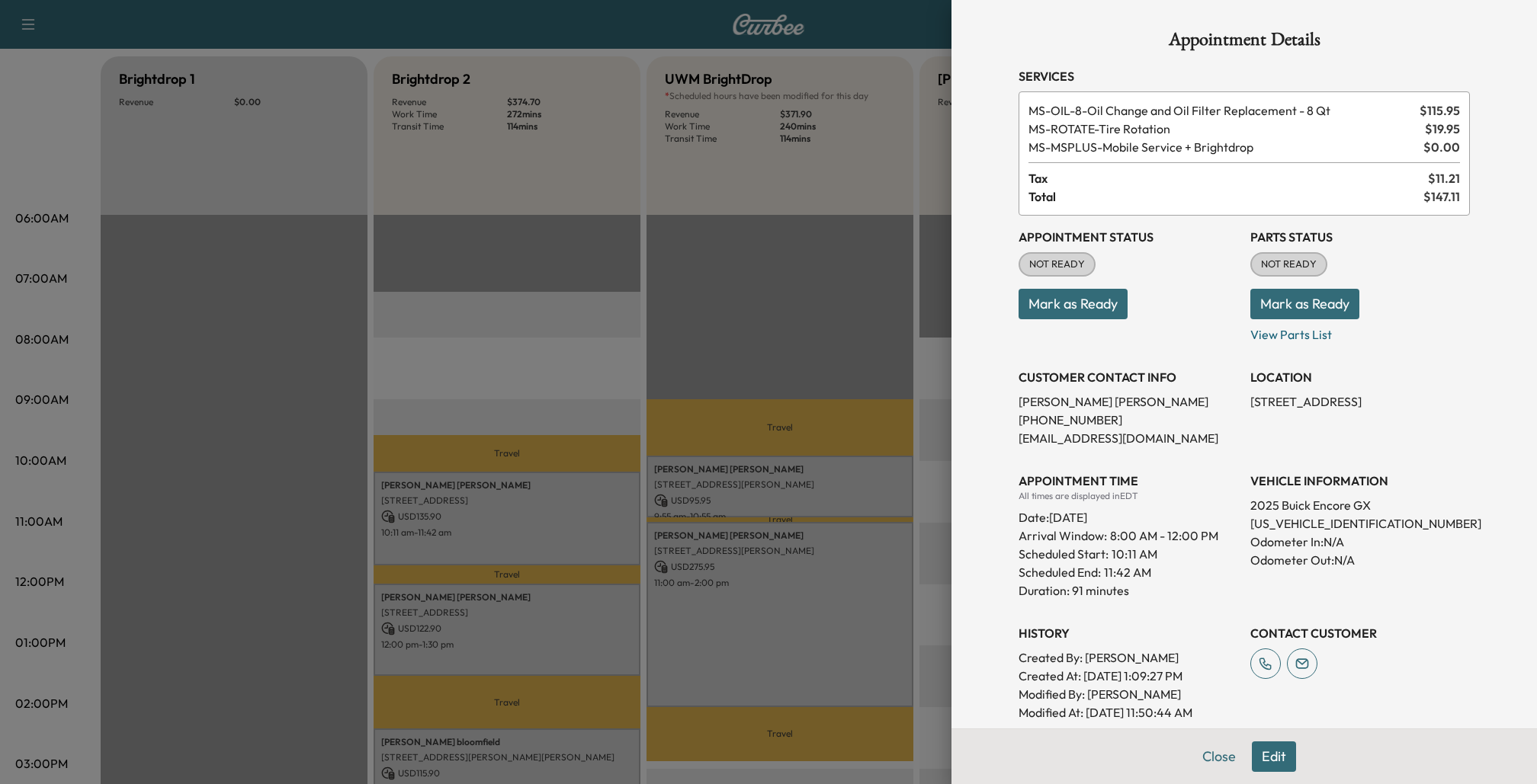
click at [948, 353] on div at bounding box center [768, 392] width 1537 height 784
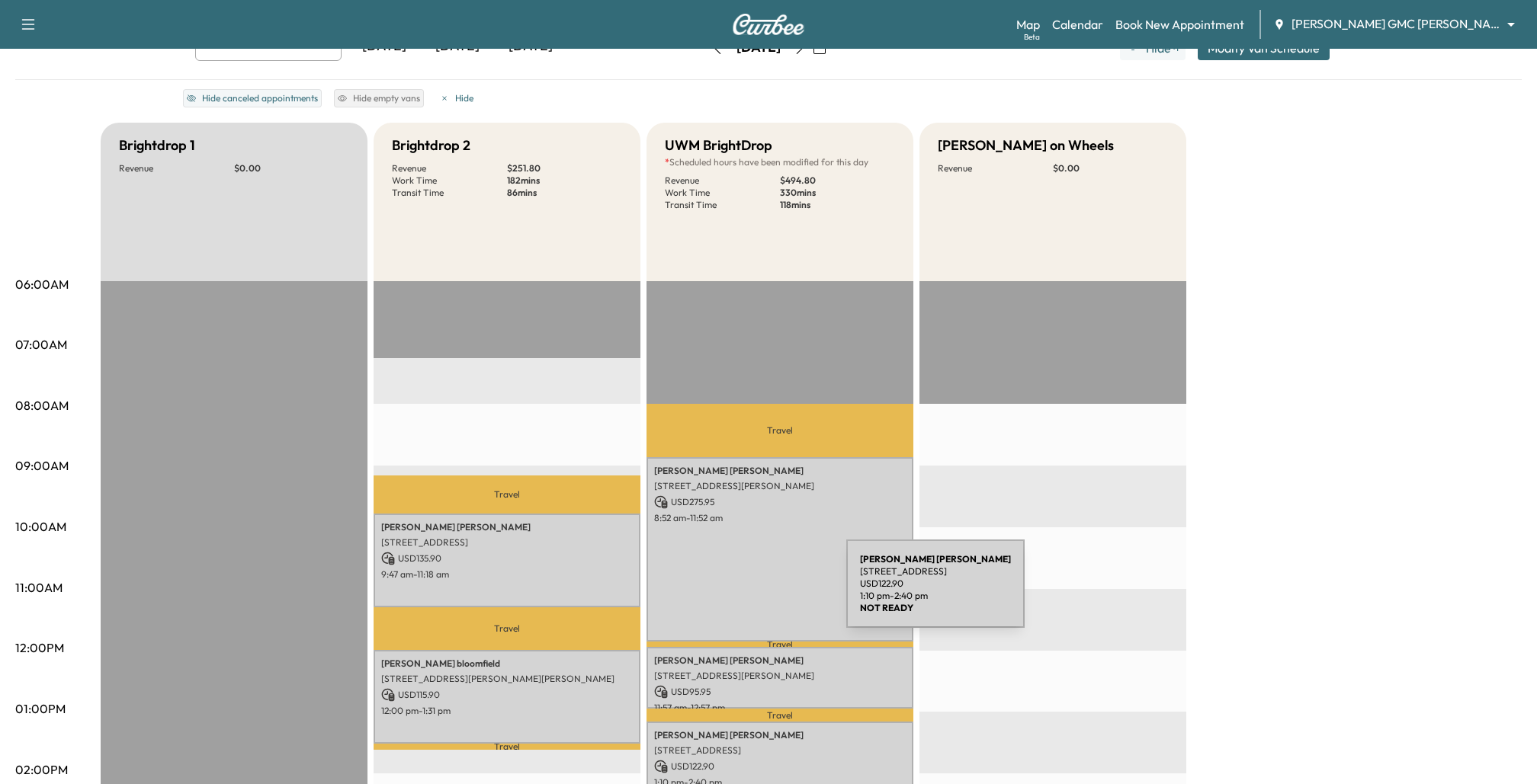
scroll to position [140, 0]
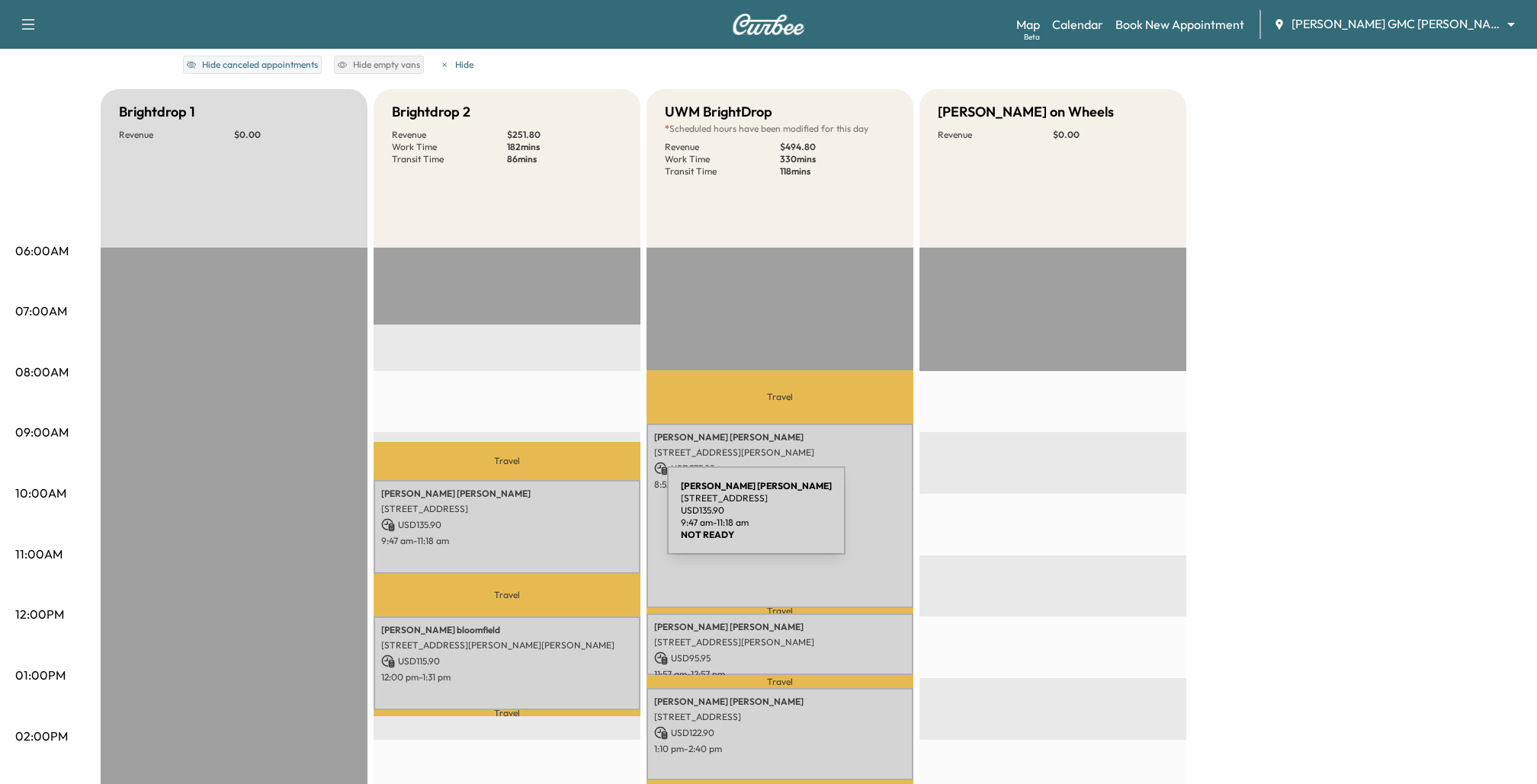
click at [552, 520] on p "USD 135.90" at bounding box center [507, 525] width 251 height 14
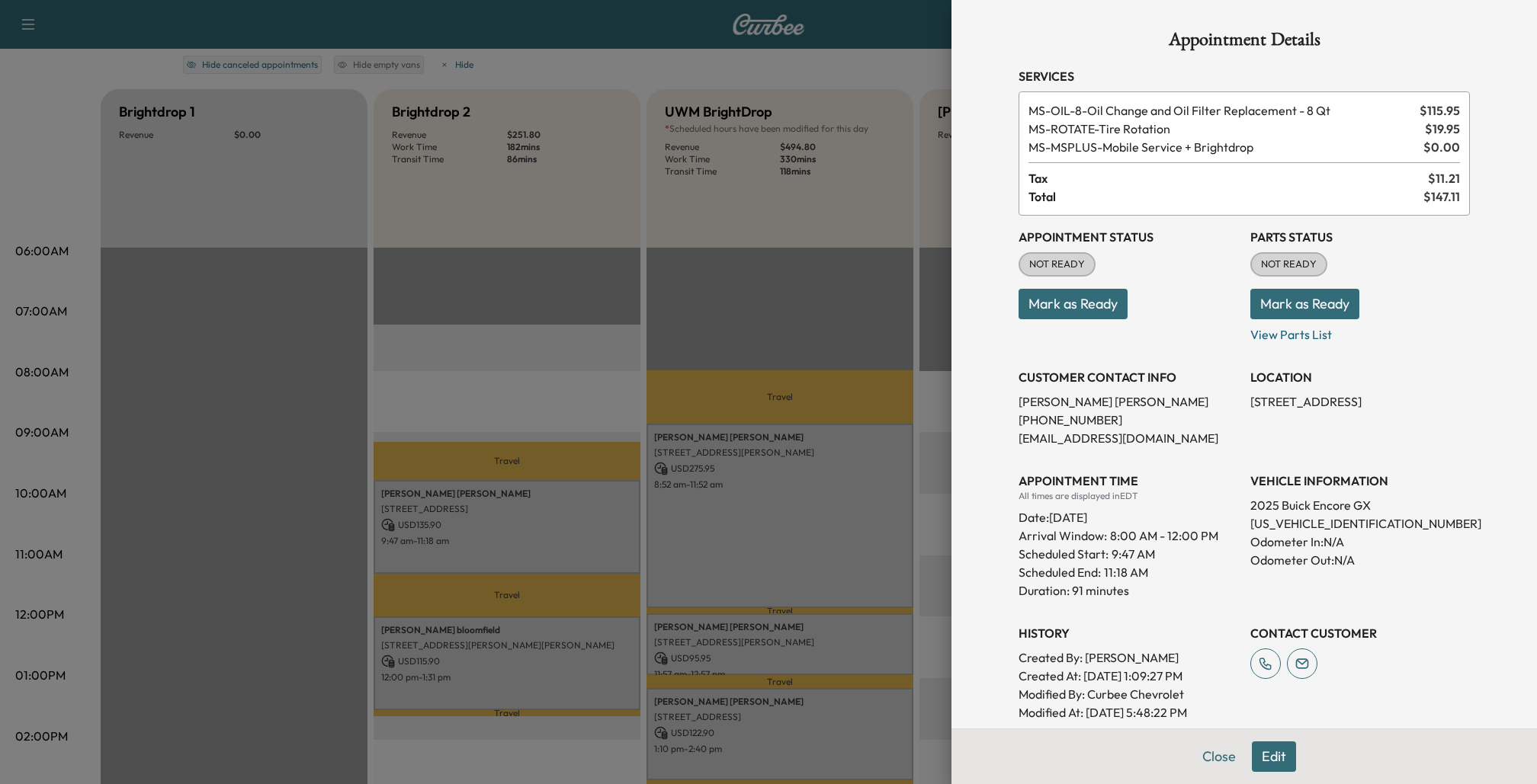
click at [938, 481] on div at bounding box center [768, 392] width 1537 height 784
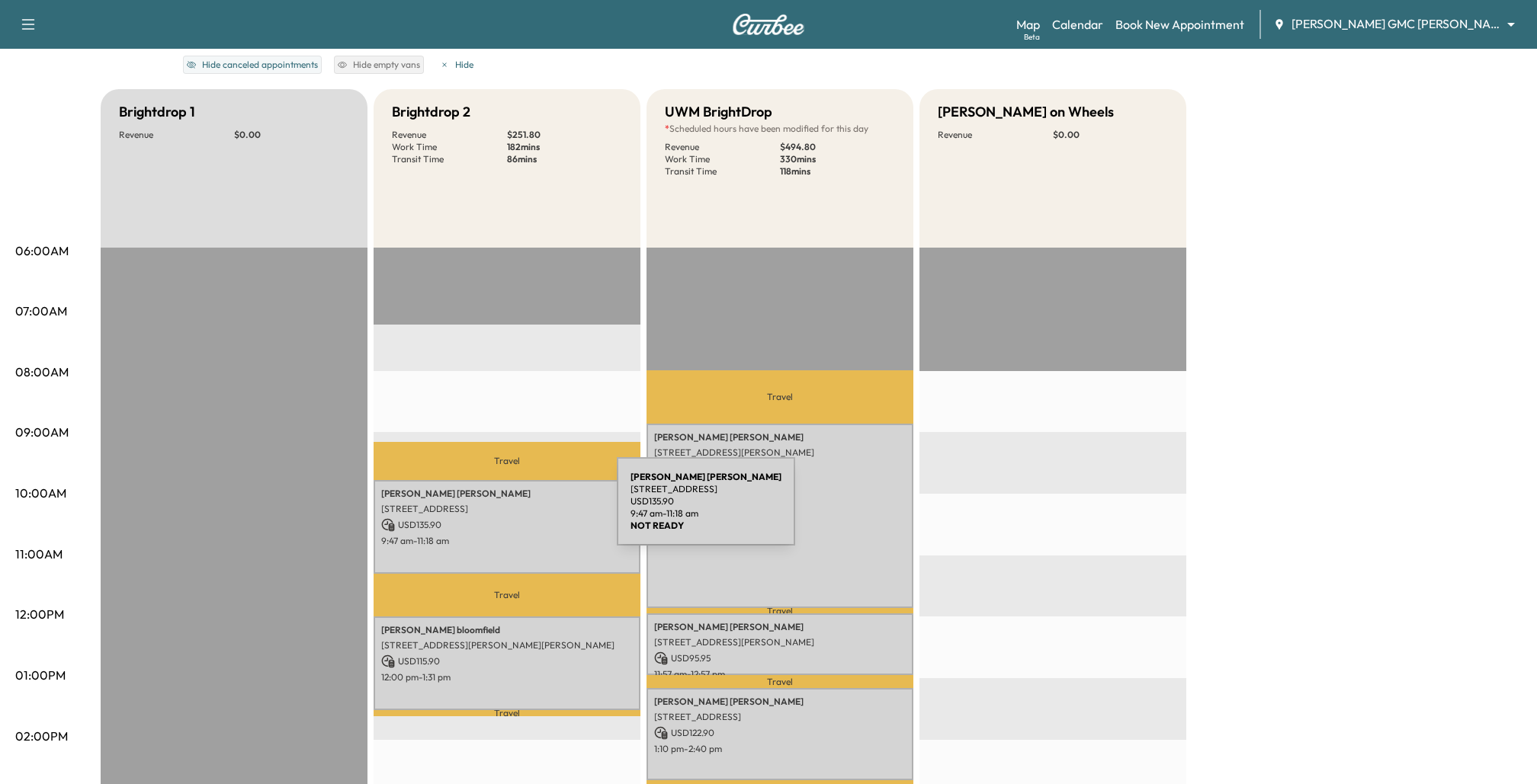
click at [500, 512] on p "[STREET_ADDRESS]" at bounding box center [507, 509] width 251 height 12
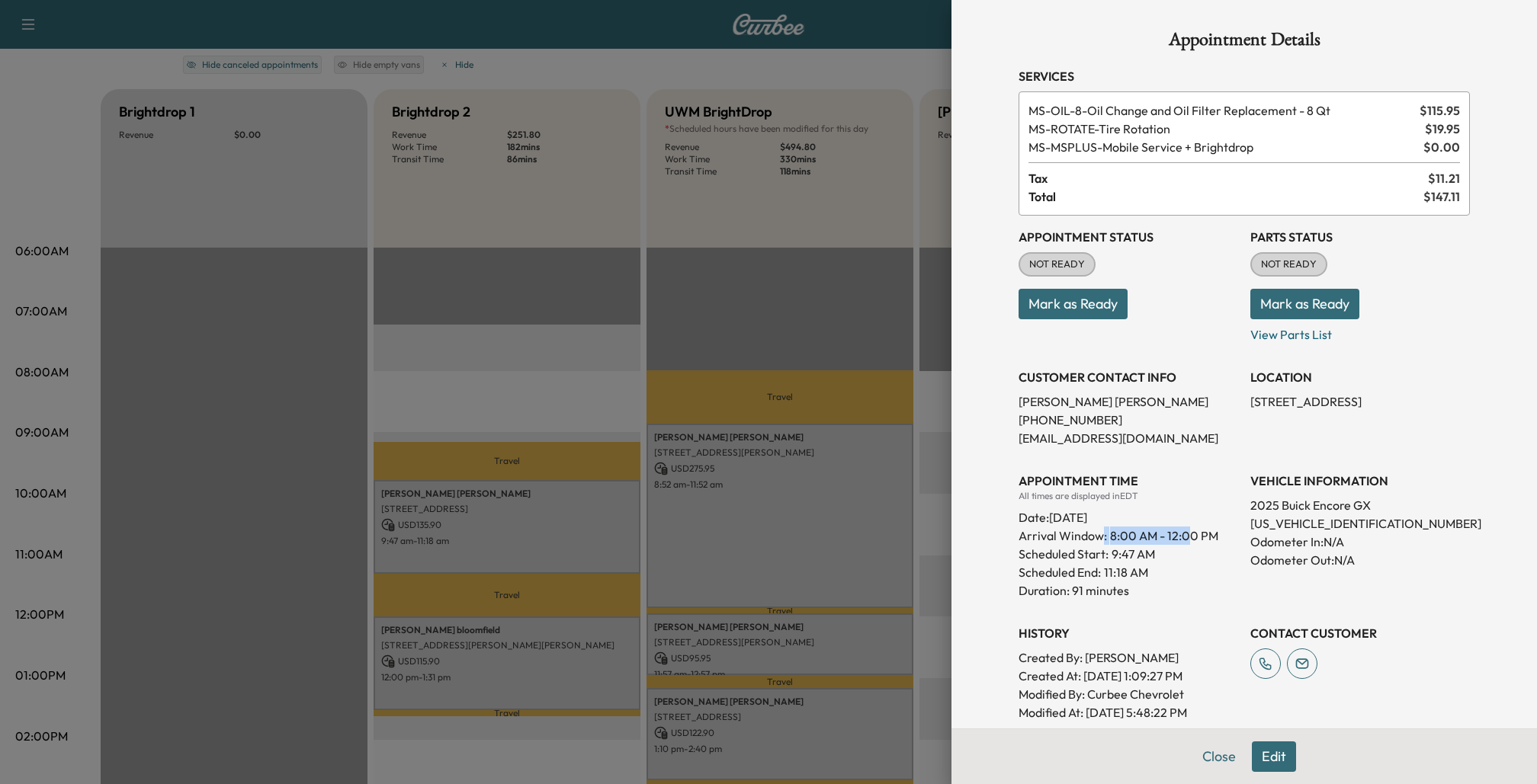
drag, startPoint x: 1099, startPoint y: 535, endPoint x: 1190, endPoint y: 534, distance: 91.0
click at [1190, 534] on p "Arrival Window: 8:00 AM - 12:00 PM" at bounding box center [1127, 535] width 219 height 18
click at [615, 557] on div at bounding box center [768, 392] width 1537 height 784
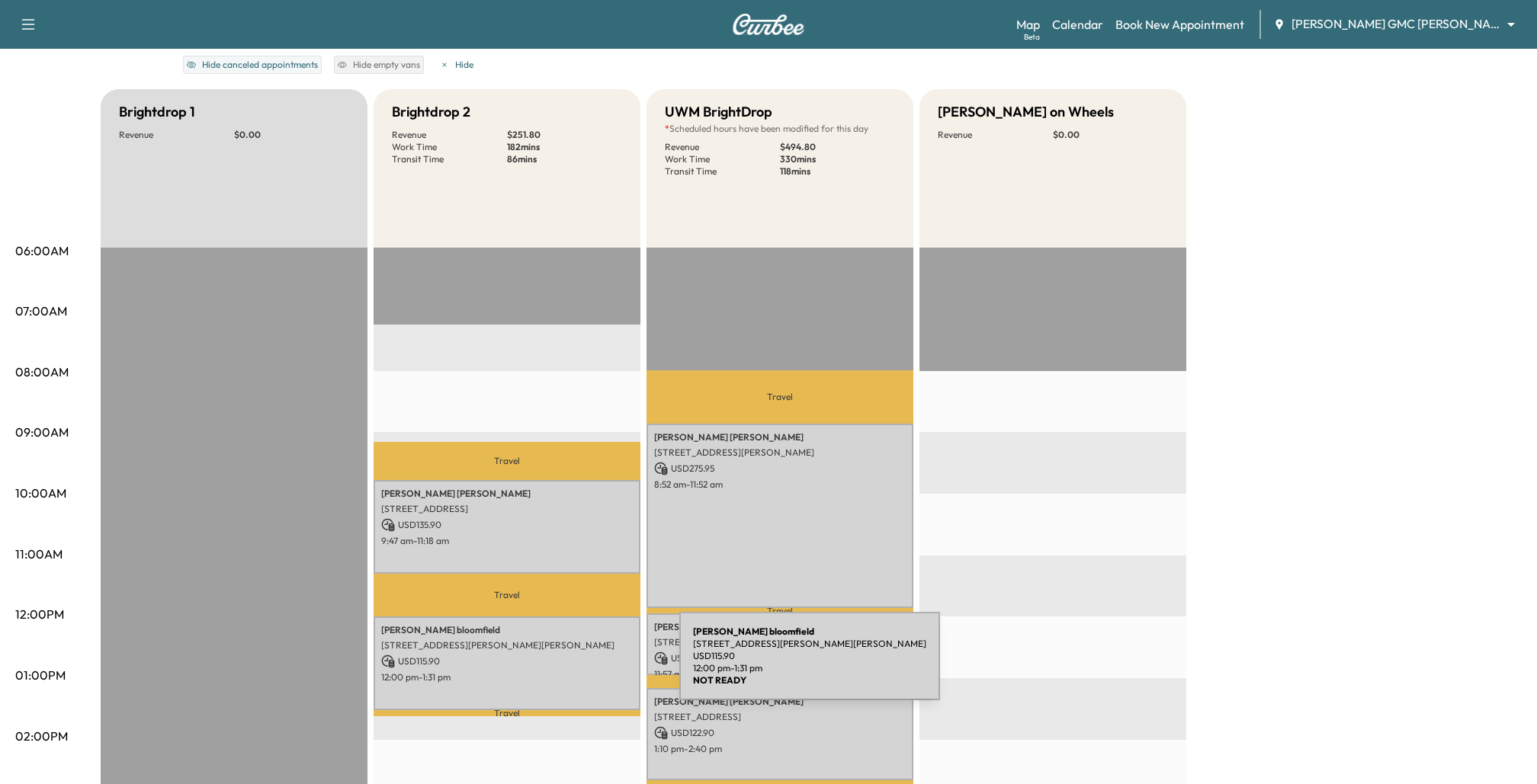
click at [565, 665] on p "USD 115.90" at bounding box center [507, 662] width 251 height 14
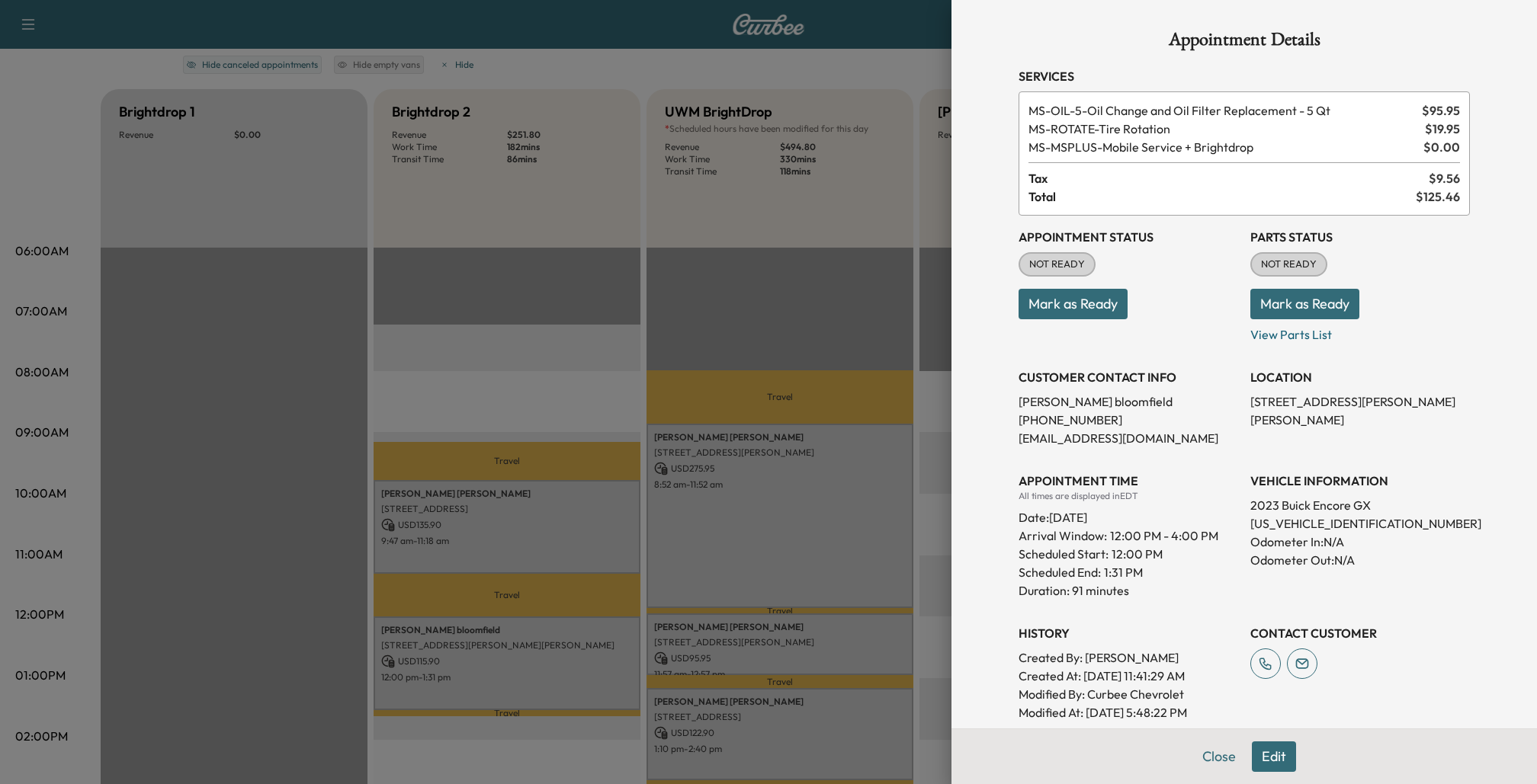
click at [637, 439] on div at bounding box center [768, 392] width 1537 height 784
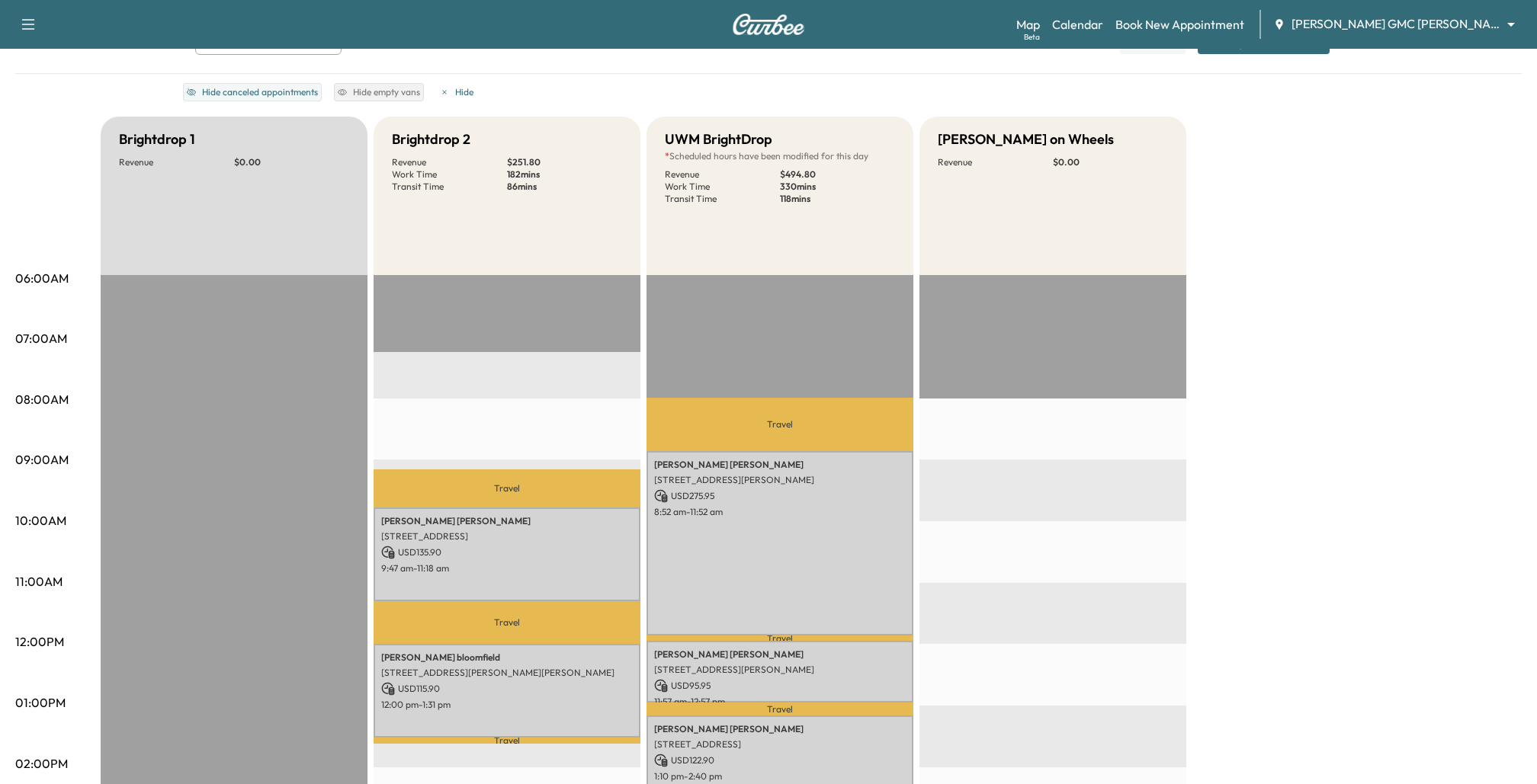
scroll to position [94, 0]
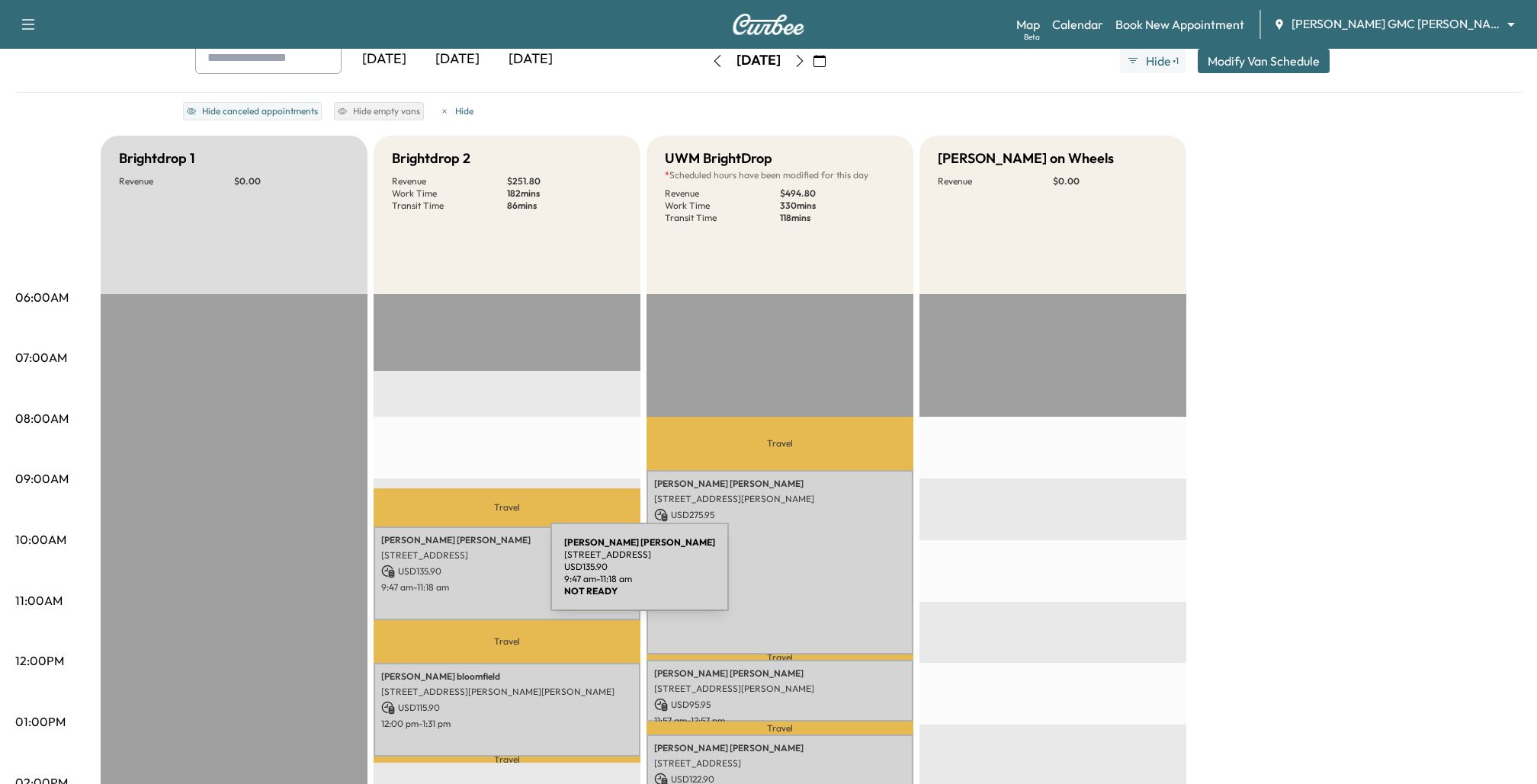
click at [445, 568] on p "USD 135.90" at bounding box center [507, 572] width 251 height 14
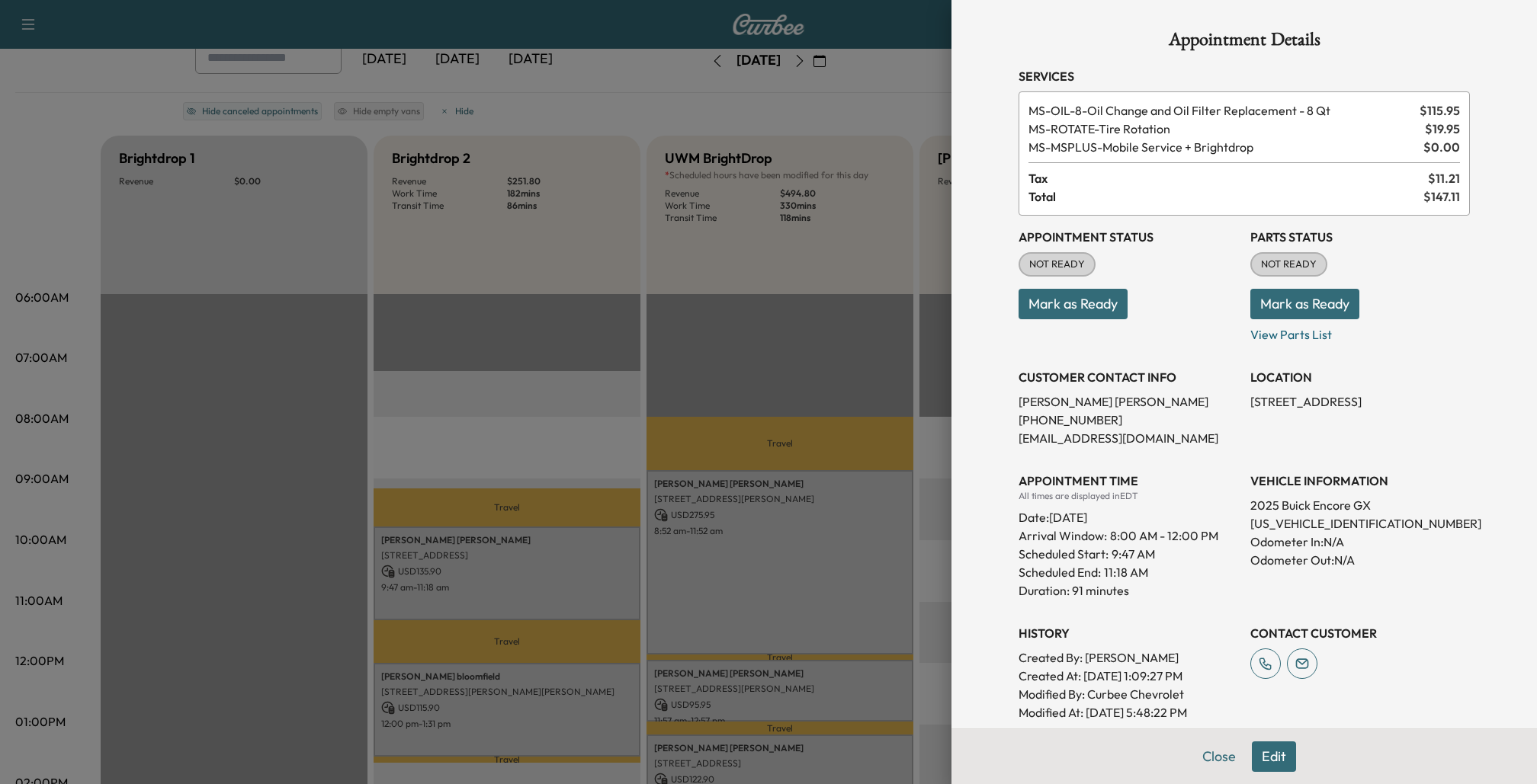
click at [605, 715] on div at bounding box center [768, 392] width 1537 height 784
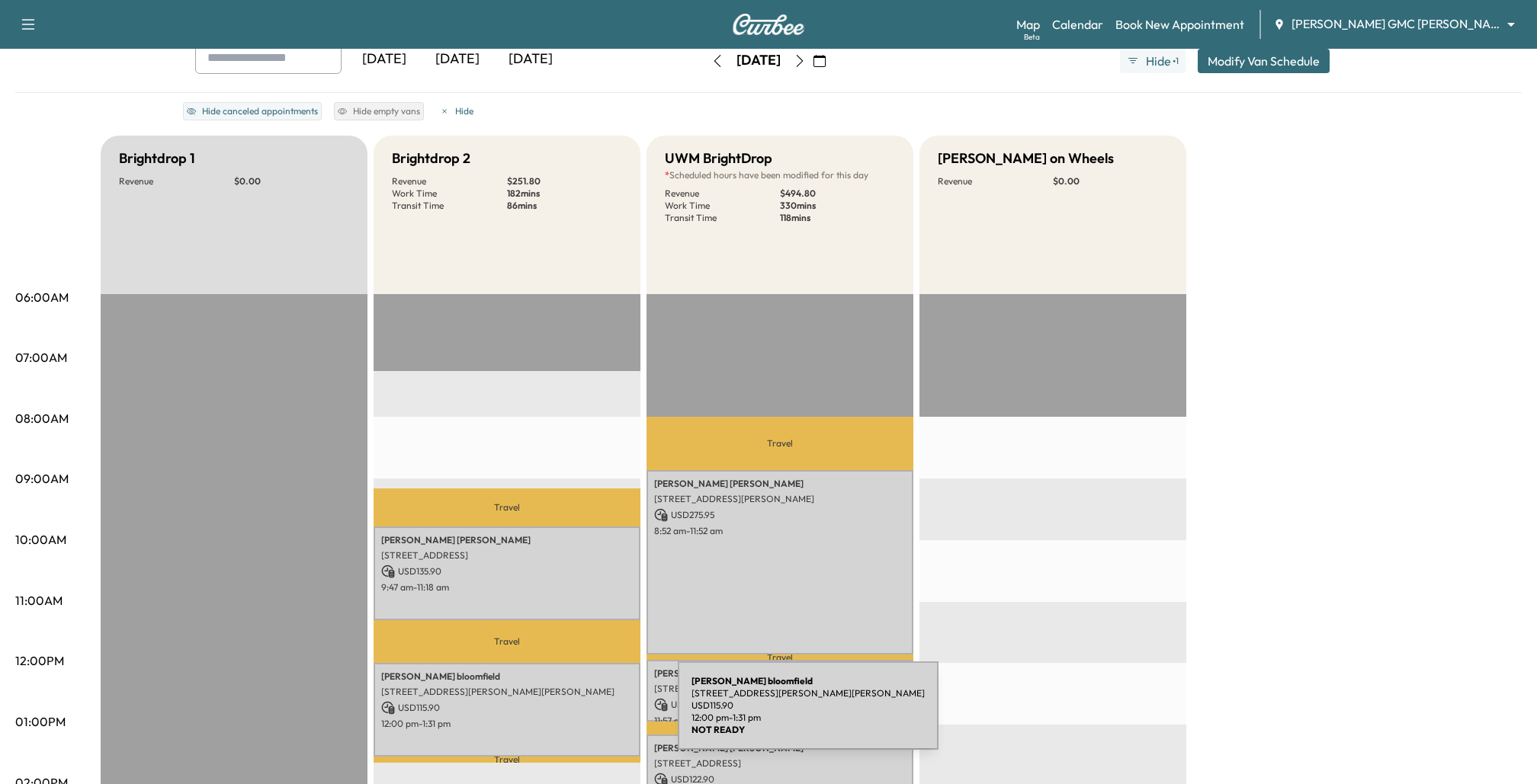
click at [563, 715] on div "[PERSON_NAME] [STREET_ADDRESS][PERSON_NAME][PERSON_NAME] USD 115.90 12:00 pm - …" at bounding box center [507, 709] width 267 height 93
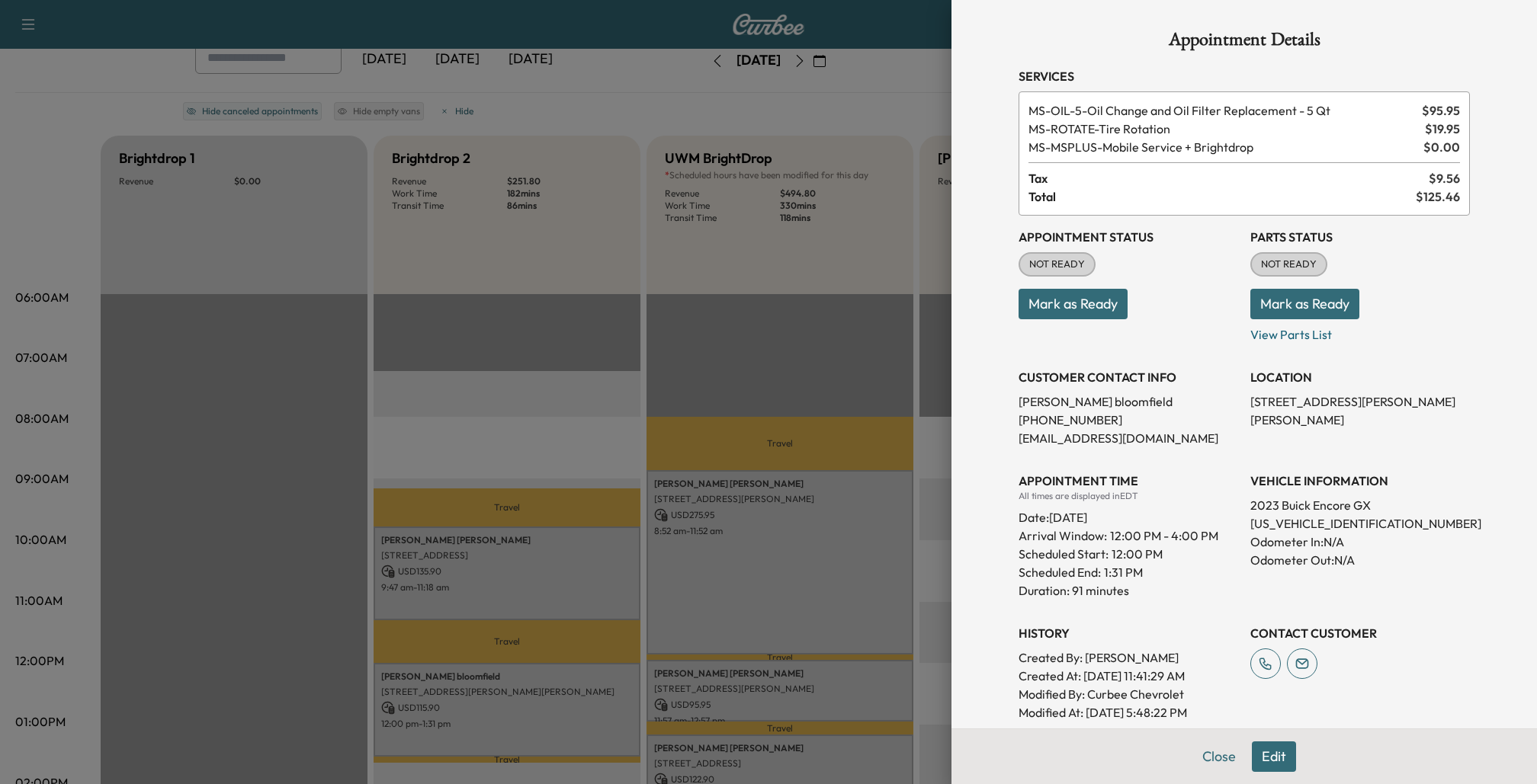
click at [541, 606] on div at bounding box center [768, 392] width 1537 height 784
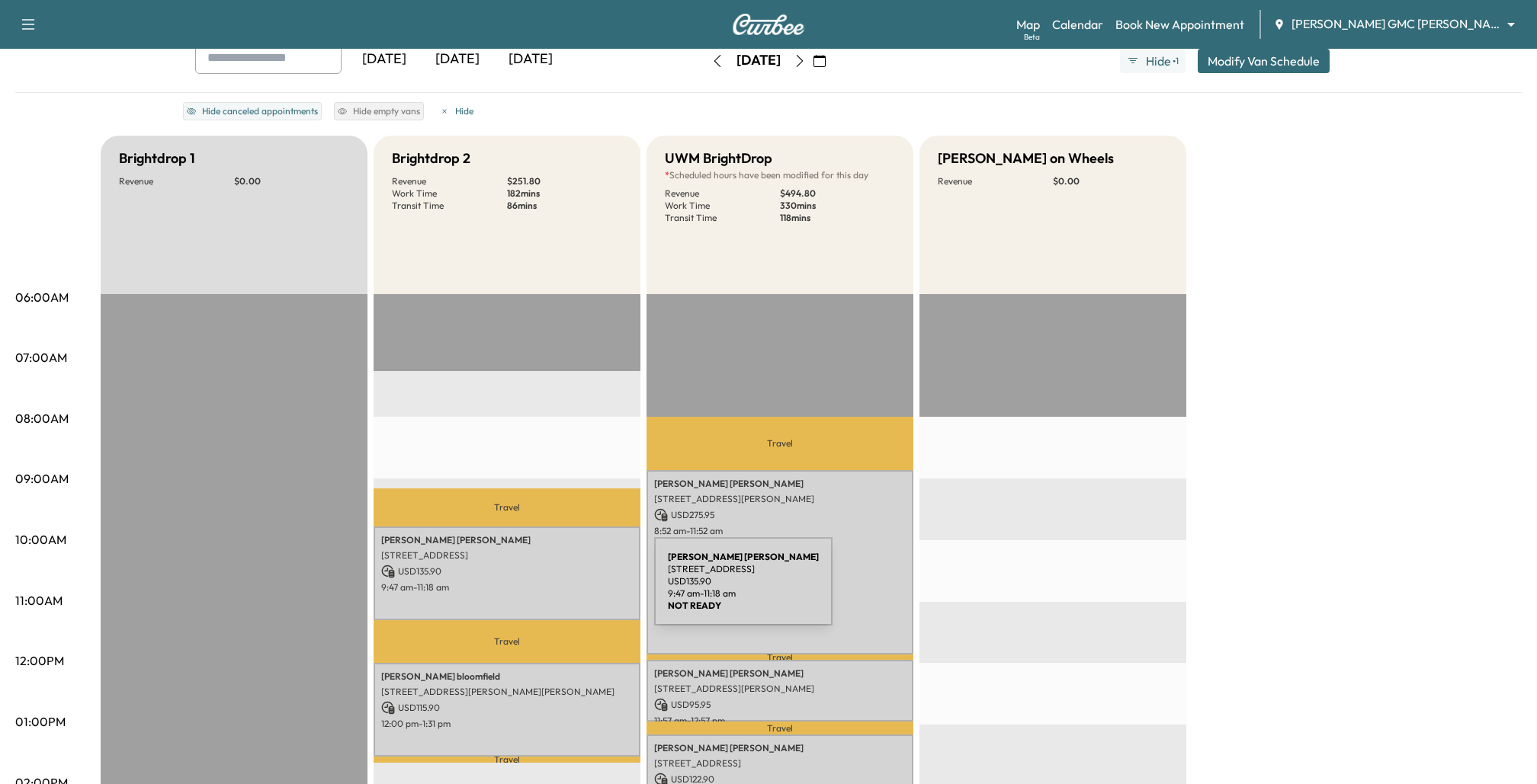
click at [540, 591] on p "9:47 am - 11:18 am" at bounding box center [507, 587] width 251 height 12
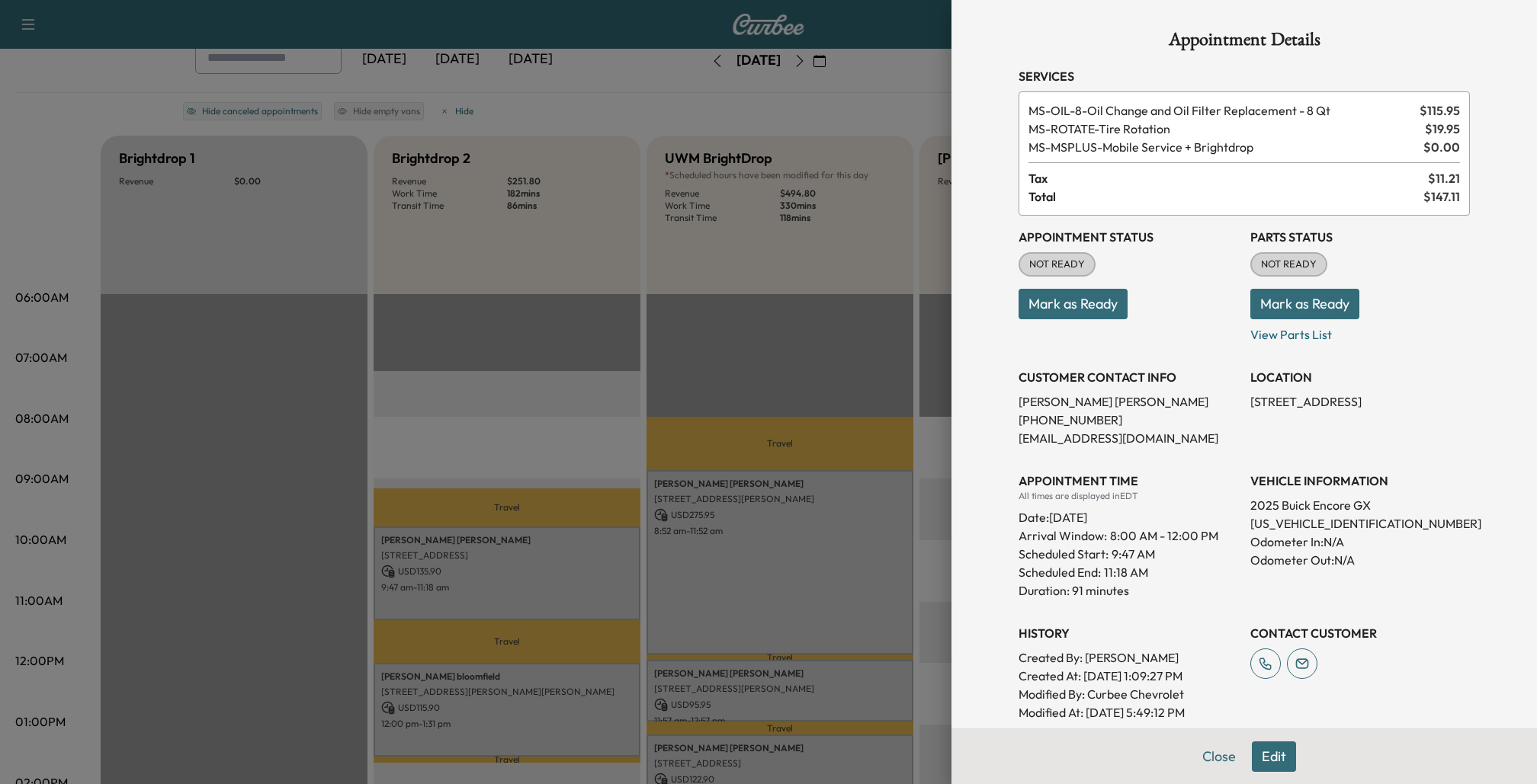
click at [922, 513] on div at bounding box center [768, 392] width 1537 height 784
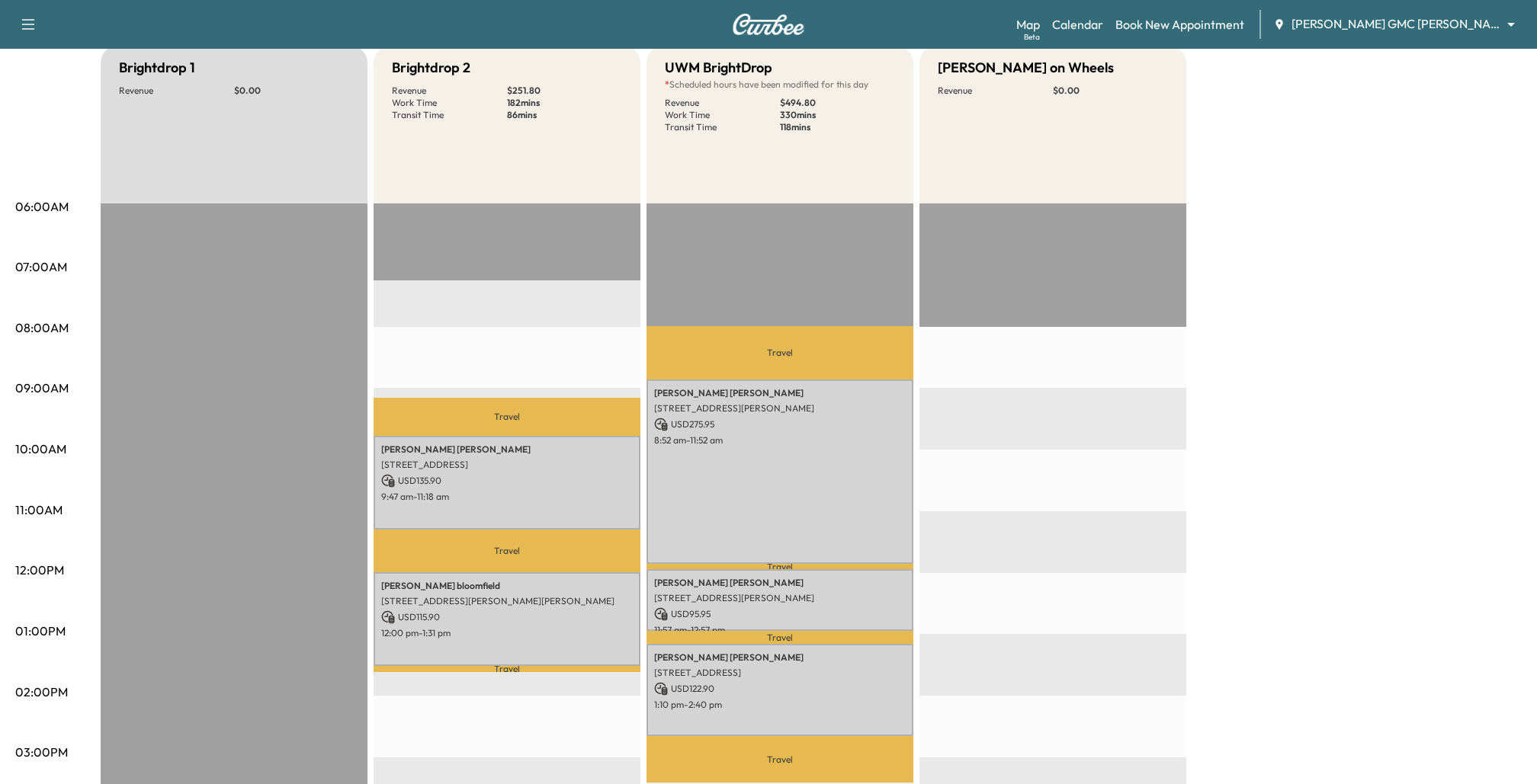
scroll to position [188, 0]
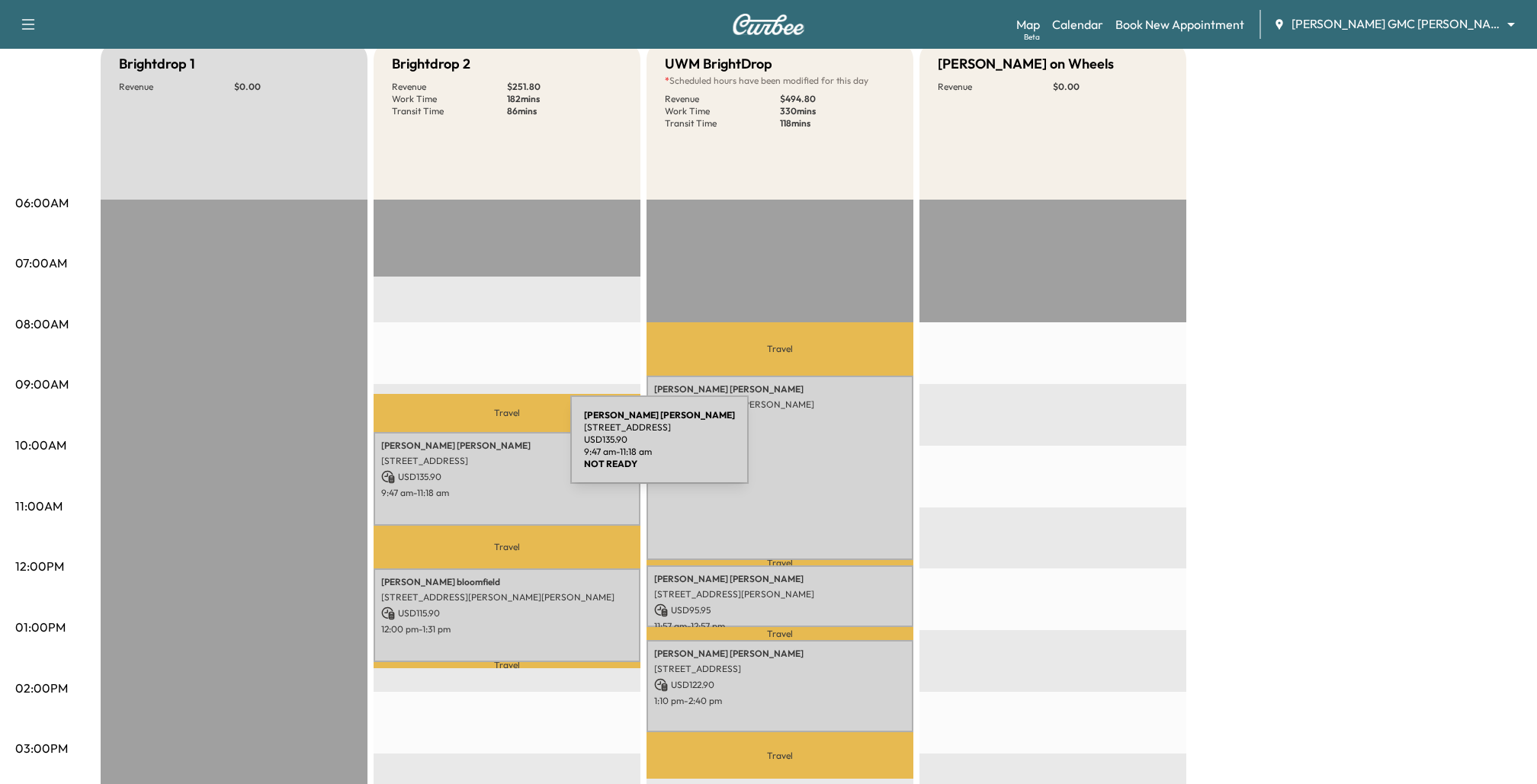
click at [456, 449] on p "[PERSON_NAME]" at bounding box center [507, 446] width 251 height 12
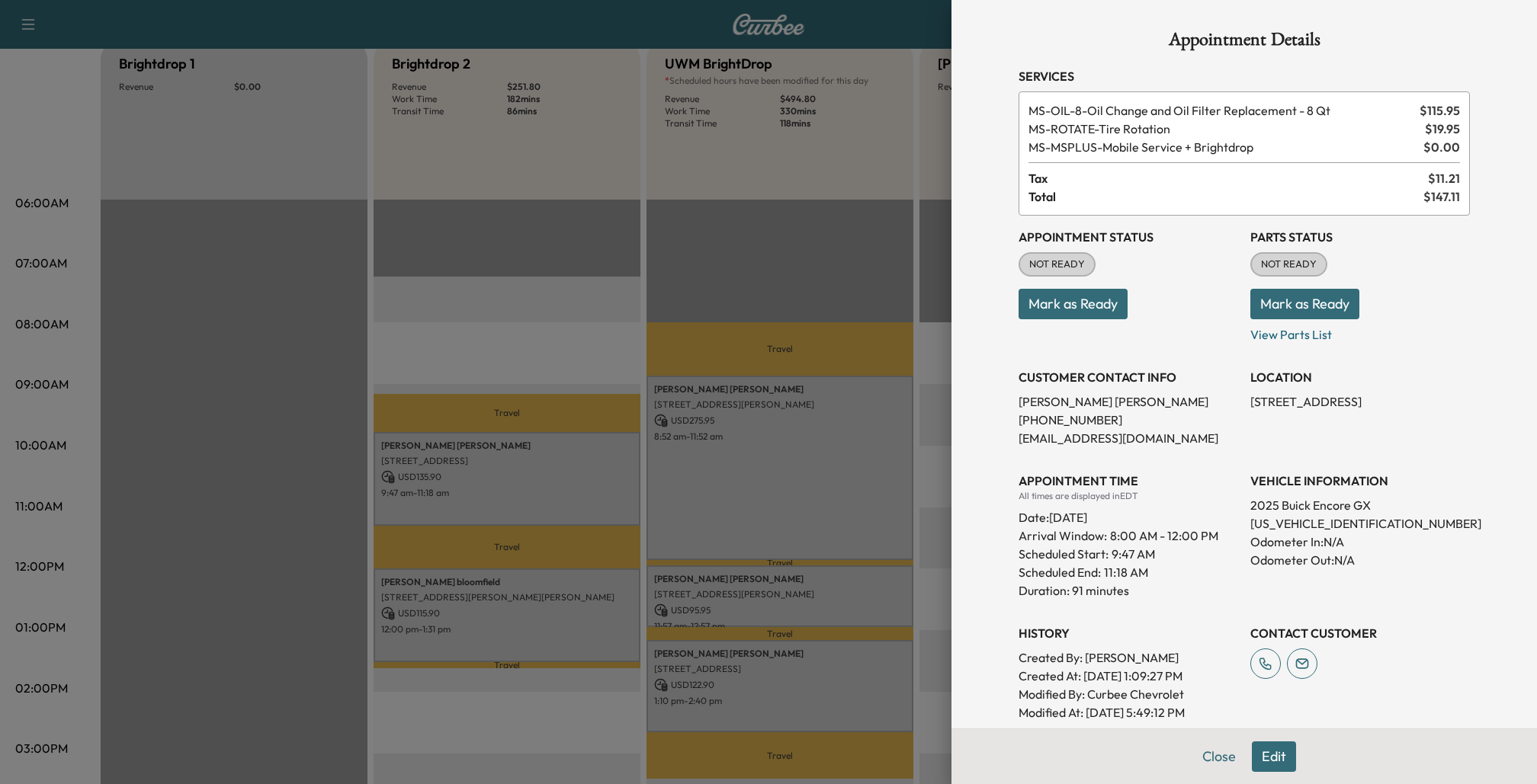
click at [936, 409] on div at bounding box center [768, 392] width 1537 height 784
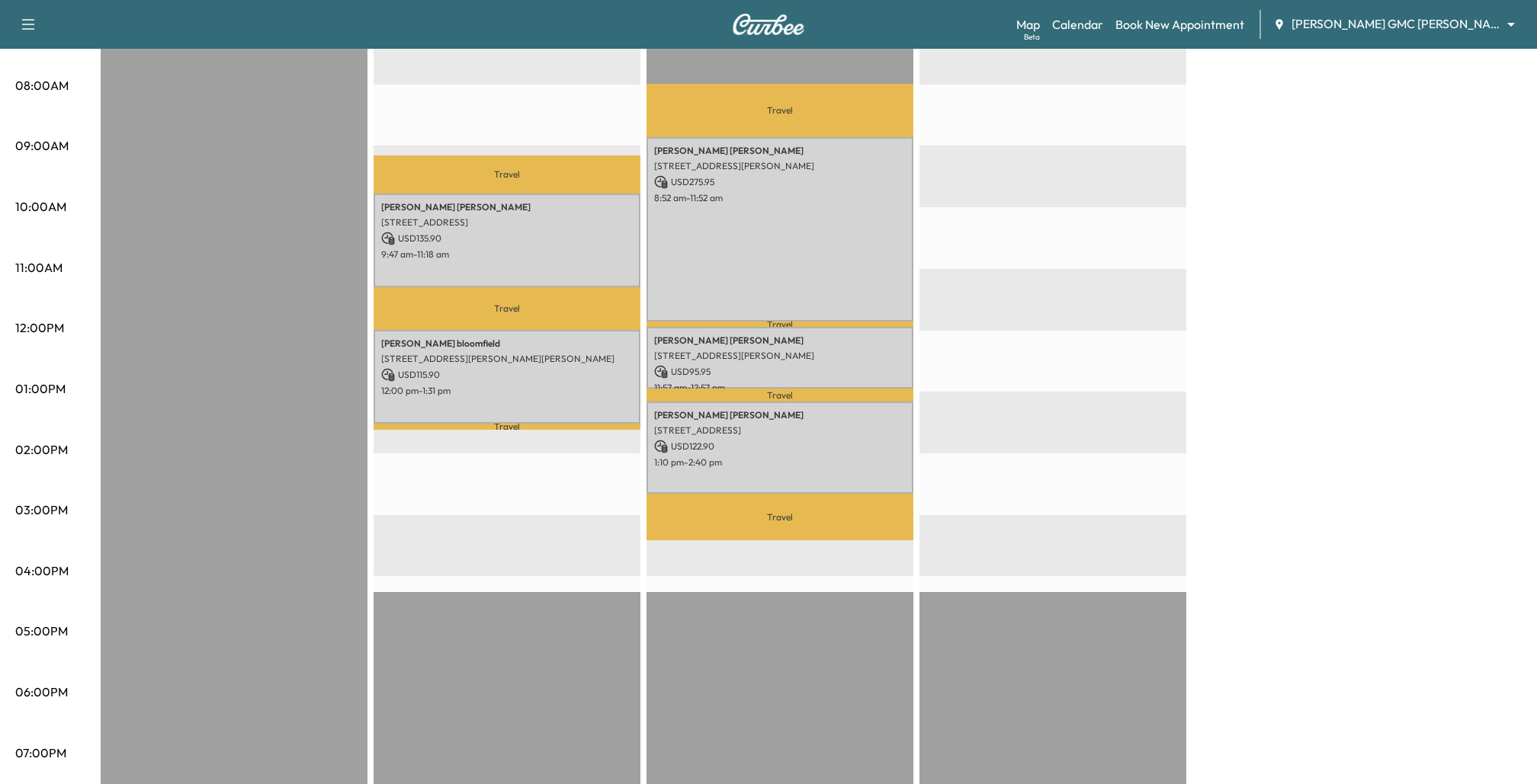
click at [1221, 488] on div "Brightdrop 1 Revenue $ 0.00 Brightdrop 2 Revenue $ 251.80 Work Time 182 mins Tr…" at bounding box center [811, 374] width 1421 height 1144
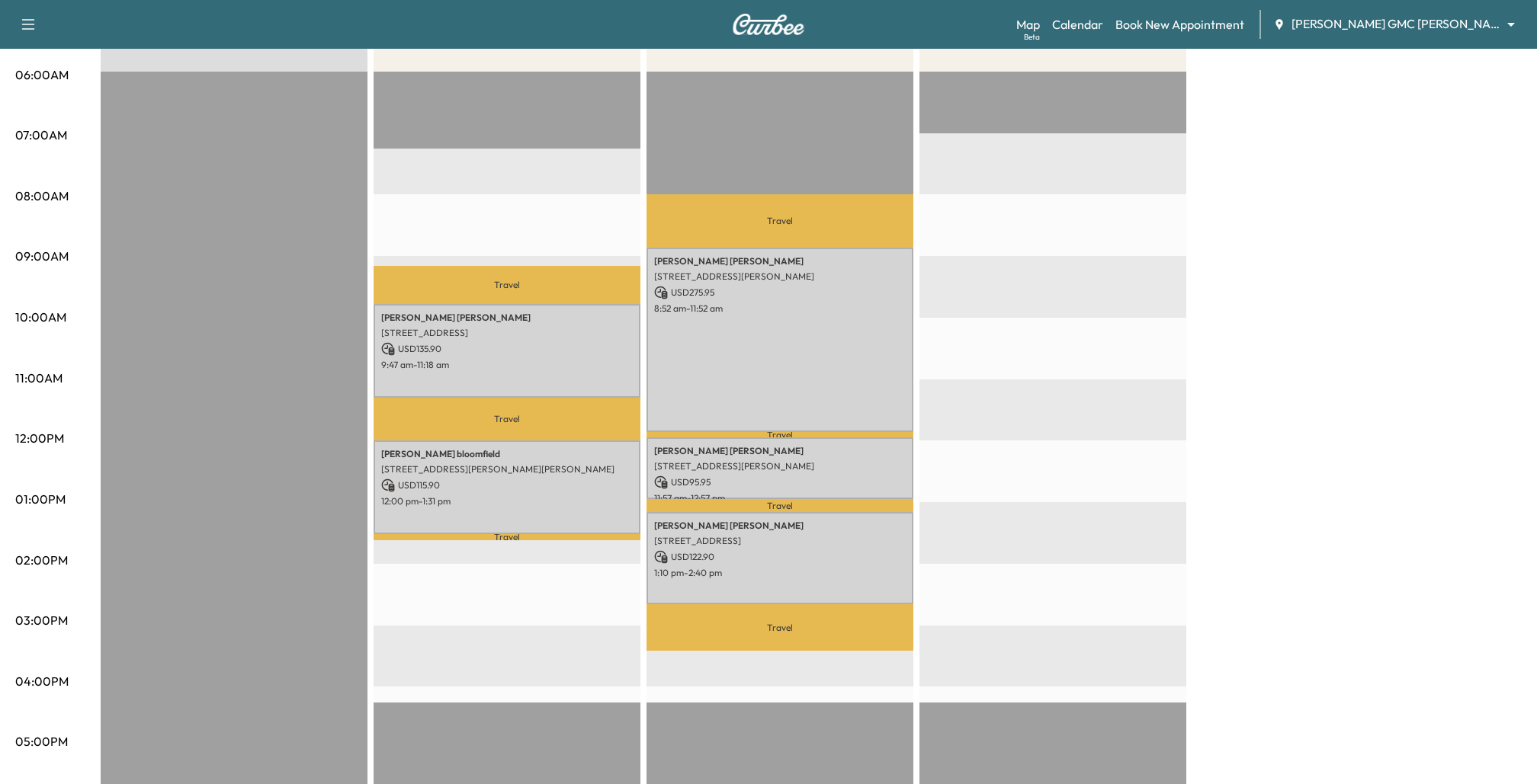
scroll to position [291, 0]
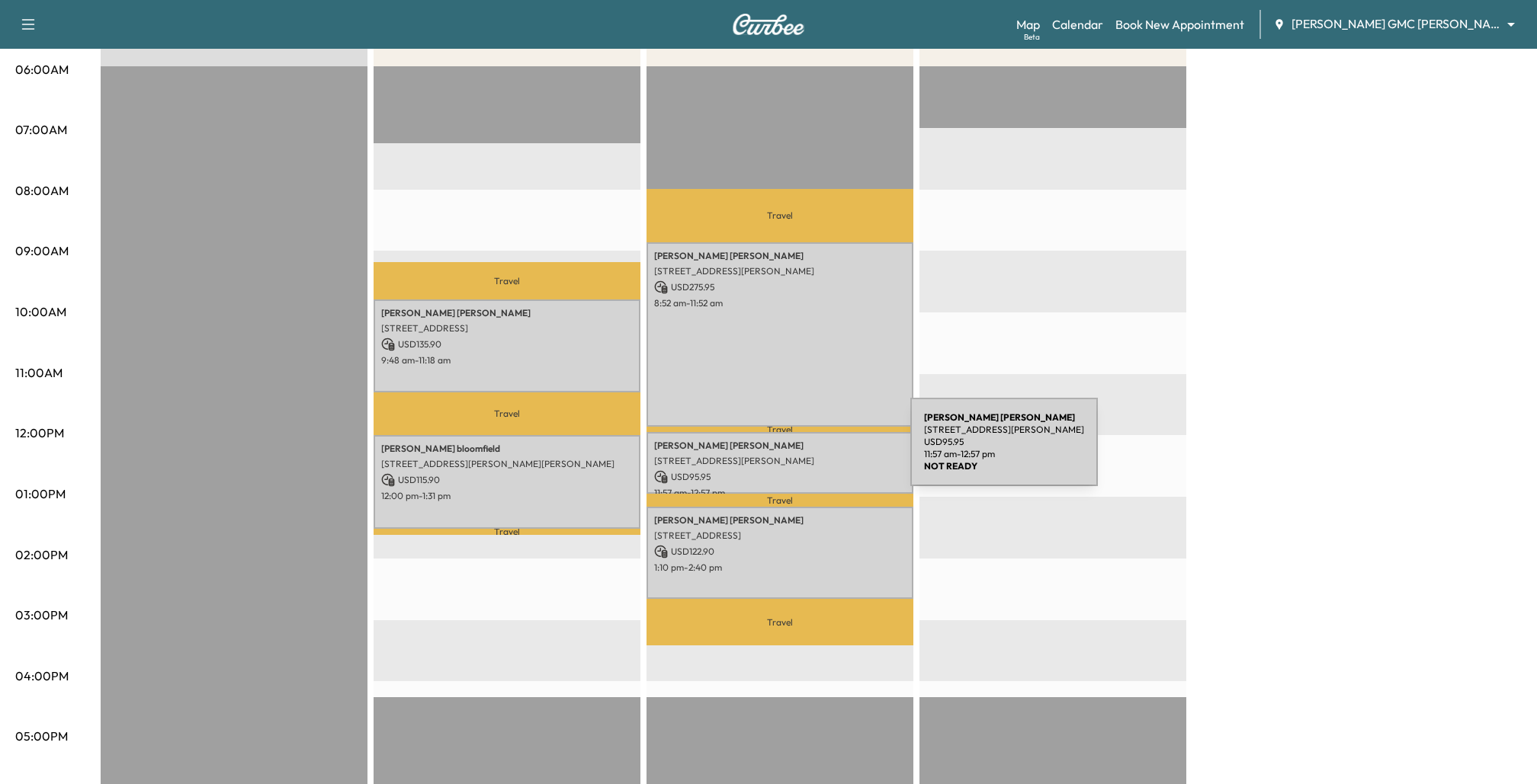
click at [795, 452] on div "Tasha Christensen 660 S Blvd E, Pontiac, MI 48341, USA USD 95.95 11:57 am - 12:…" at bounding box center [780, 463] width 267 height 62
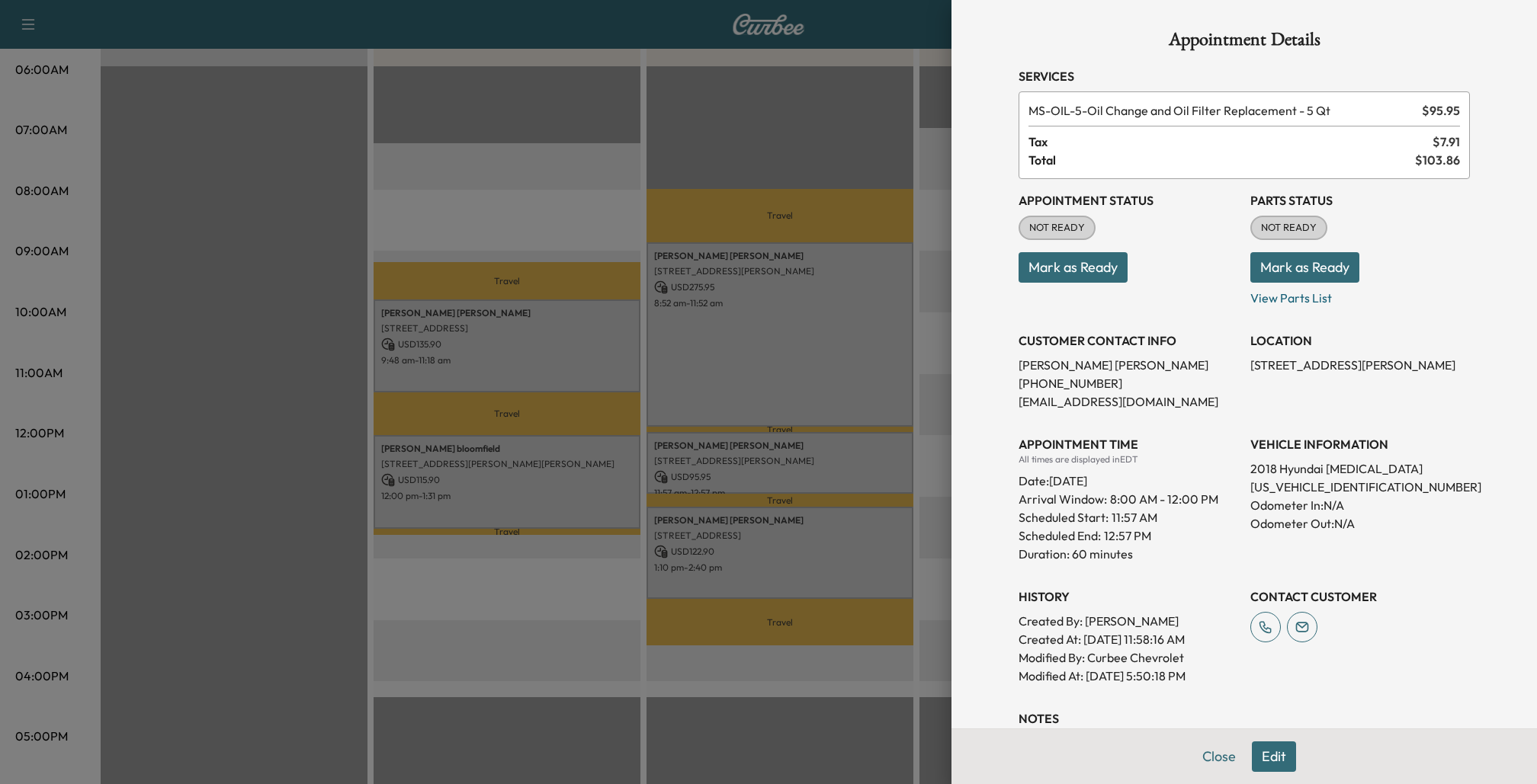
click at [932, 445] on div at bounding box center [768, 392] width 1537 height 784
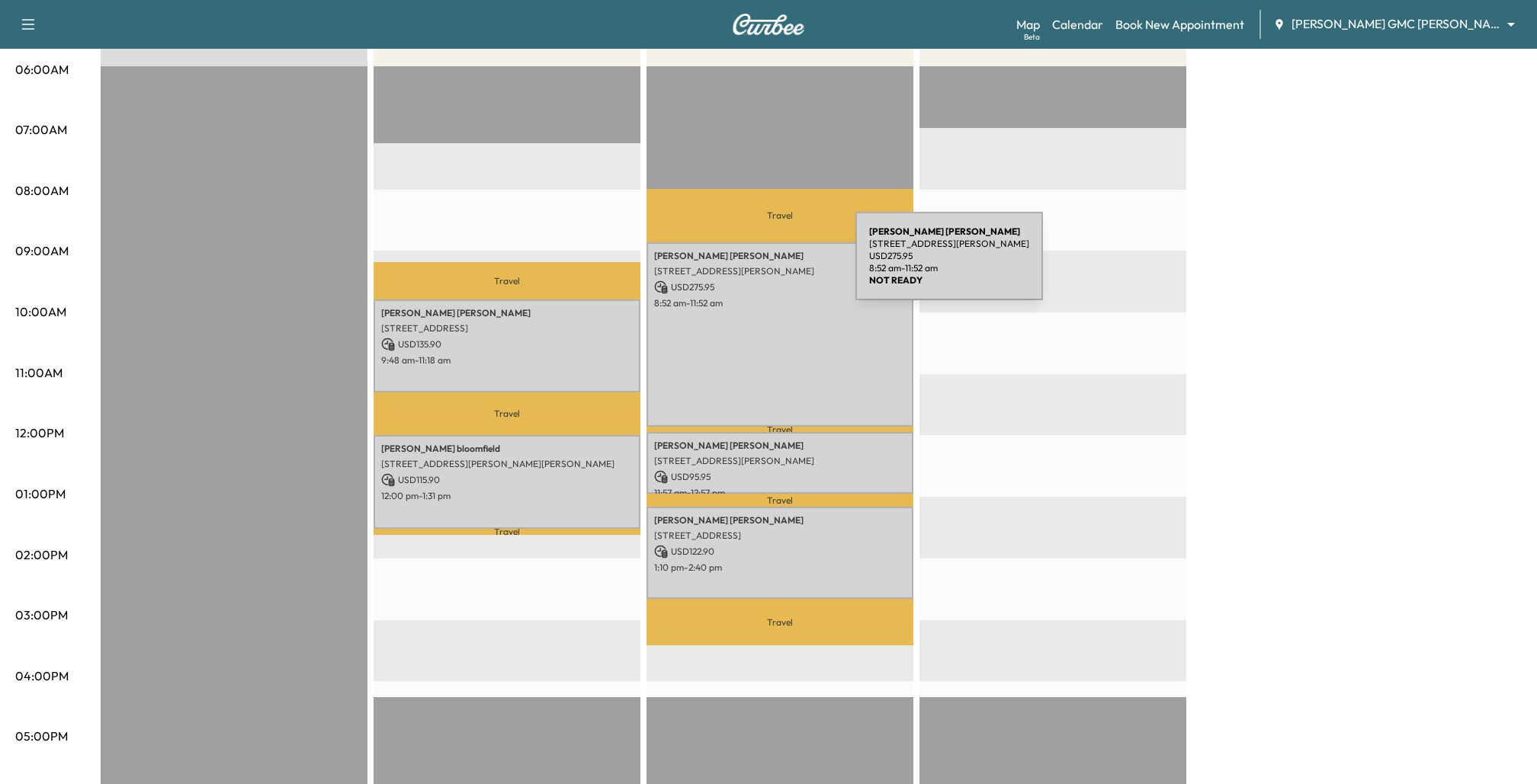
click at [741, 265] on p "[STREET_ADDRESS][PERSON_NAME]" at bounding box center [779, 271] width 251 height 12
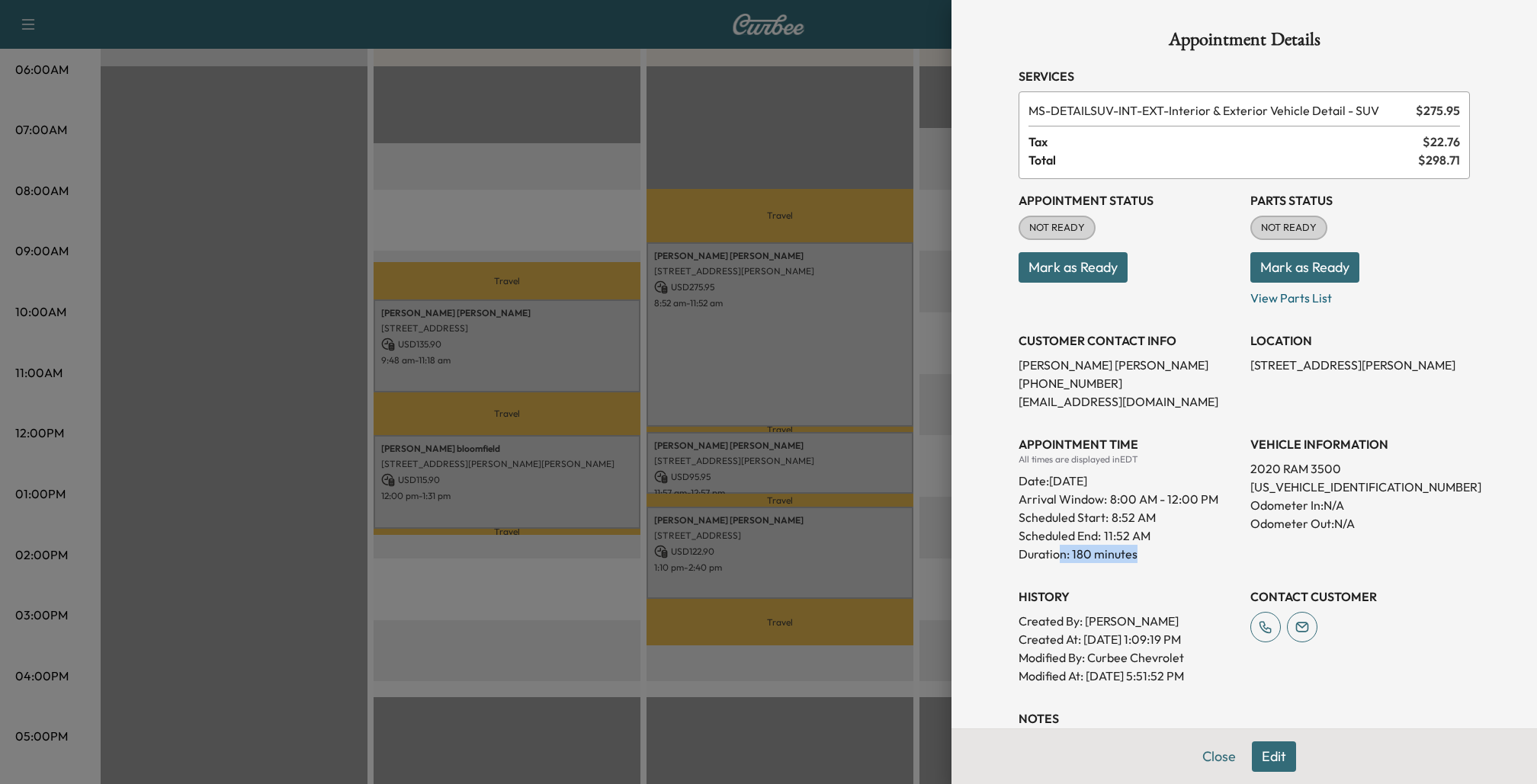
drag, startPoint x: 1060, startPoint y: 561, endPoint x: 1144, endPoint y: 562, distance: 84.0
click at [1144, 561] on p "Duration: 180 minutes" at bounding box center [1127, 554] width 219 height 18
click at [923, 334] on div at bounding box center [768, 392] width 1537 height 784
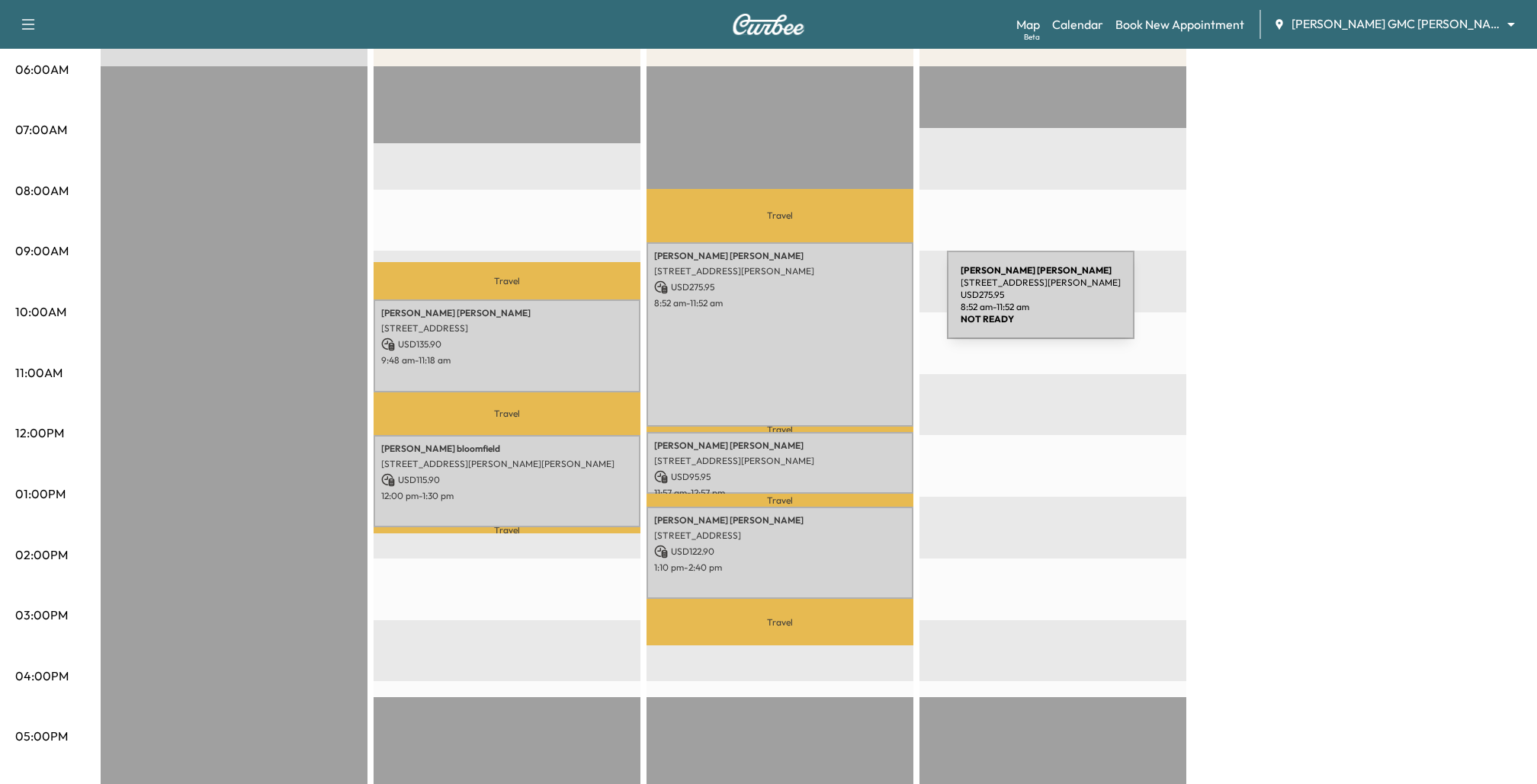
click at [832, 304] on p "8:52 am - 11:52 am" at bounding box center [779, 303] width 251 height 12
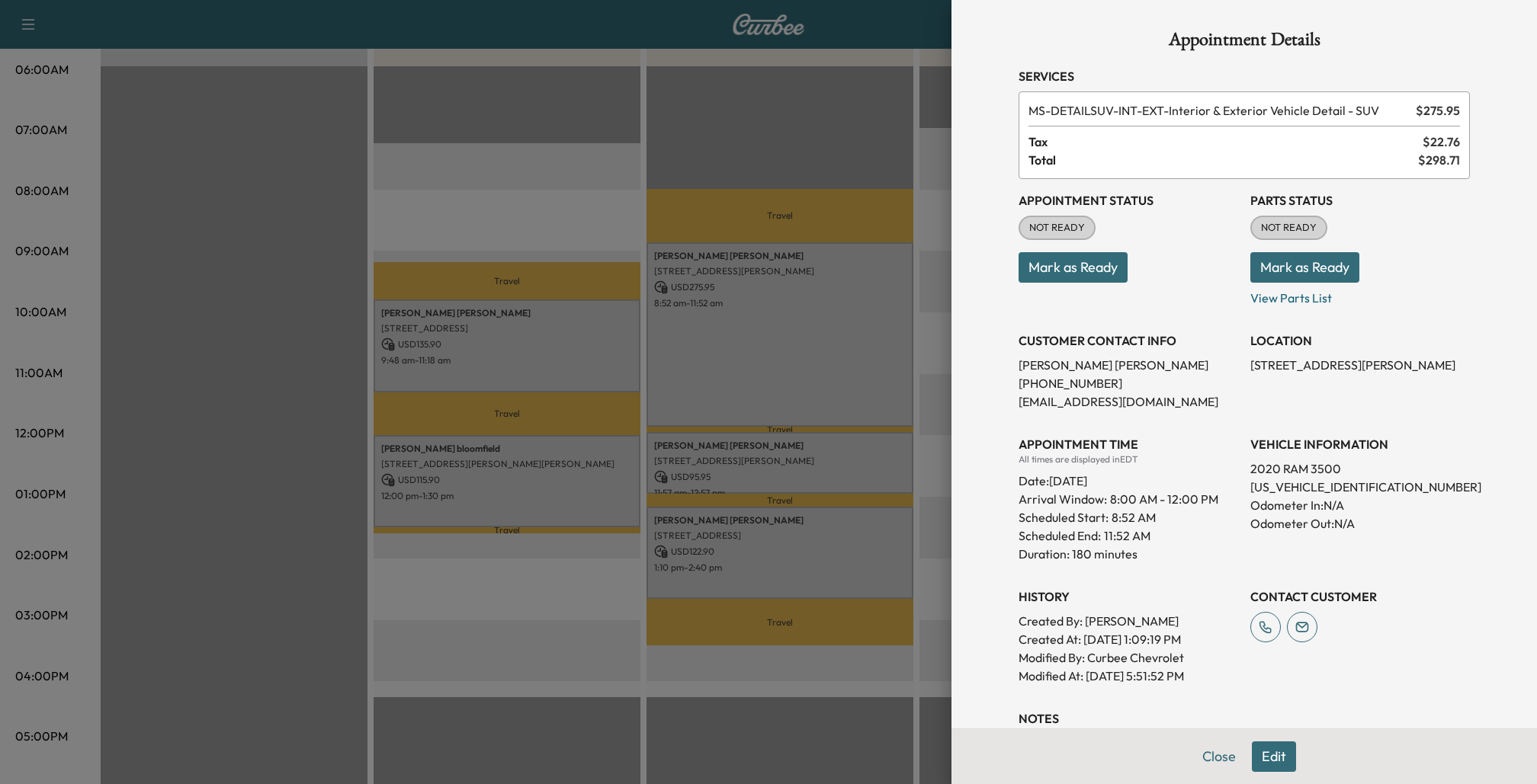
click at [1283, 750] on button "Edit" at bounding box center [1273, 757] width 44 height 30
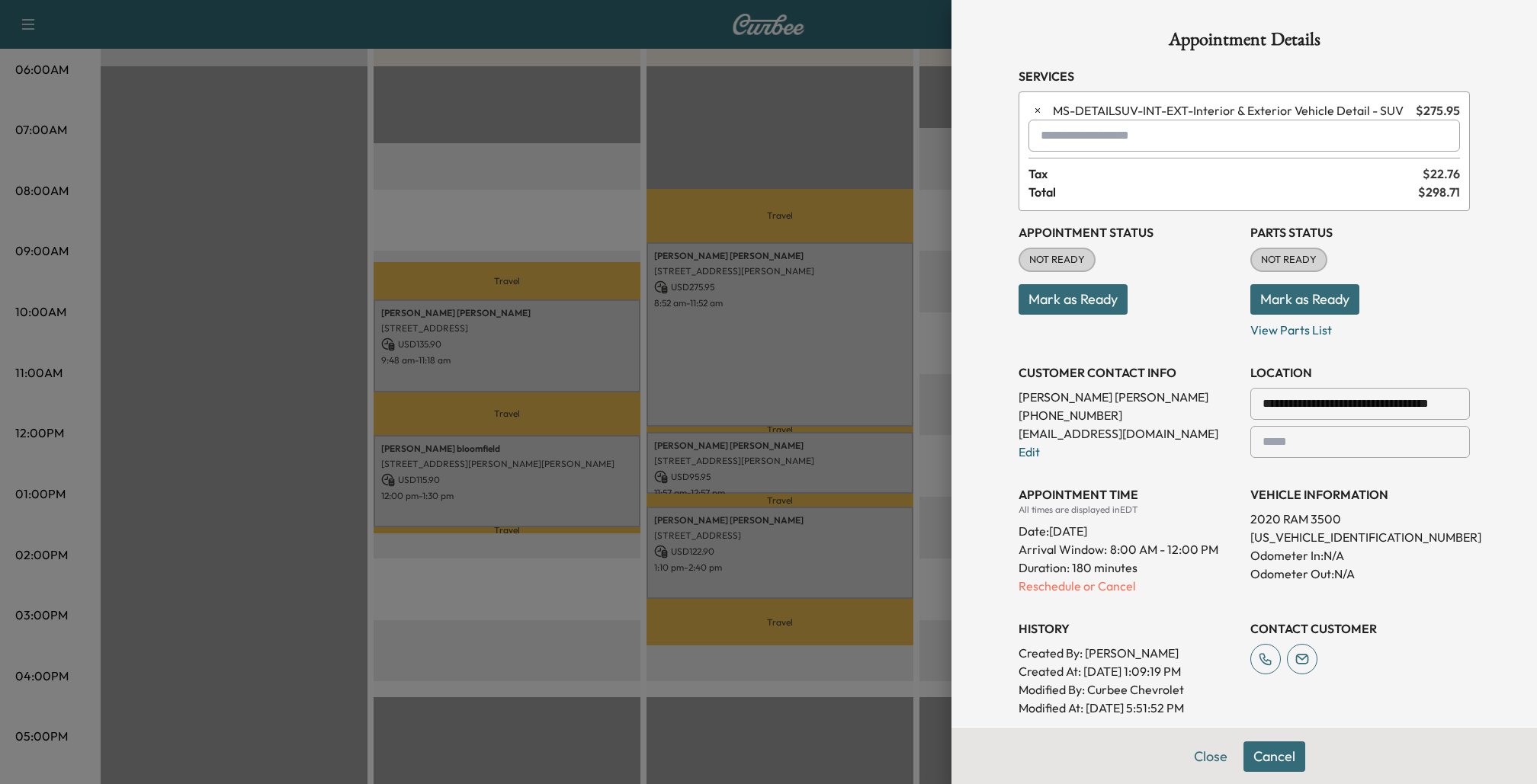
click at [1184, 140] on input "text" at bounding box center [1244, 135] width 431 height 32
click at [1165, 176] on p "MS-[PERSON_NAME] Detail" at bounding box center [1203, 174] width 335 height 21
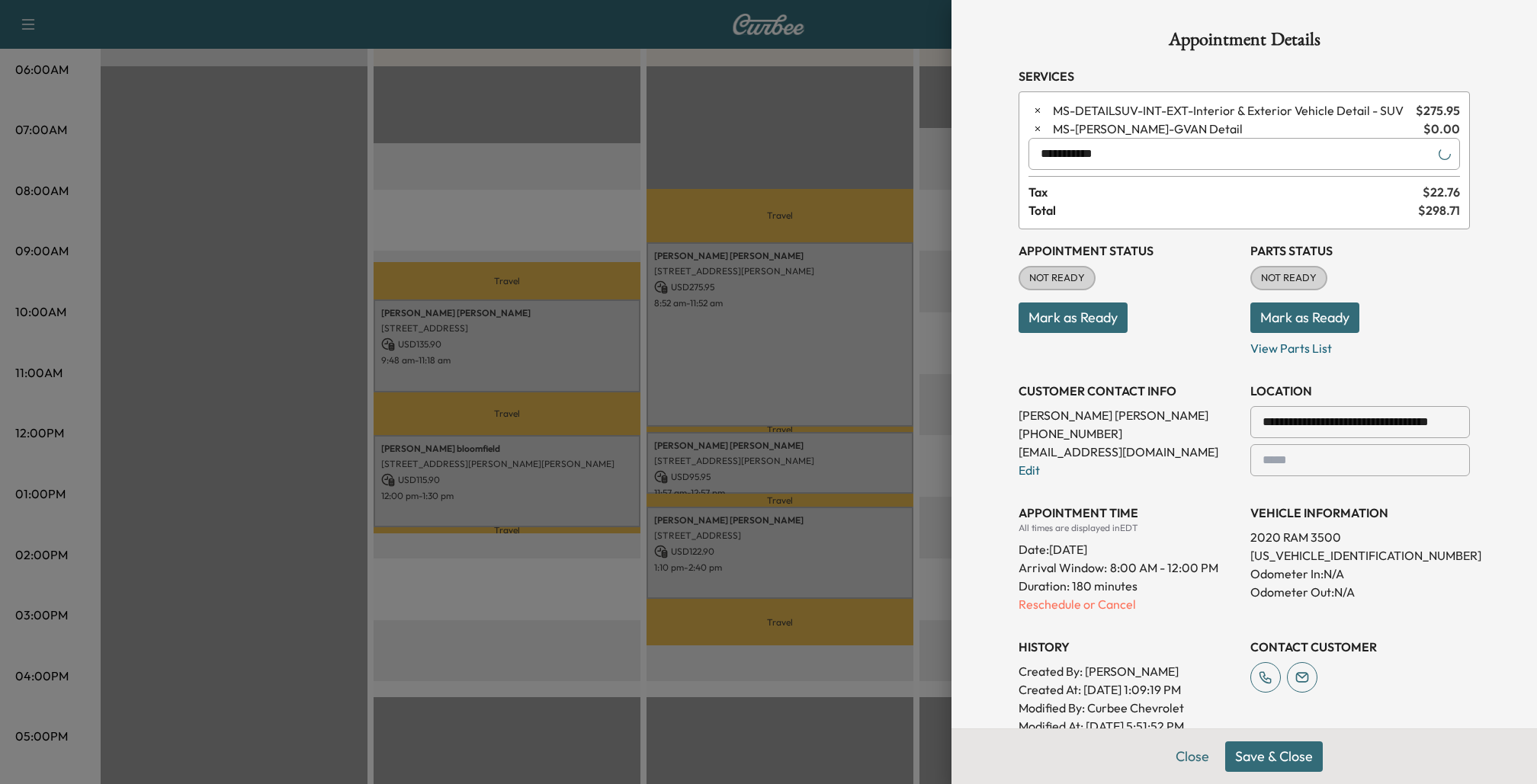
scroll to position [284, 0]
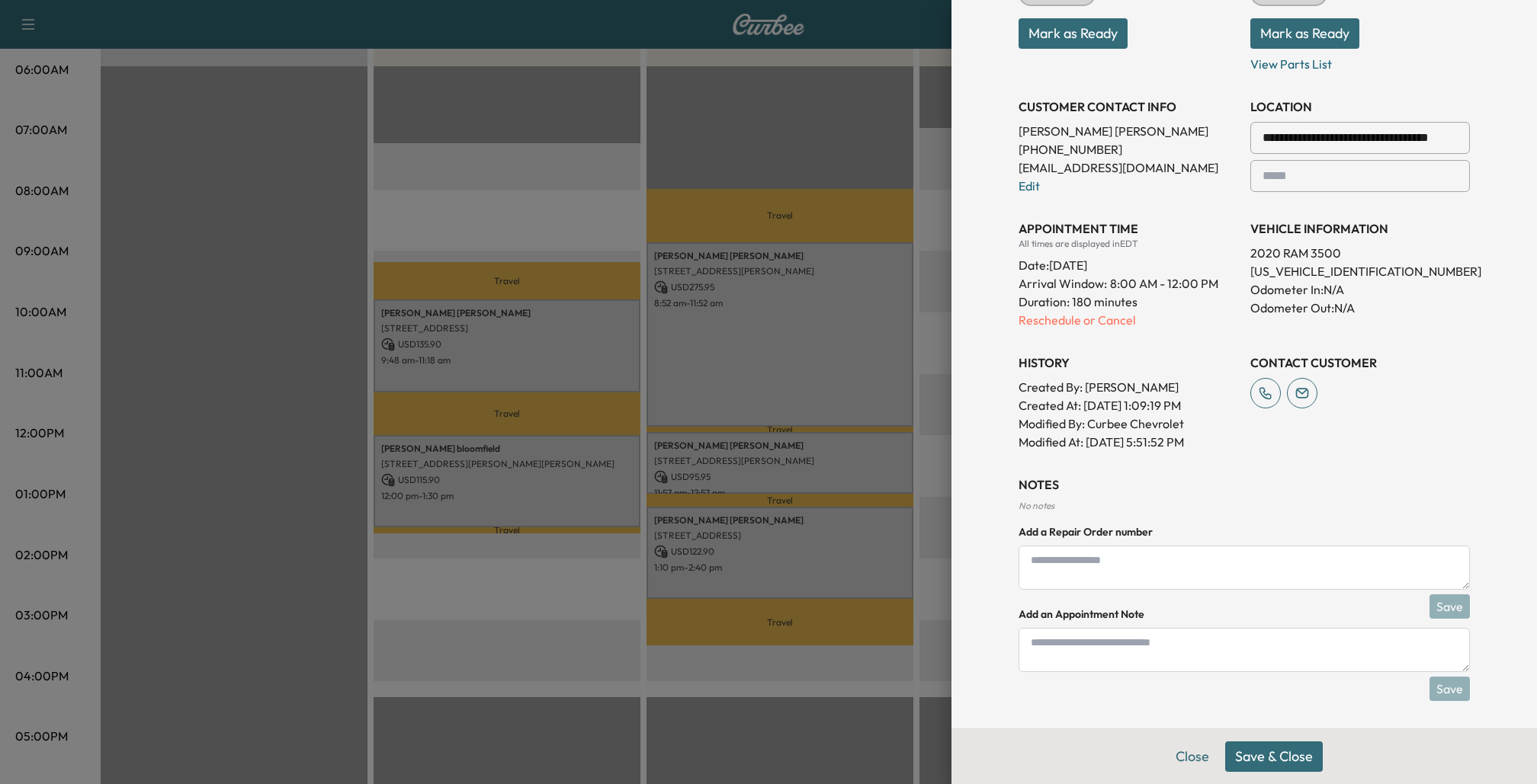
type input "**********"
click at [1258, 763] on button "Save & Close" at bounding box center [1273, 757] width 98 height 30
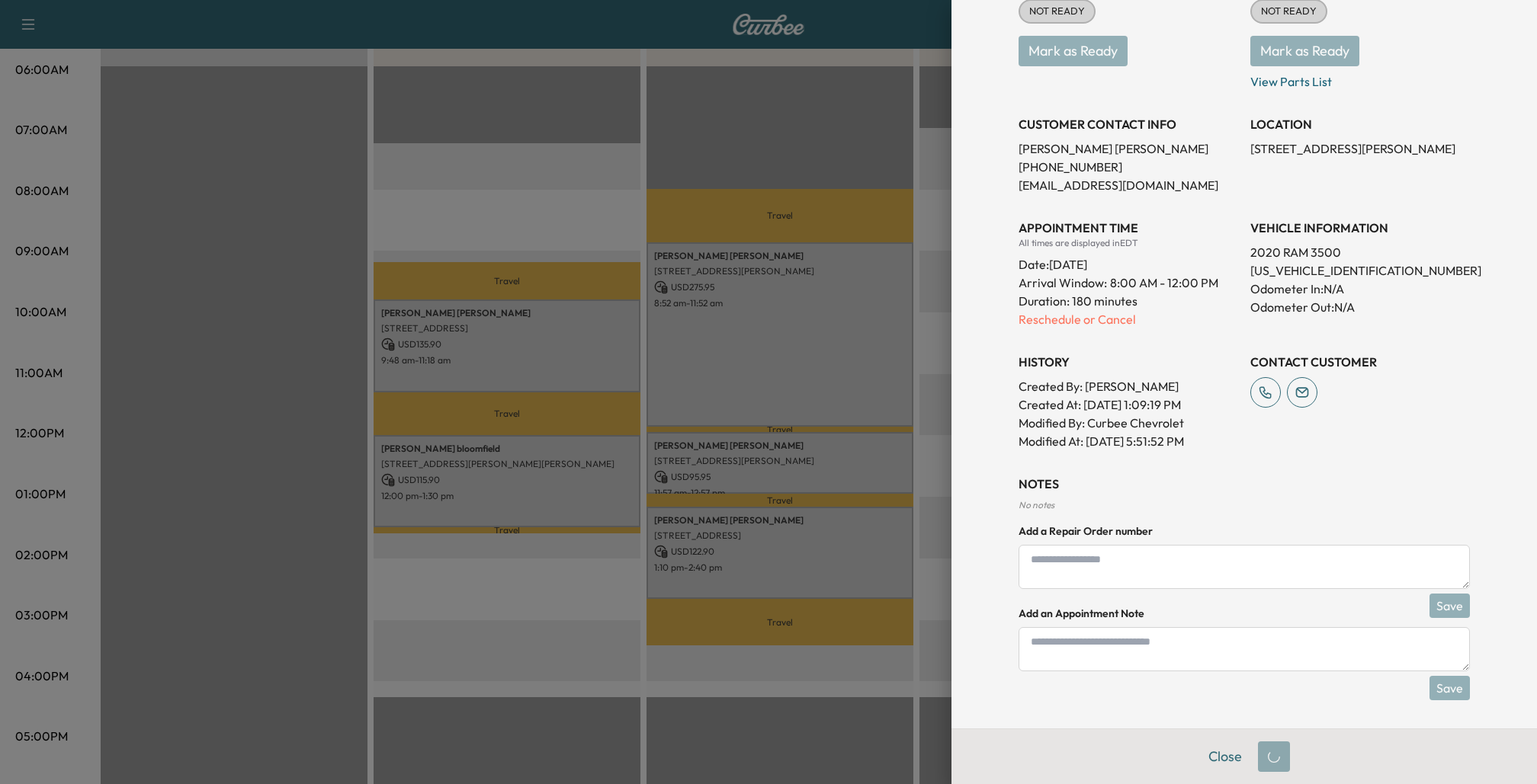
scroll to position [0, 0]
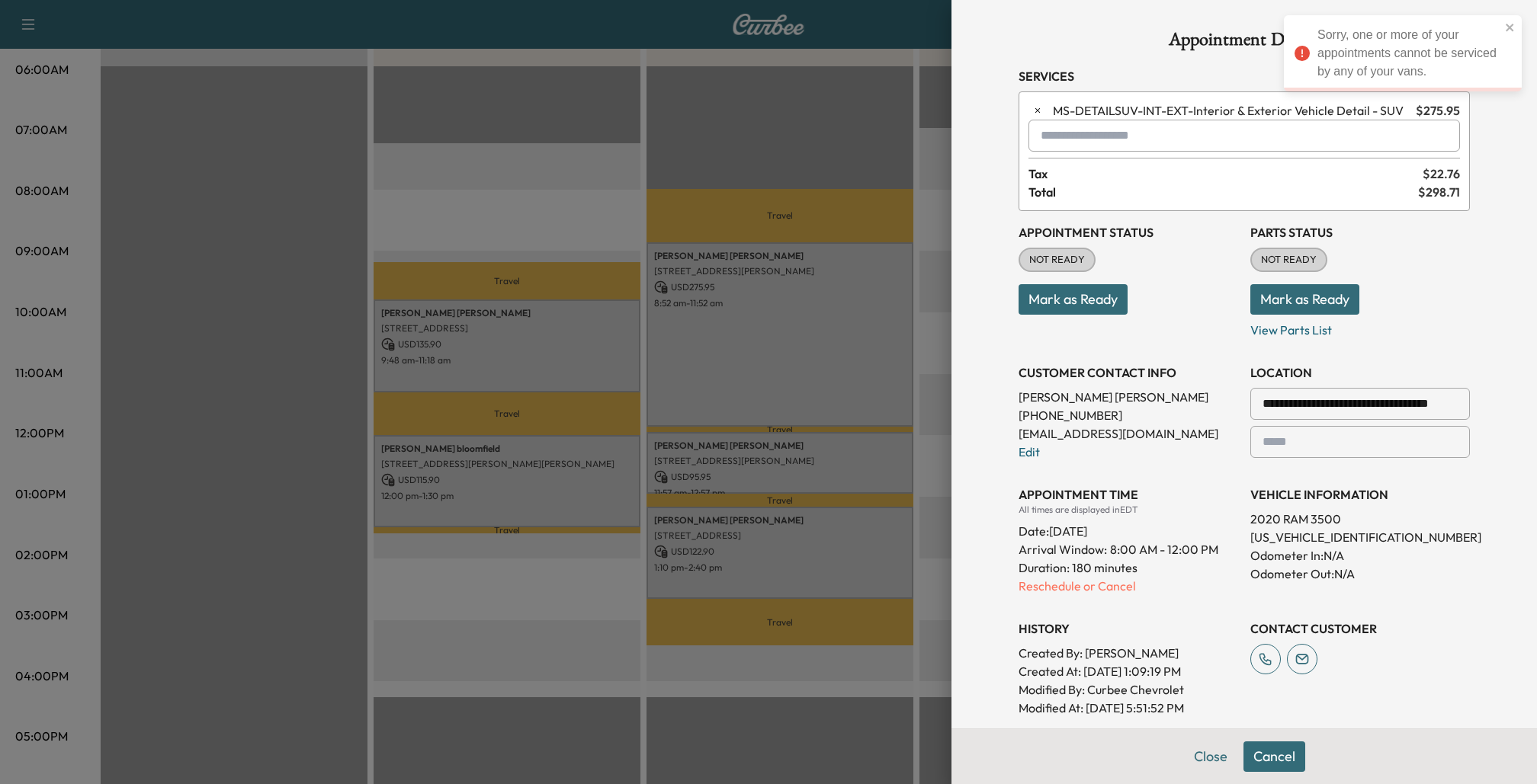
drag, startPoint x: 1380, startPoint y: 51, endPoint x: 1489, endPoint y: 53, distance: 109.0
click at [1489, 53] on div "Sorry, one or more of your appointments cannot be serviced by any of your vans." at bounding box center [1408, 53] width 183 height 55
click at [1511, 26] on icon "close" at bounding box center [1510, 27] width 8 height 8
click at [1203, 759] on button "Close" at bounding box center [1210, 757] width 53 height 30
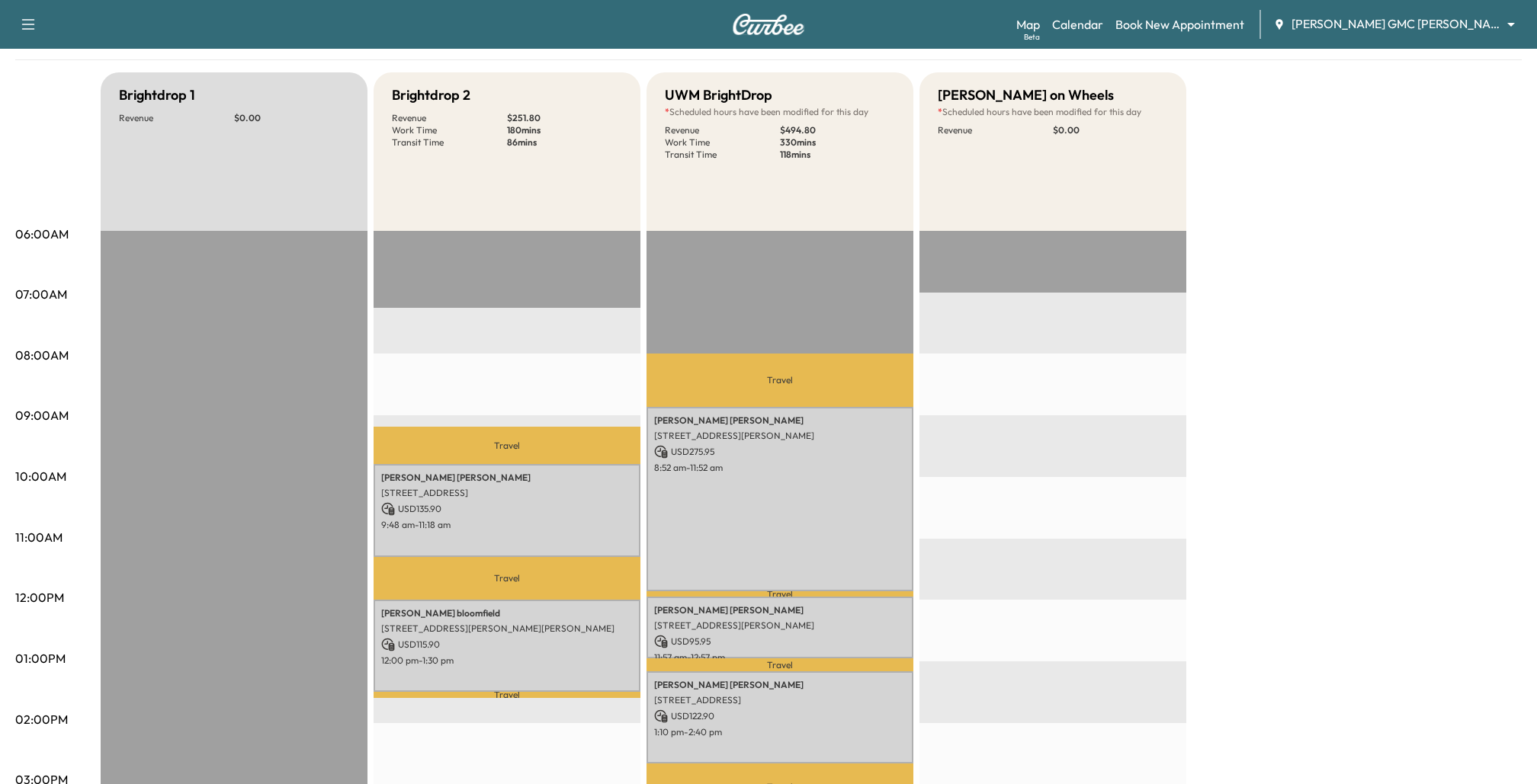
scroll to position [152, 0]
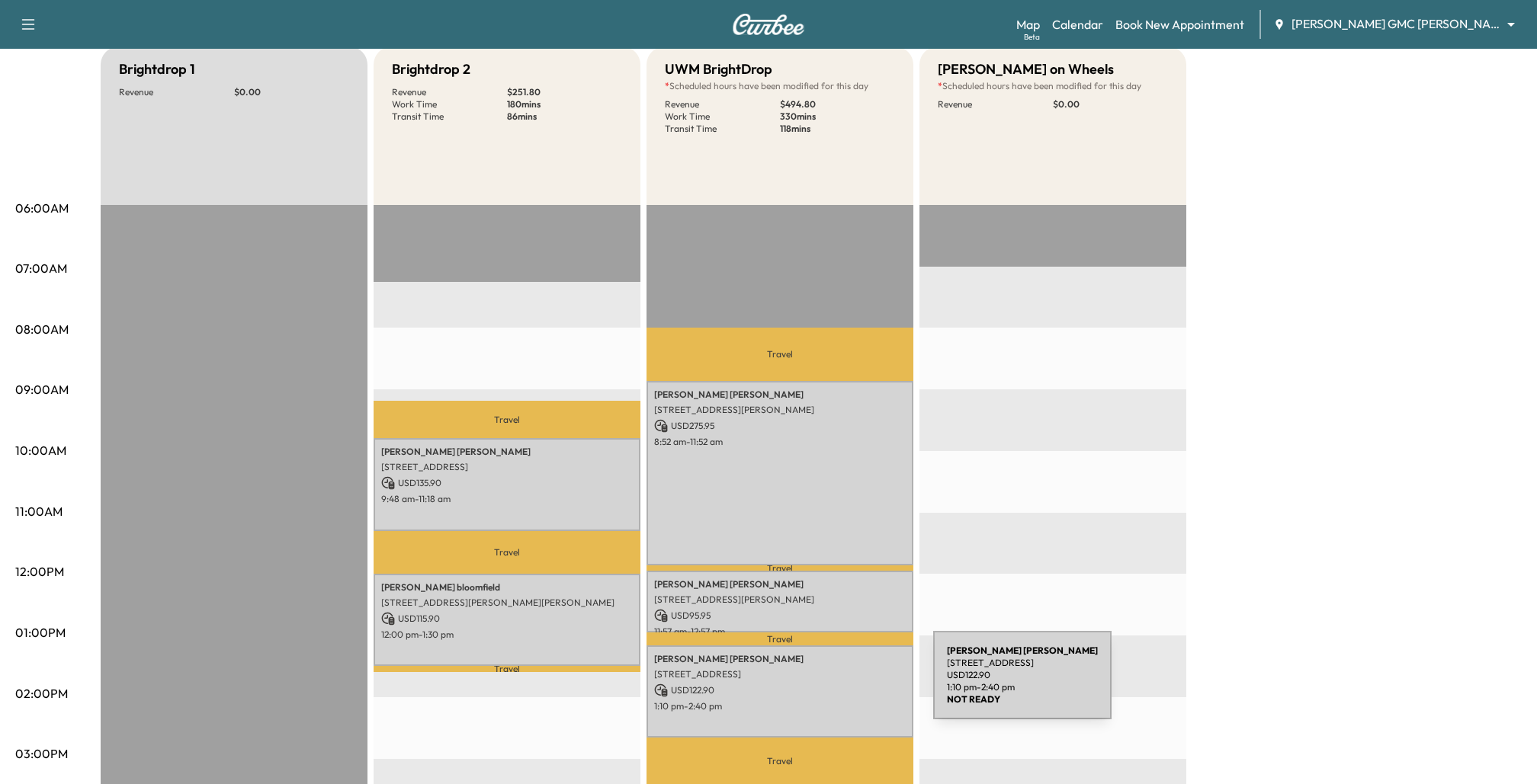
click at [818, 684] on p "USD 122.90" at bounding box center [779, 690] width 251 height 14
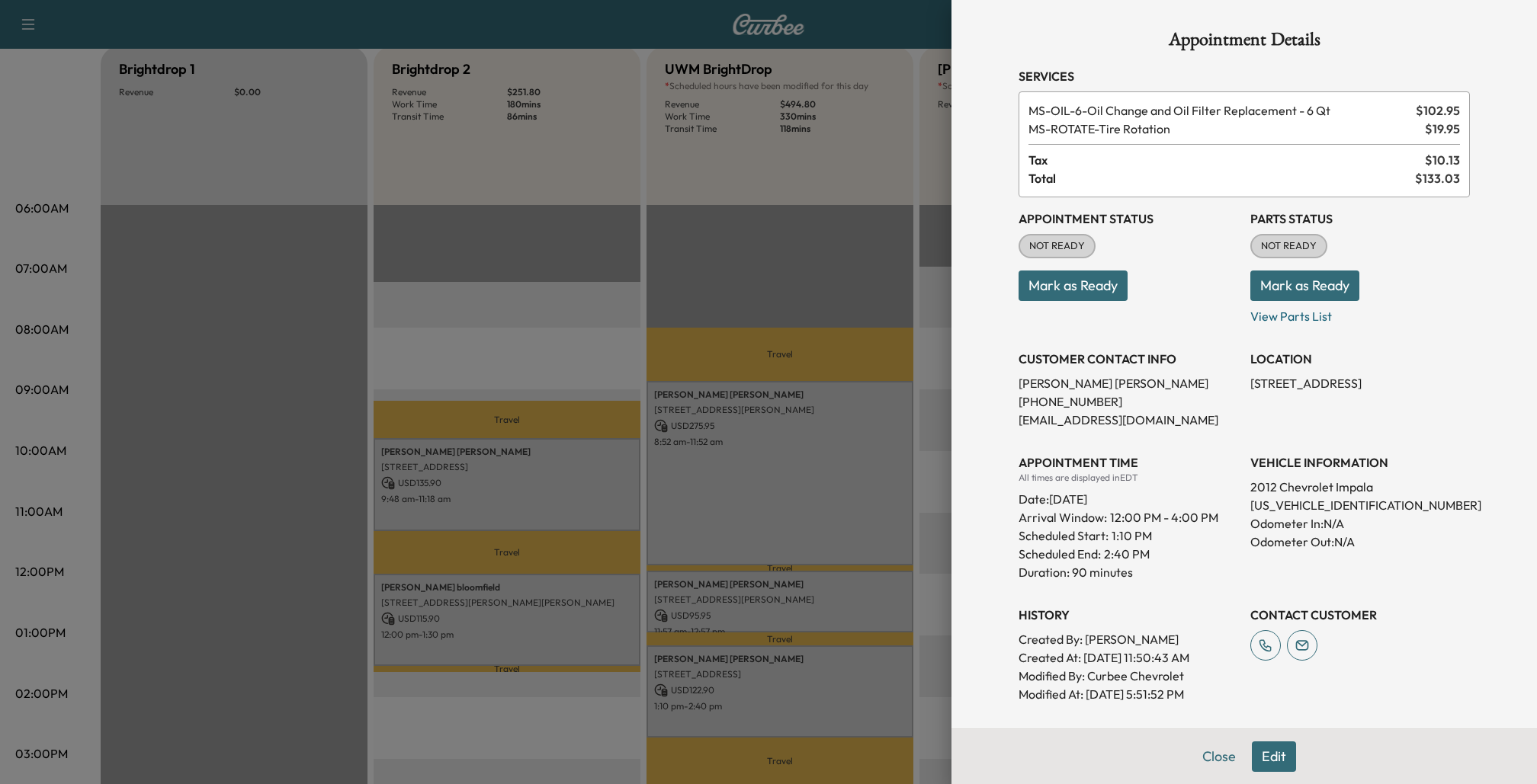
click at [938, 527] on div at bounding box center [768, 392] width 1537 height 784
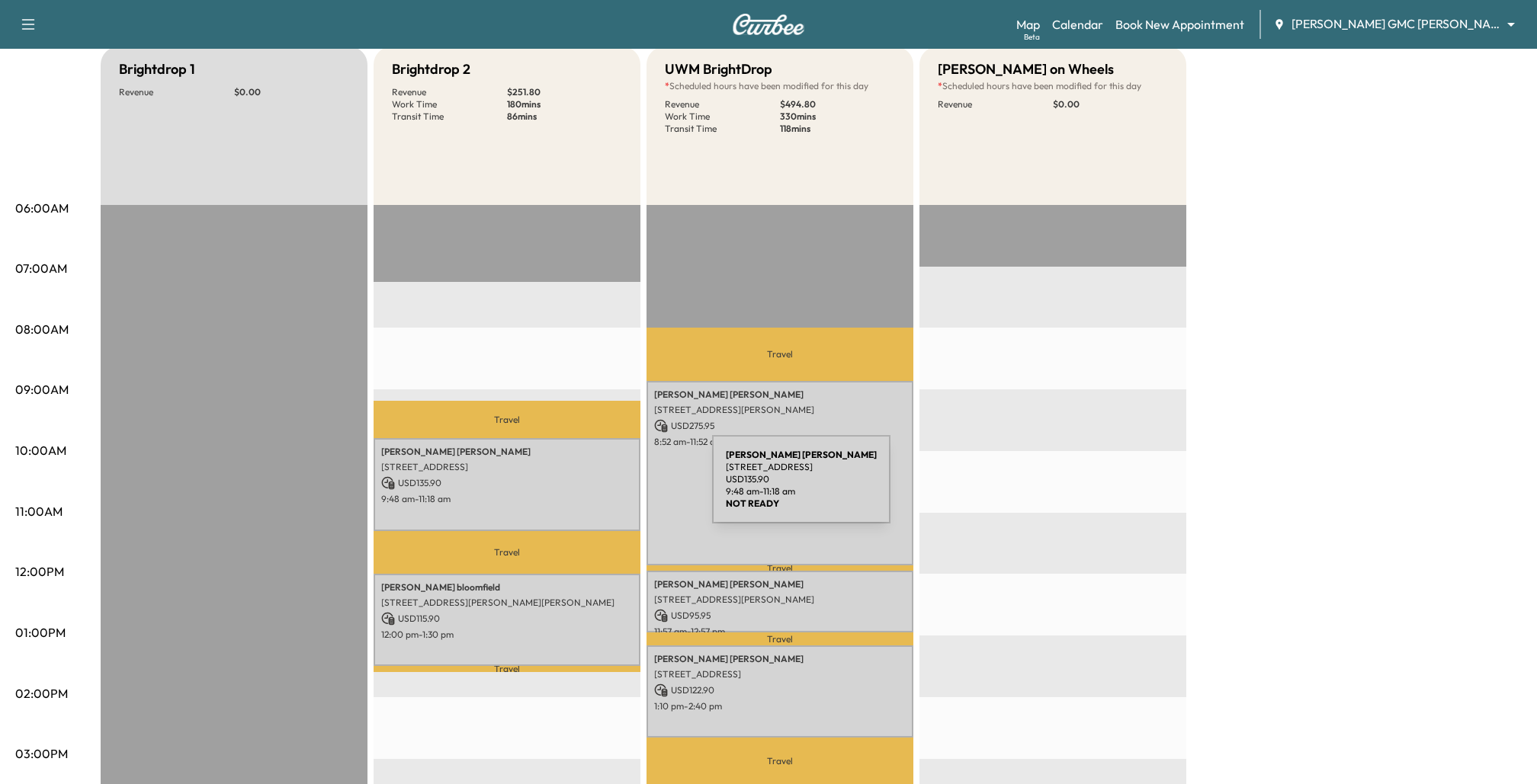
click at [544, 481] on p "USD 135.90" at bounding box center [507, 484] width 251 height 14
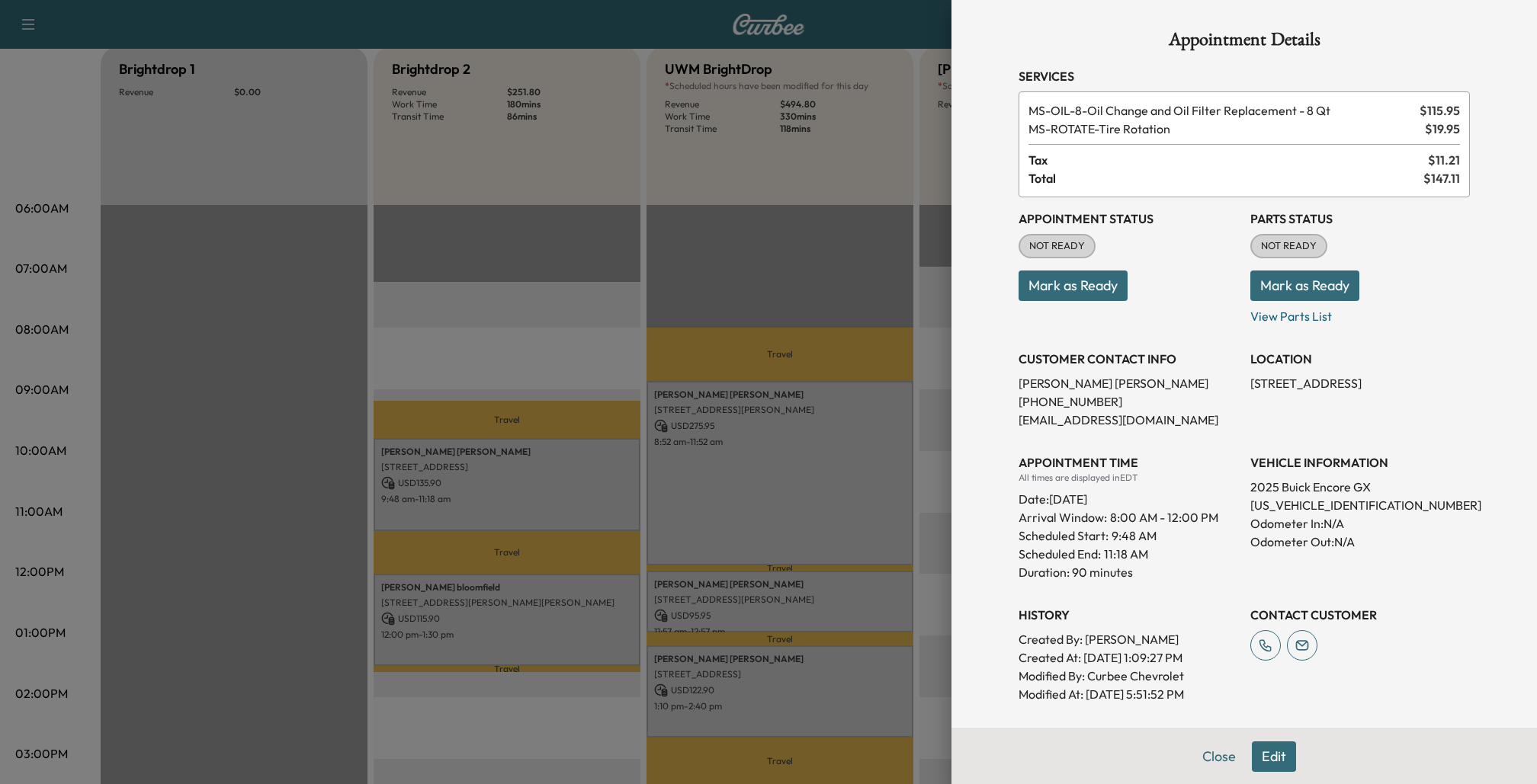
click at [926, 461] on div at bounding box center [768, 392] width 1537 height 784
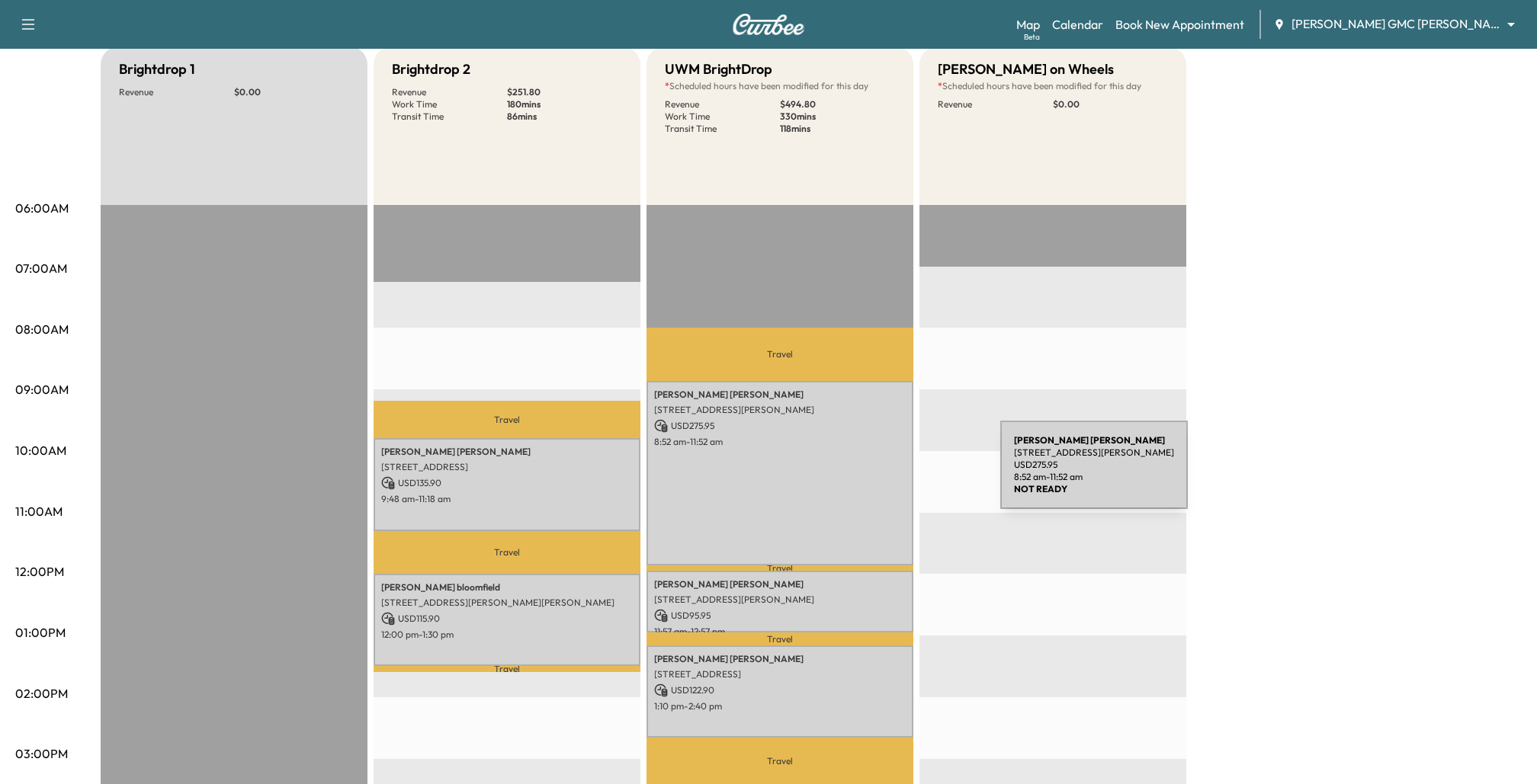
click at [835, 485] on div "James Raetz 585 S Blvd E, Pontiac, MI 48341, USA USD 275.95 8:52 am - 11:52 am" at bounding box center [780, 474] width 267 height 184
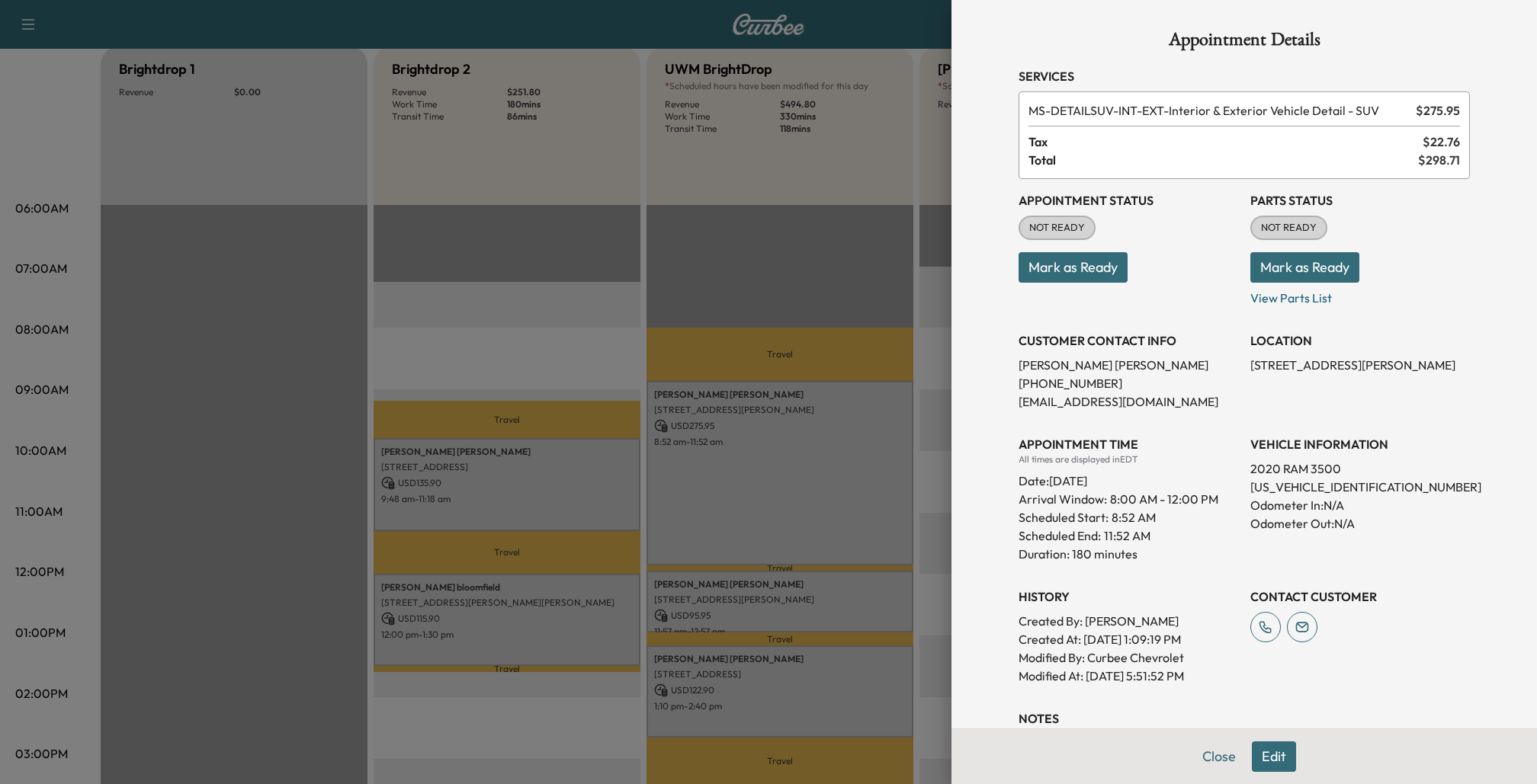
click at [1287, 760] on button "Edit" at bounding box center [1273, 757] width 44 height 30
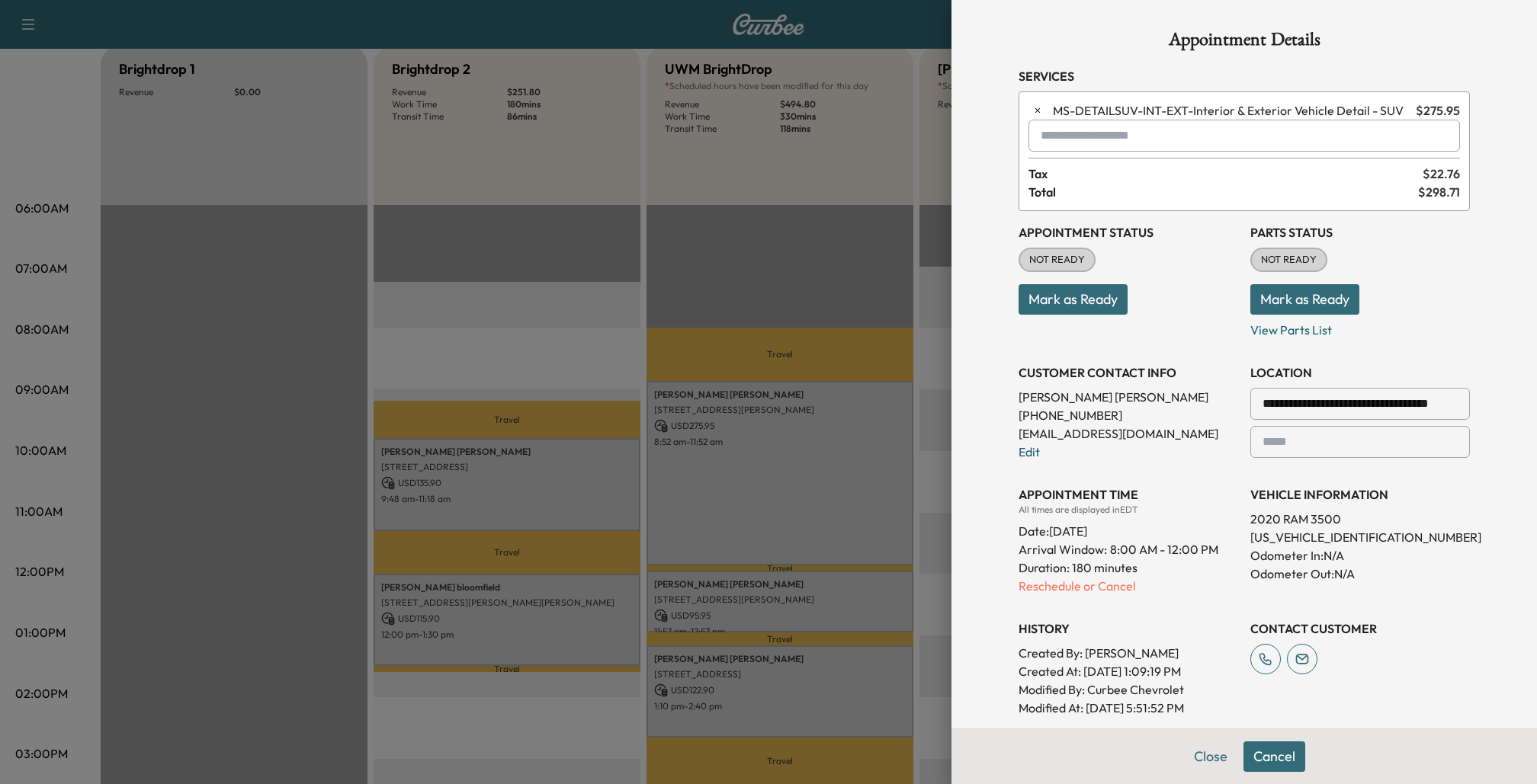
click at [1191, 133] on input "text" at bounding box center [1244, 135] width 431 height 32
click at [1145, 195] on p "MS-GVAN2 - GVAN Detail2" at bounding box center [1203, 201] width 335 height 21
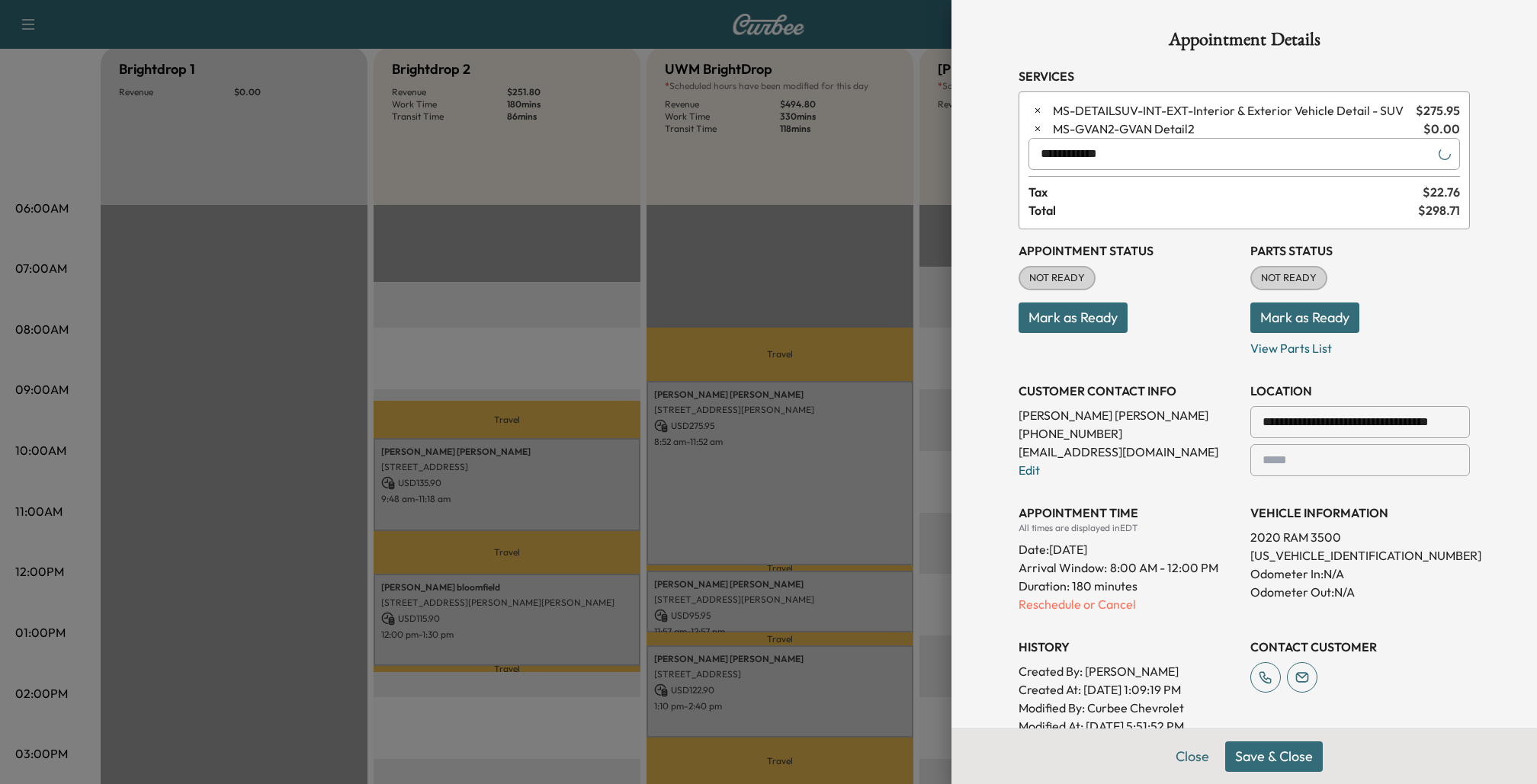
type input "**********"
click at [1277, 752] on button "Save & Close" at bounding box center [1273, 757] width 98 height 30
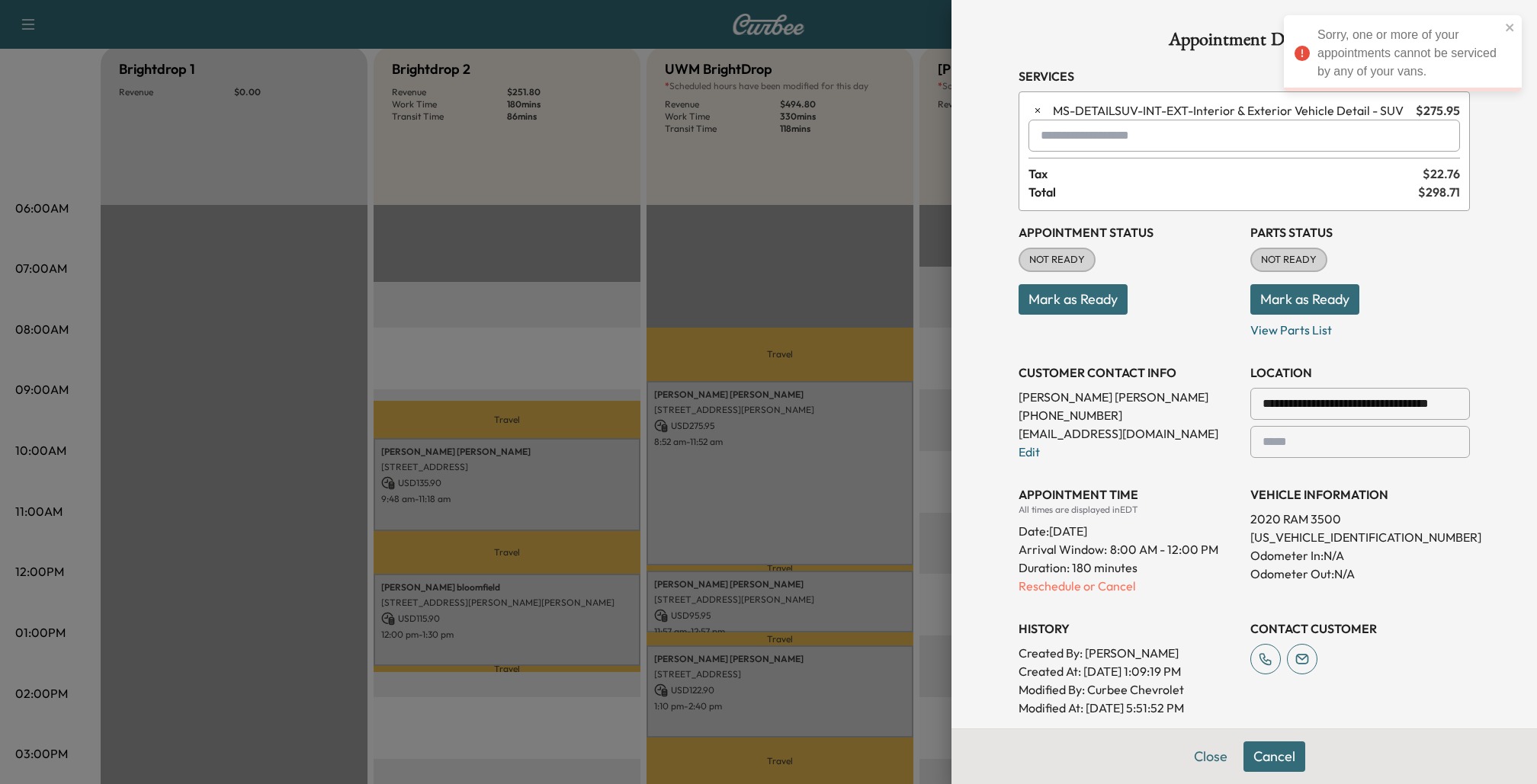
click at [931, 160] on div at bounding box center [768, 392] width 1537 height 784
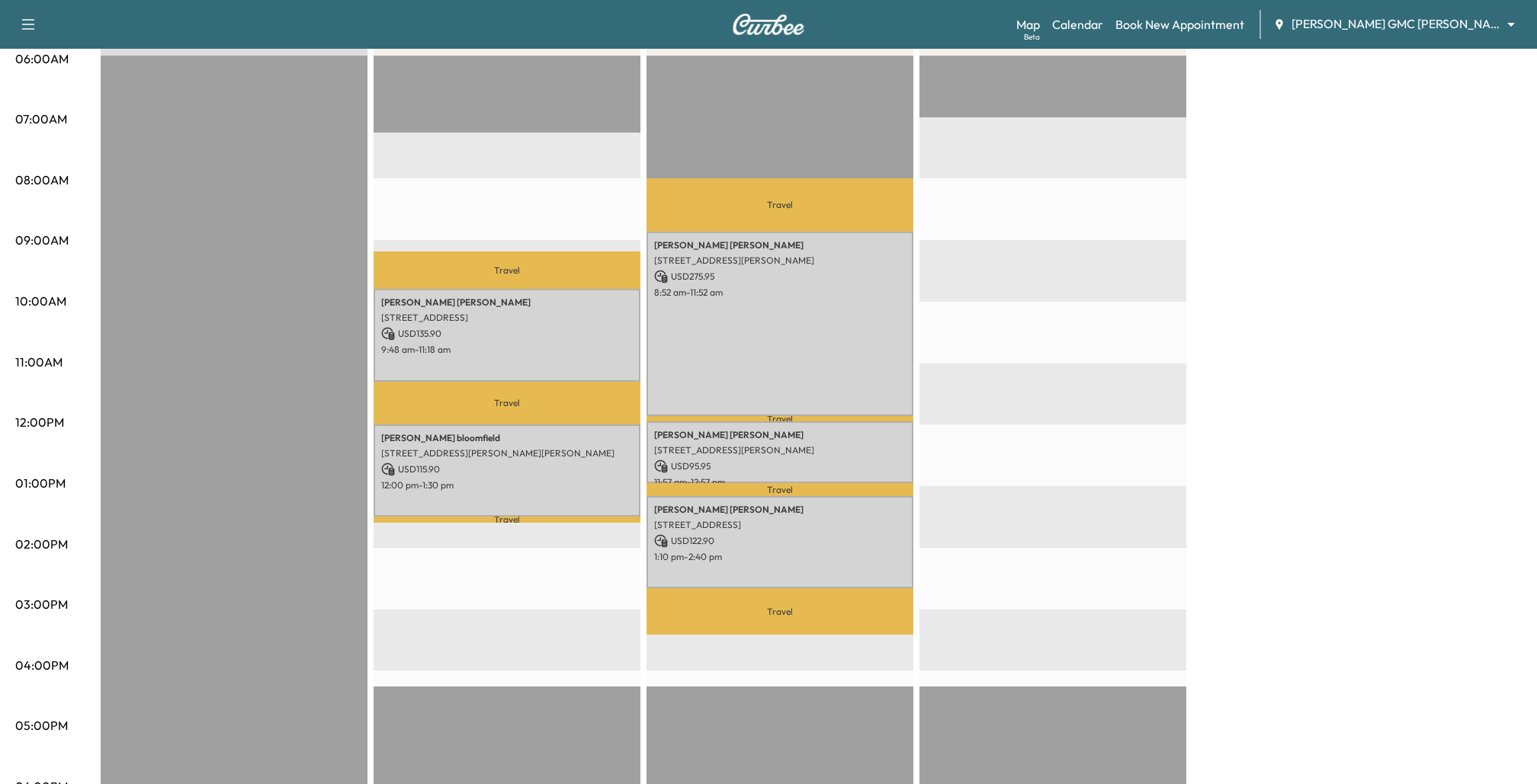
scroll to position [0, 0]
